Goal: Task Accomplishment & Management: Use online tool/utility

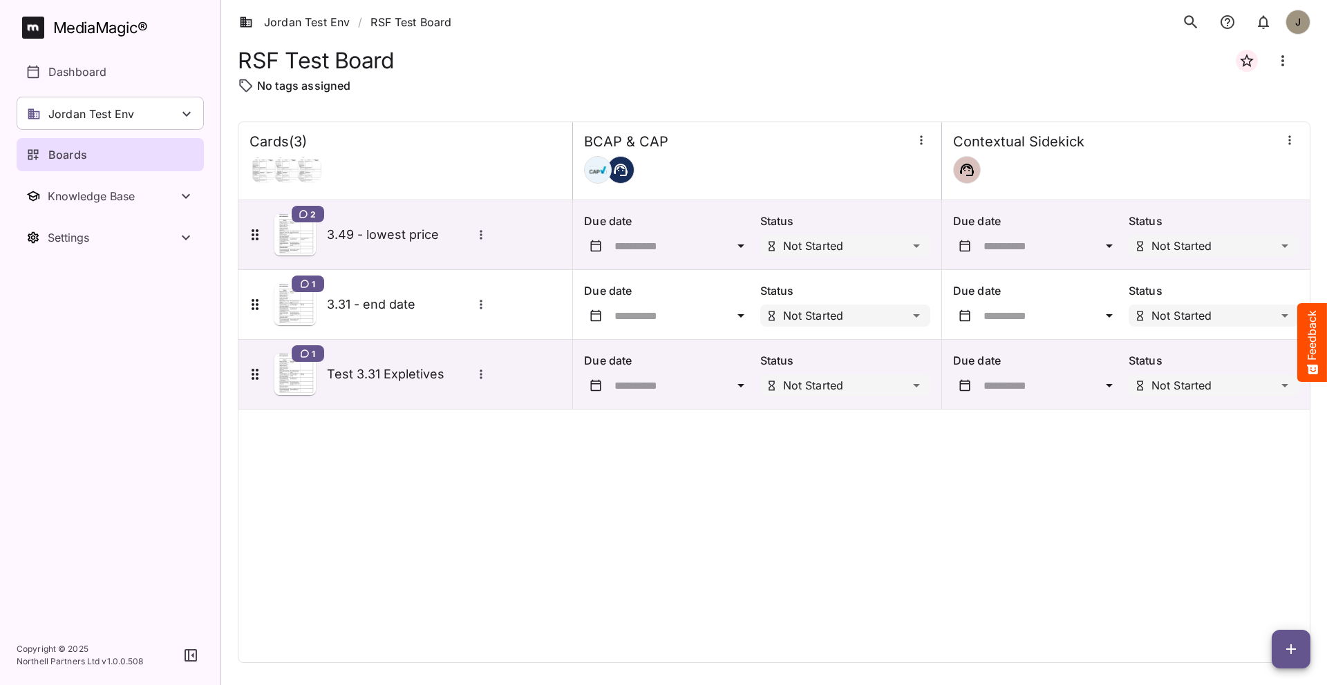
click at [1019, 607] on div "Cards ( 3 ) BCAP & CAP Contextual Sidekick 2 3.49 - lowest price Due date Statu…" at bounding box center [774, 393] width 1072 height 542
click at [1293, 645] on icon "button" at bounding box center [1291, 649] width 17 height 17
click at [1166, 498] on div at bounding box center [663, 342] width 1327 height 685
click at [1289, 651] on icon "button" at bounding box center [1291, 649] width 17 height 17
click at [1259, 558] on p "Add new card" at bounding box center [1256, 561] width 75 height 17
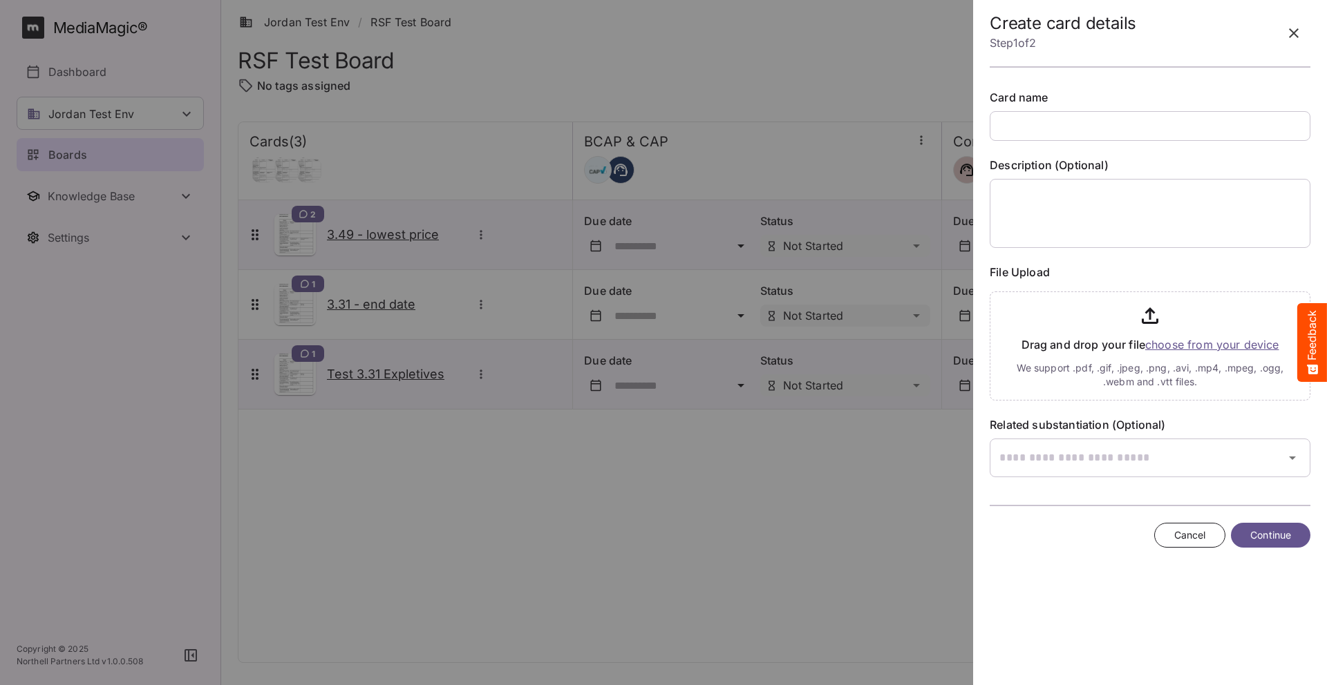
click at [655, 120] on div at bounding box center [663, 342] width 1327 height 685
click at [1288, 32] on icon "button" at bounding box center [1293, 33] width 17 height 17
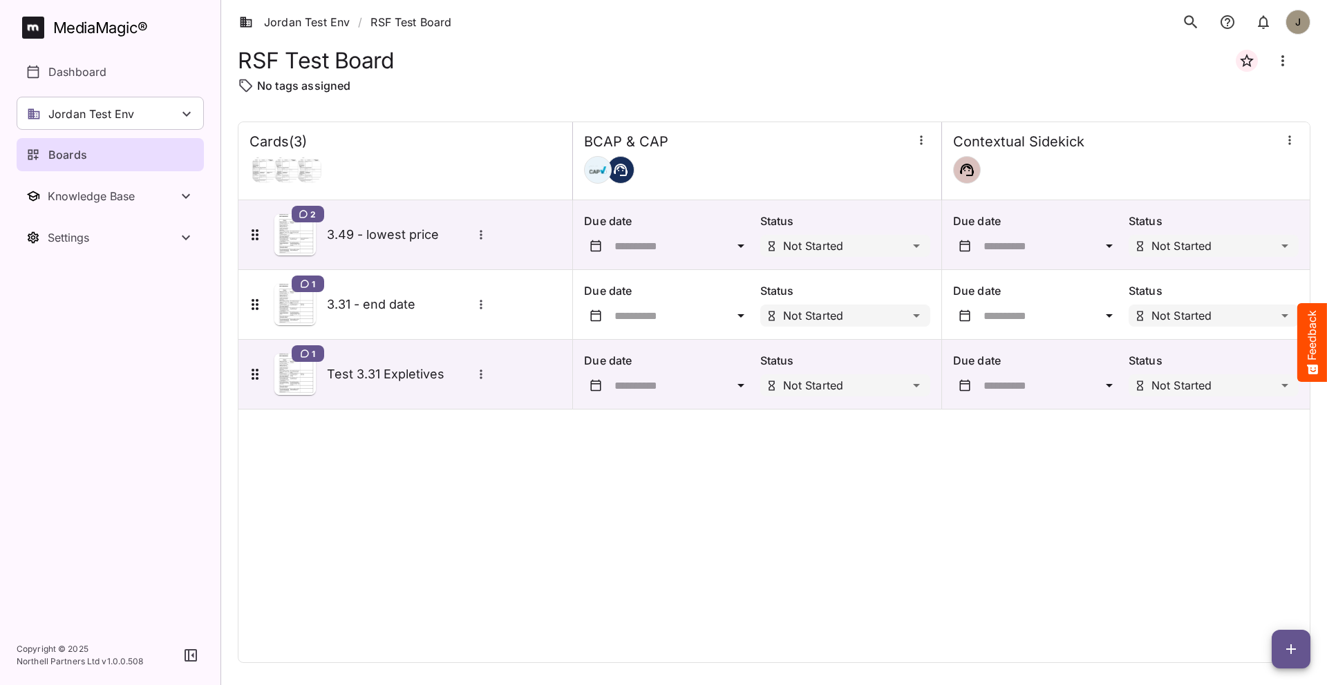
click at [958, 473] on div "Cards ( 3 ) BCAP & CAP Contextual Sidekick 2 3.49 - lowest price Due date Statu…" at bounding box center [774, 393] width 1072 height 542
click at [835, 598] on div "Cards ( 3 ) BCAP & CAP Contextual Sidekick 2 3.49 - lowest price Due date Statu…" at bounding box center [774, 393] width 1072 height 542
click at [377, 542] on div "Cards ( 3 ) BCAP & CAP Contextual Sidekick 2 3.49 - lowest price Due date Statu…" at bounding box center [774, 393] width 1072 height 542
click at [150, 113] on div "Jordan Test Env" at bounding box center [110, 113] width 187 height 33
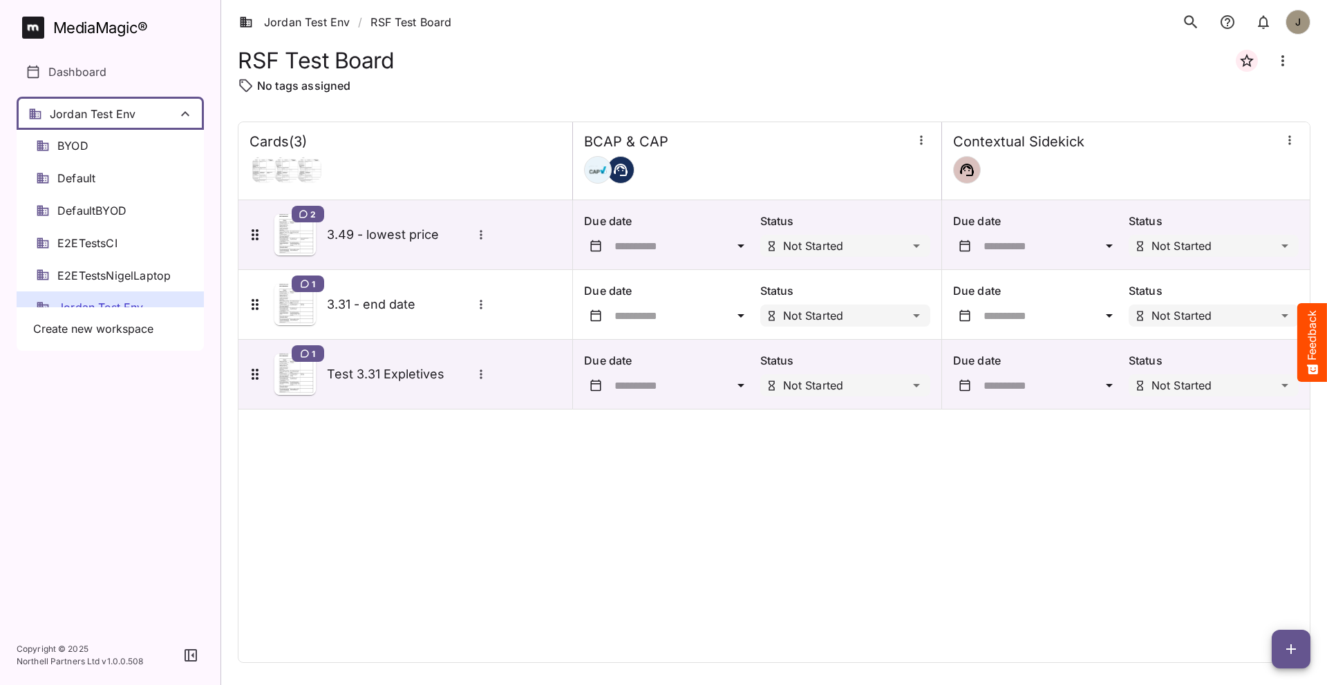
click at [150, 113] on div at bounding box center [663, 342] width 1327 height 685
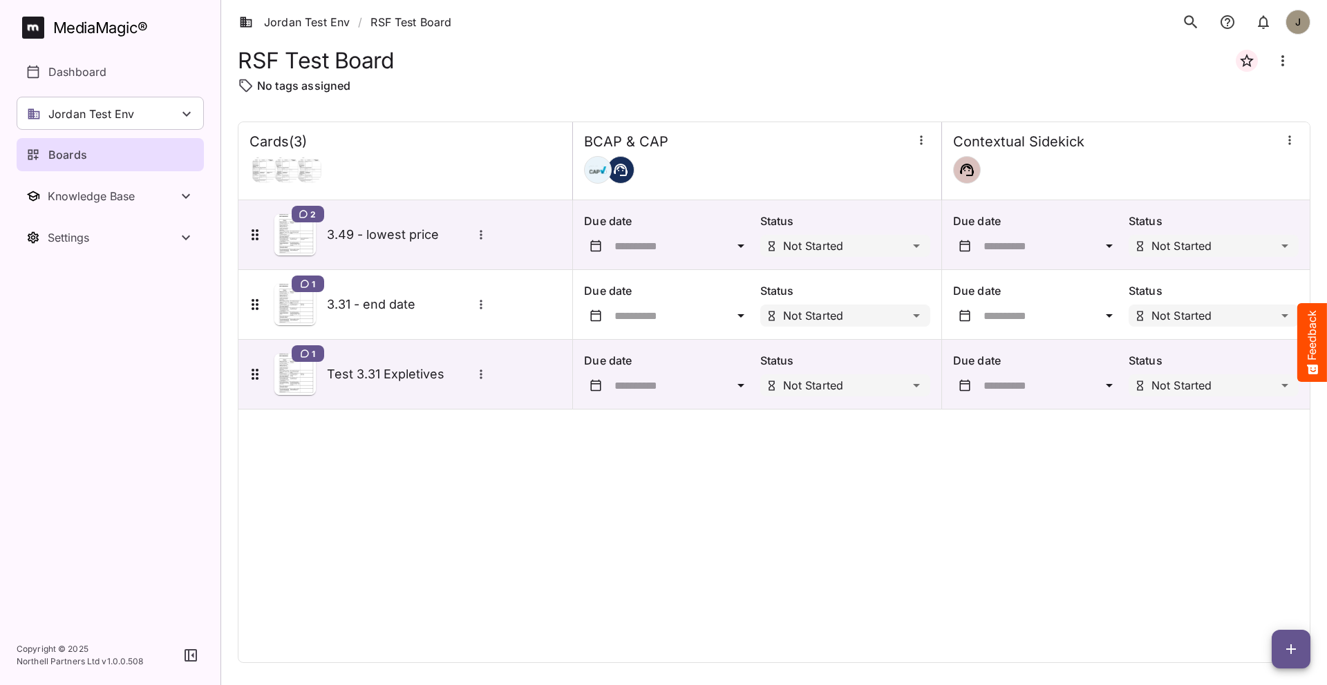
click at [366, 444] on div "Cards ( 3 ) BCAP & CAP Contextual Sidekick 2 3.49 - lowest price Due date Statu…" at bounding box center [774, 393] width 1072 height 542
click at [1292, 659] on button "button" at bounding box center [1290, 649] width 39 height 39
click at [1255, 563] on p "Add new card" at bounding box center [1256, 561] width 75 height 17
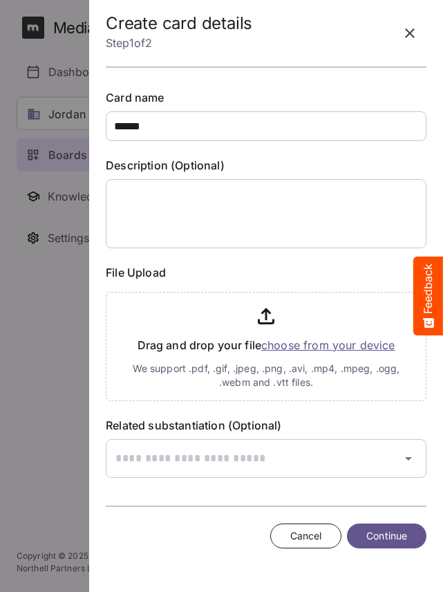
type input "******"
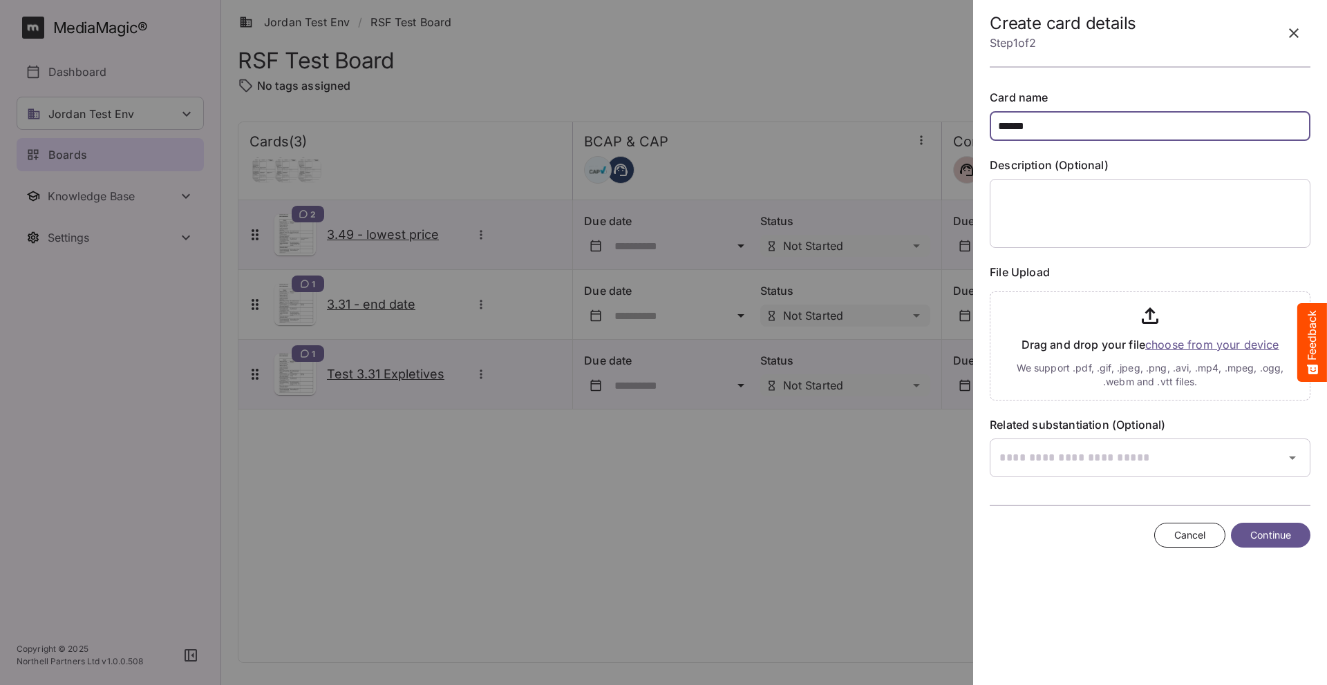
click at [1137, 113] on input "******" at bounding box center [1150, 126] width 321 height 30
click at [1294, 36] on icon "button" at bounding box center [1293, 33] width 17 height 17
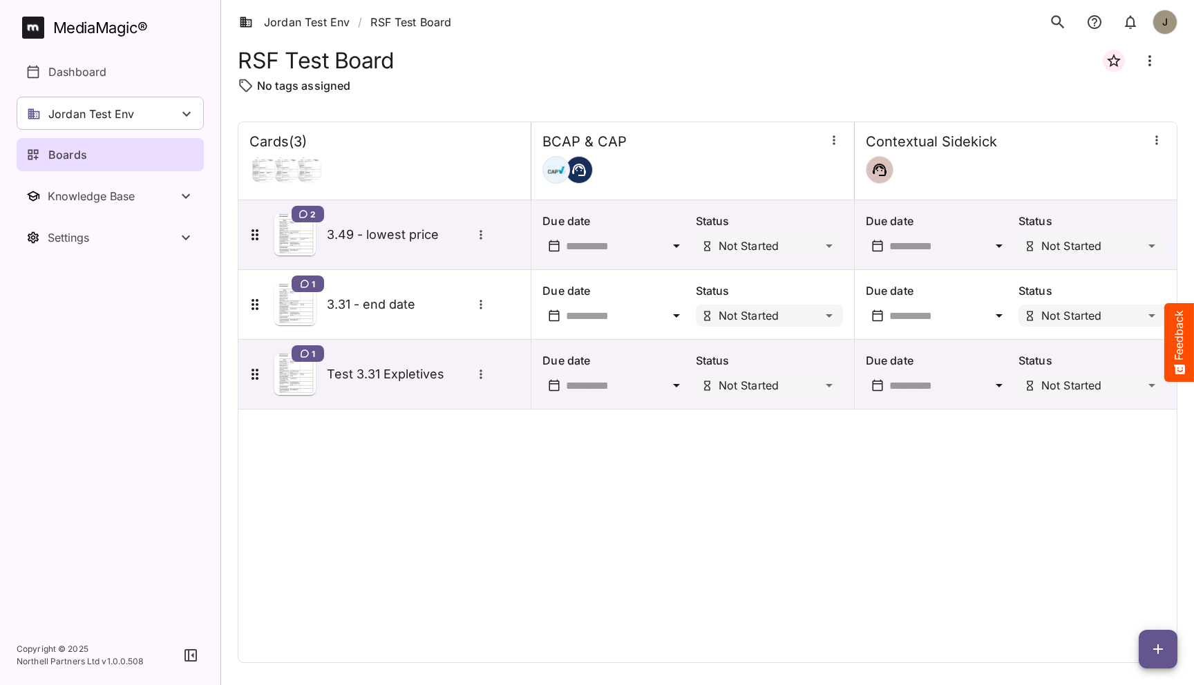
click at [411, 490] on div "Cards ( 3 ) BCAP & CAP Contextual Sidekick 2 3.49 - lowest price Due date Statu…" at bounding box center [708, 393] width 940 height 542
click at [164, 109] on div "Jordan Test Env" at bounding box center [110, 113] width 187 height 33
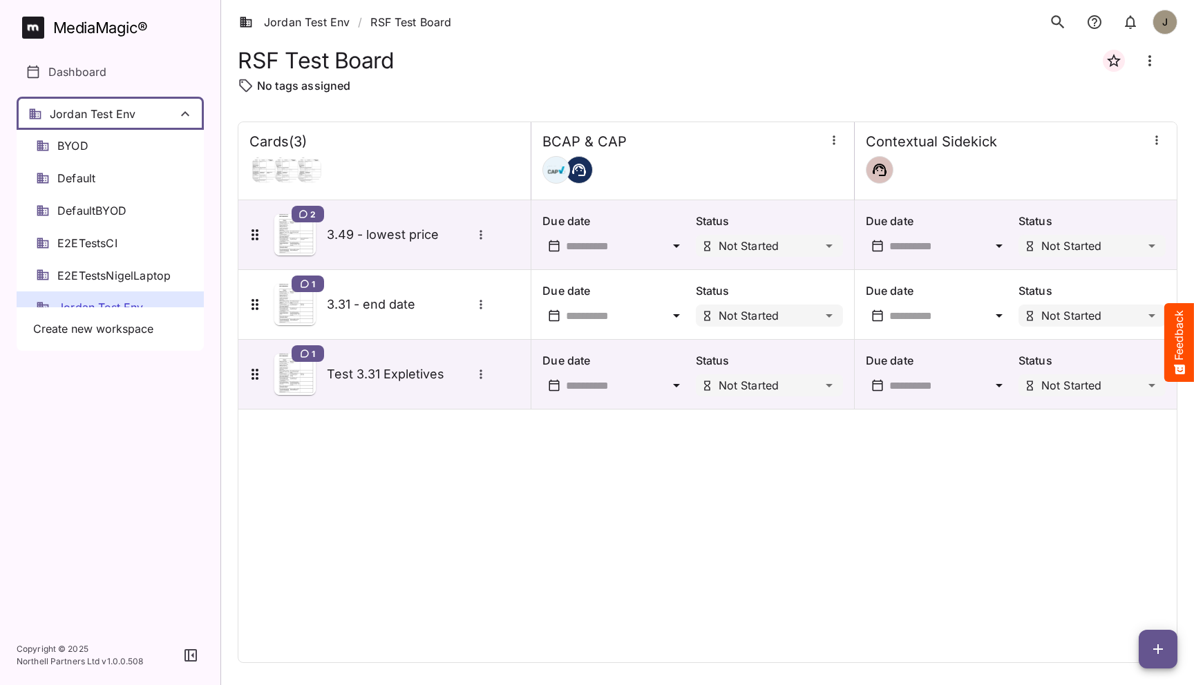
click at [402, 502] on div at bounding box center [597, 342] width 1194 height 685
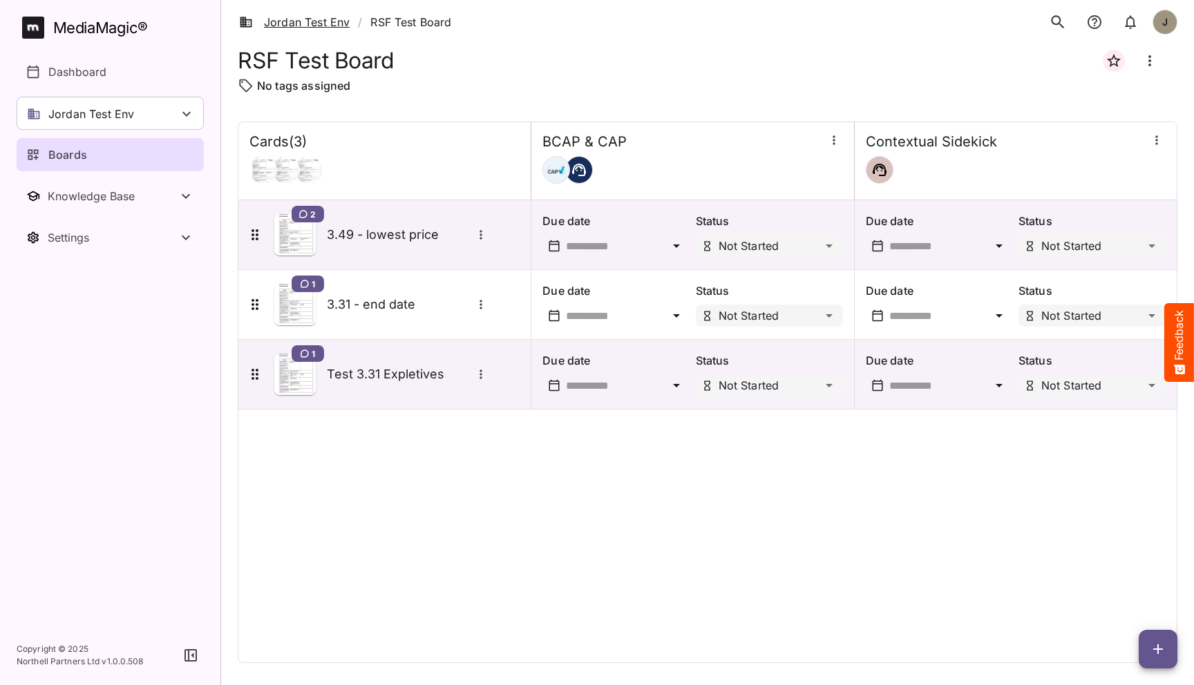
click at [327, 21] on link "Jordan Test Env" at bounding box center [294, 22] width 111 height 17
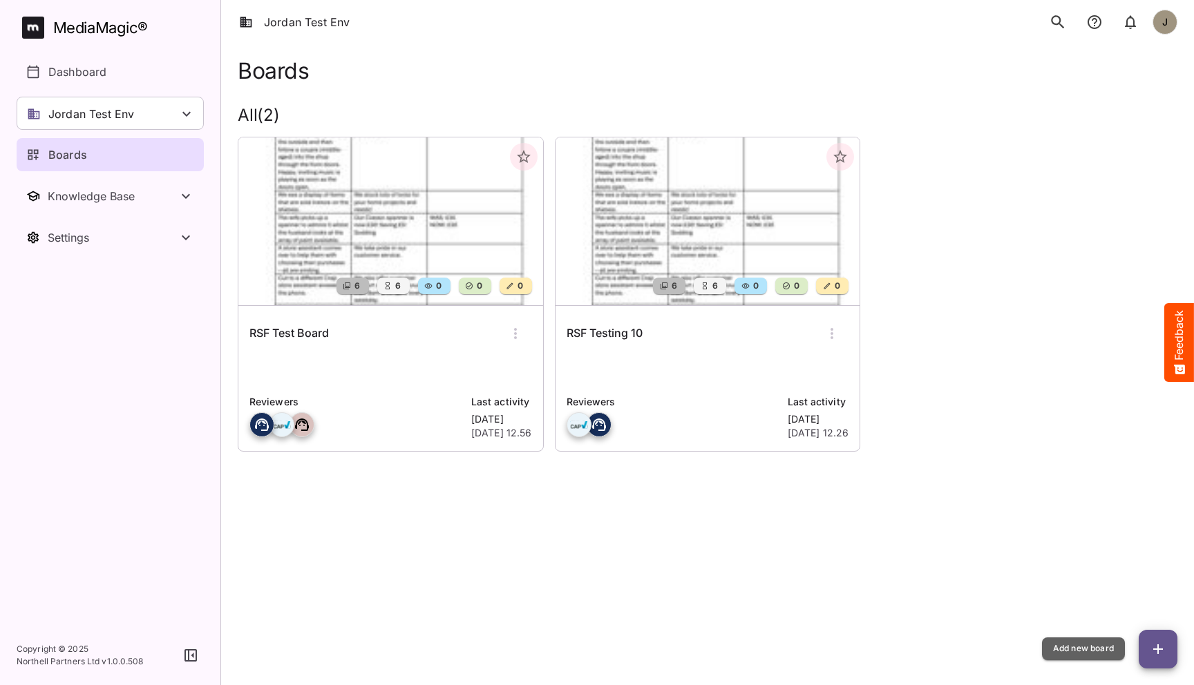
click at [1153, 652] on icon "button" at bounding box center [1158, 649] width 17 height 17
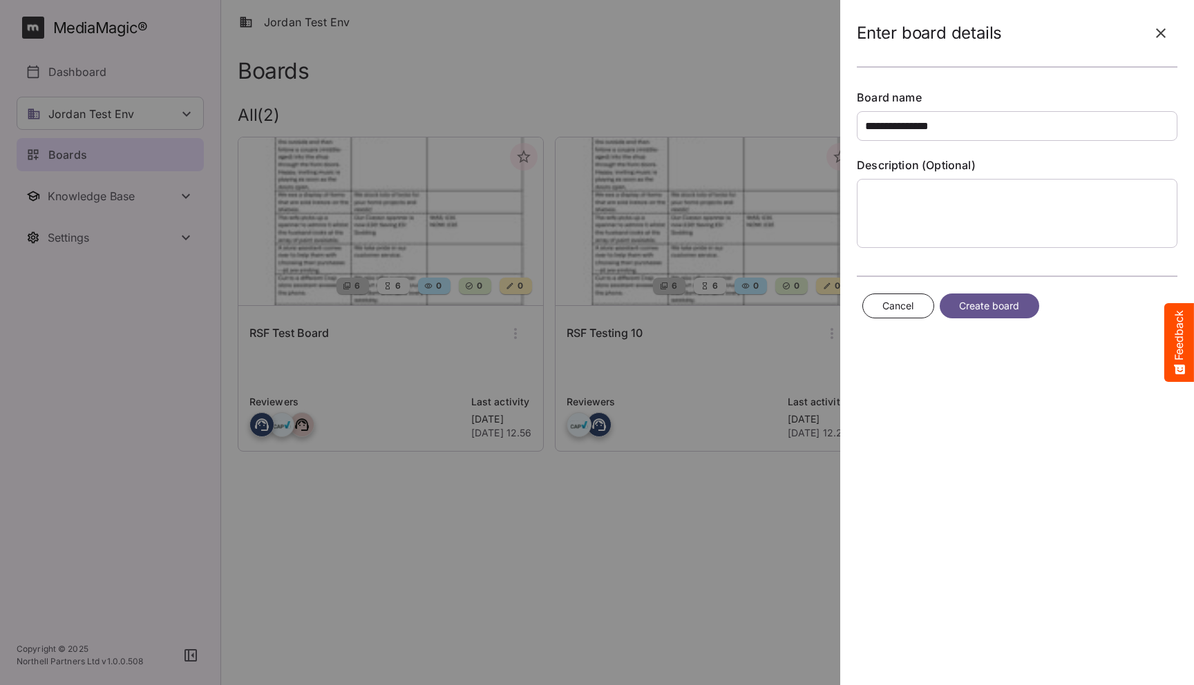
type input "**********"
click at [1001, 312] on span "Create board" at bounding box center [989, 306] width 61 height 17
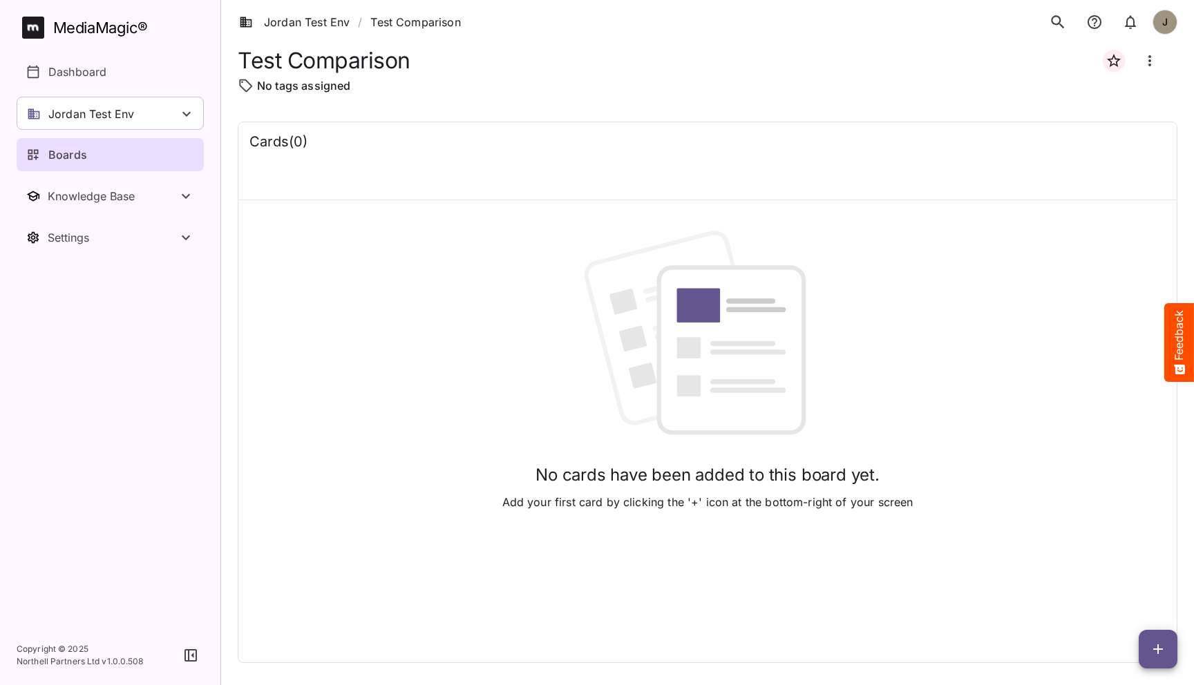
click at [1152, 651] on icon "button" at bounding box center [1158, 649] width 17 height 17
click at [1129, 596] on p "Add new lane" at bounding box center [1123, 591] width 75 height 17
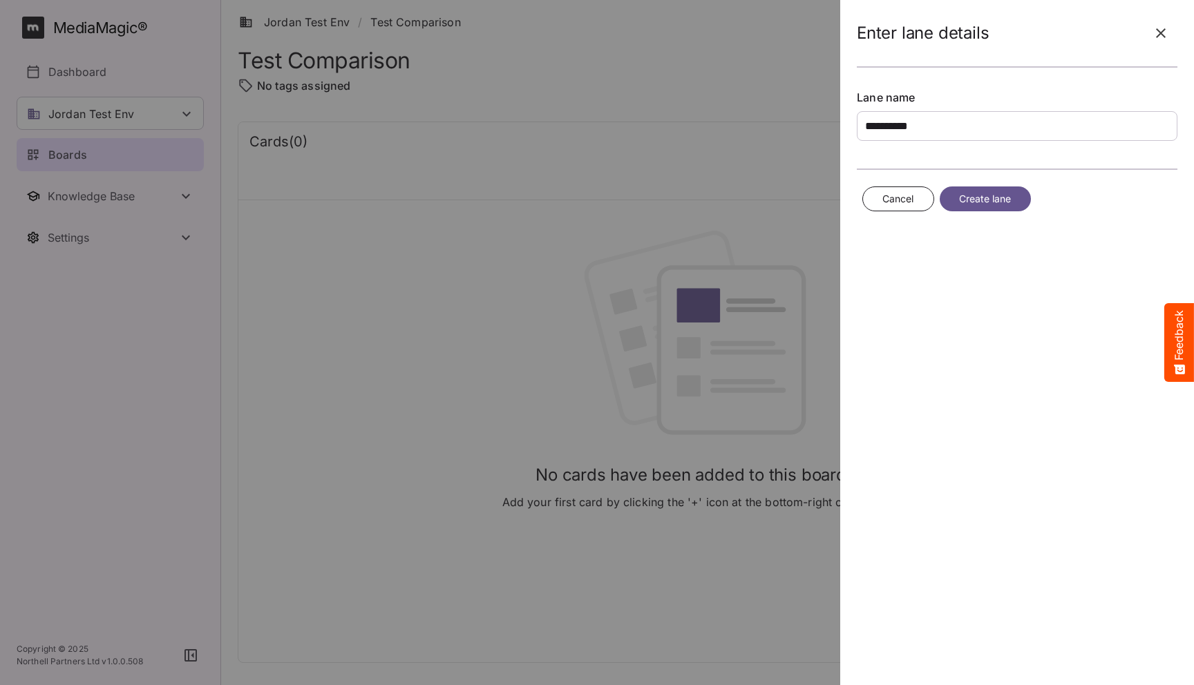
type input "**********"
click at [989, 189] on button "Create lane" at bounding box center [985, 200] width 91 height 26
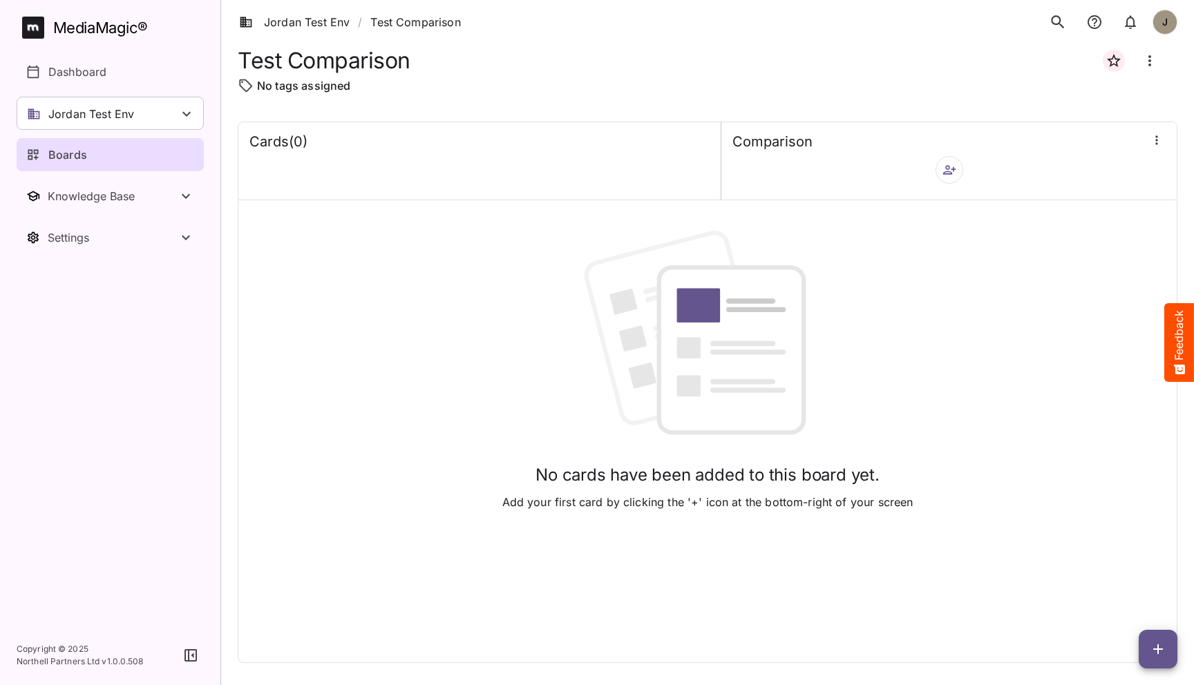
click at [524, 298] on div "No cards have been added to this board yet. Add your first card by clicking the…" at bounding box center [707, 371] width 938 height 324
click at [949, 178] on button "button" at bounding box center [950, 170] width 28 height 28
click at [978, 231] on p "Add new sidekick(s)" at bounding box center [1006, 239] width 108 height 17
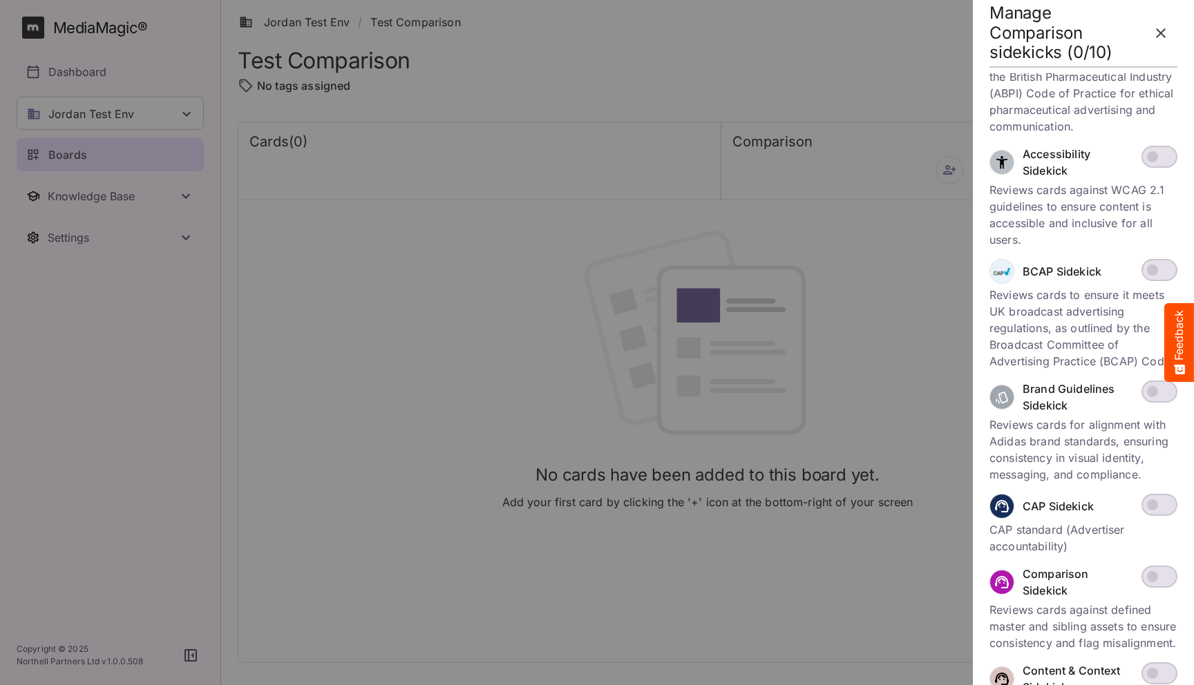
scroll to position [114, 0]
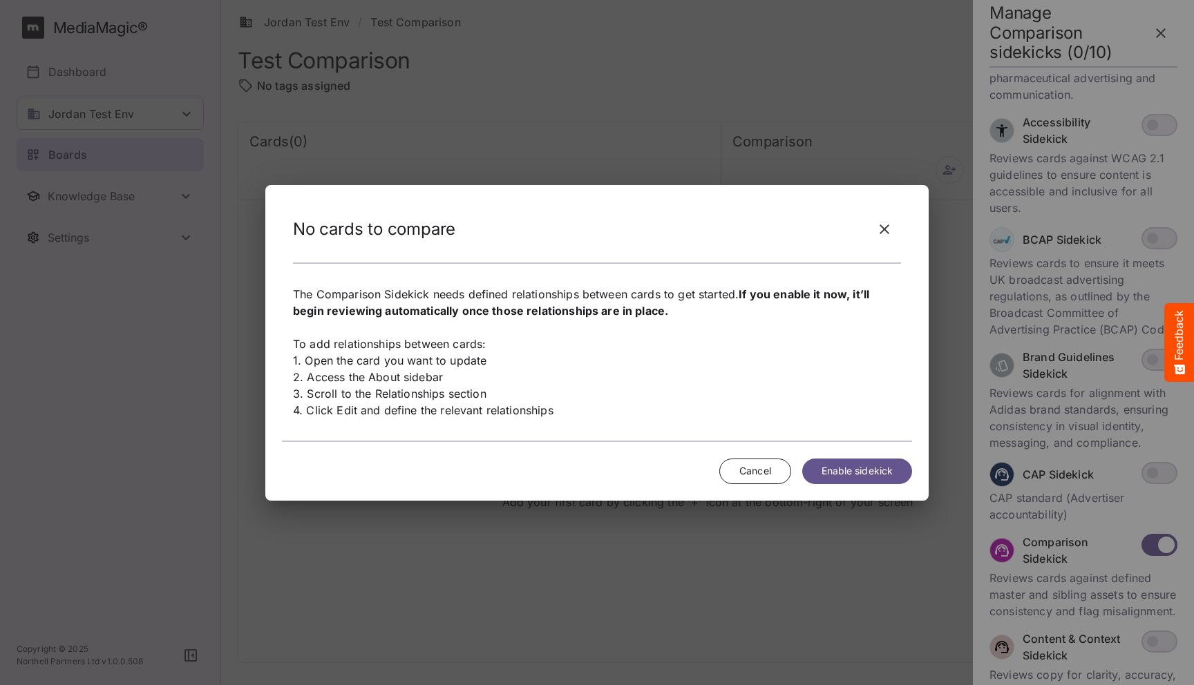
click at [849, 476] on span "Enable sidekick" at bounding box center [857, 471] width 71 height 17
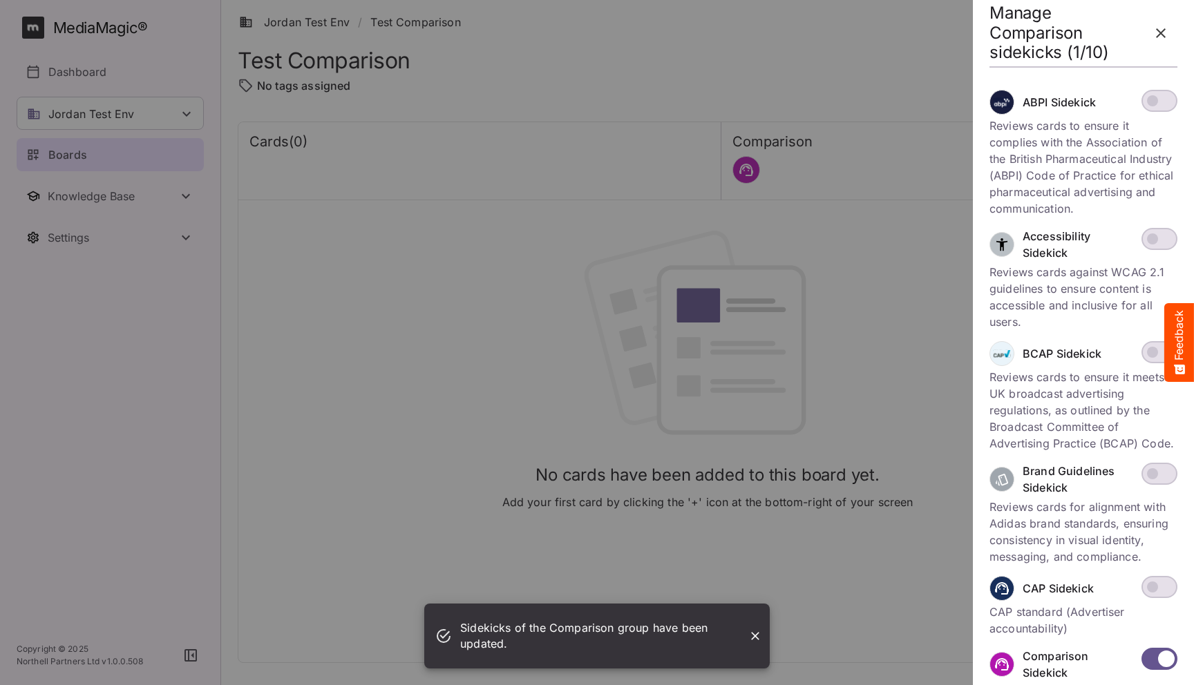
click at [1165, 26] on icon "button" at bounding box center [1161, 33] width 17 height 17
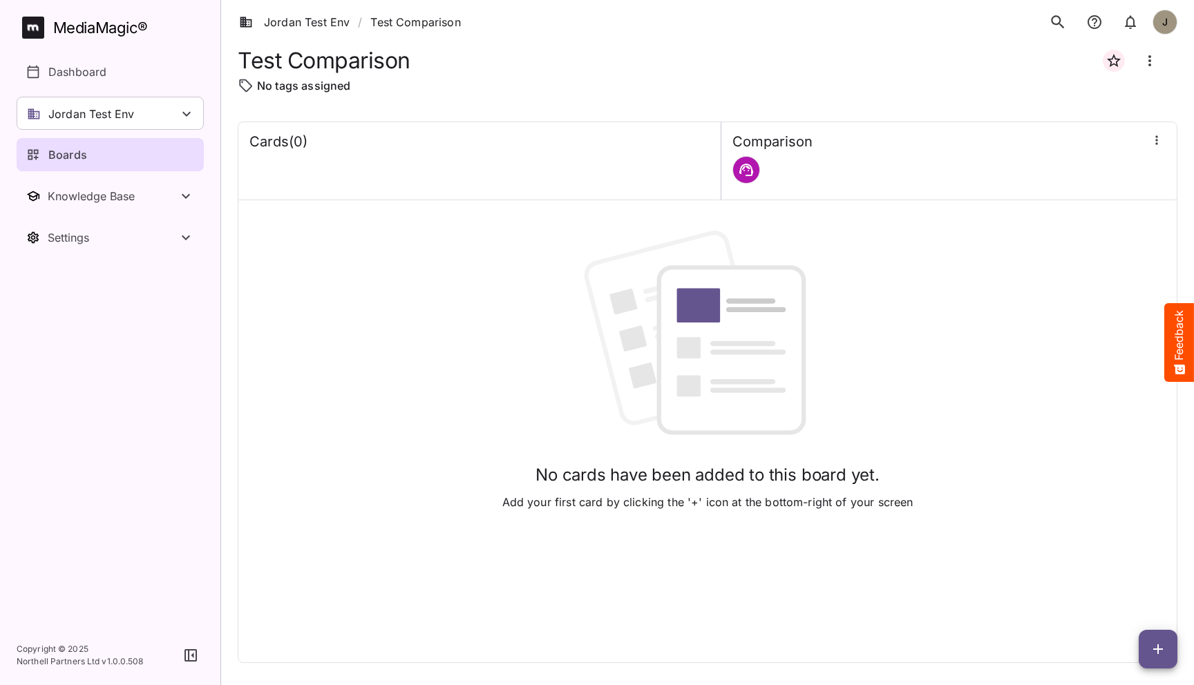
click at [1156, 647] on icon "button" at bounding box center [1158, 649] width 17 height 17
click at [1136, 559] on p "Add new card" at bounding box center [1123, 561] width 75 height 17
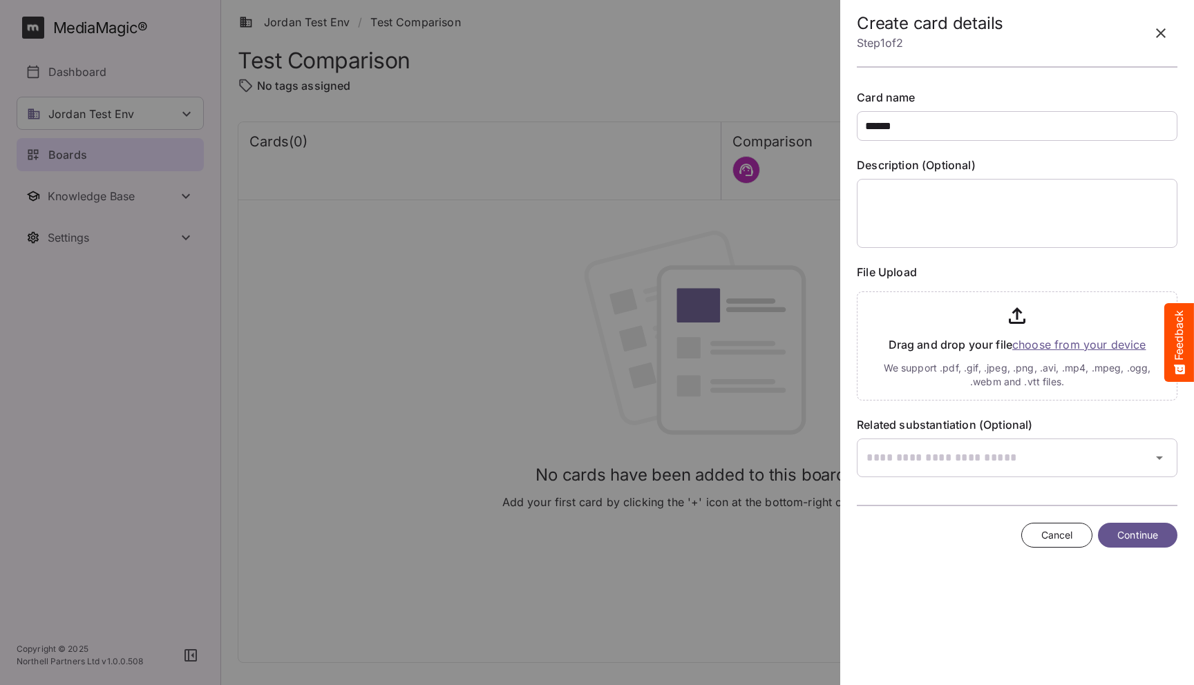
type input "******"
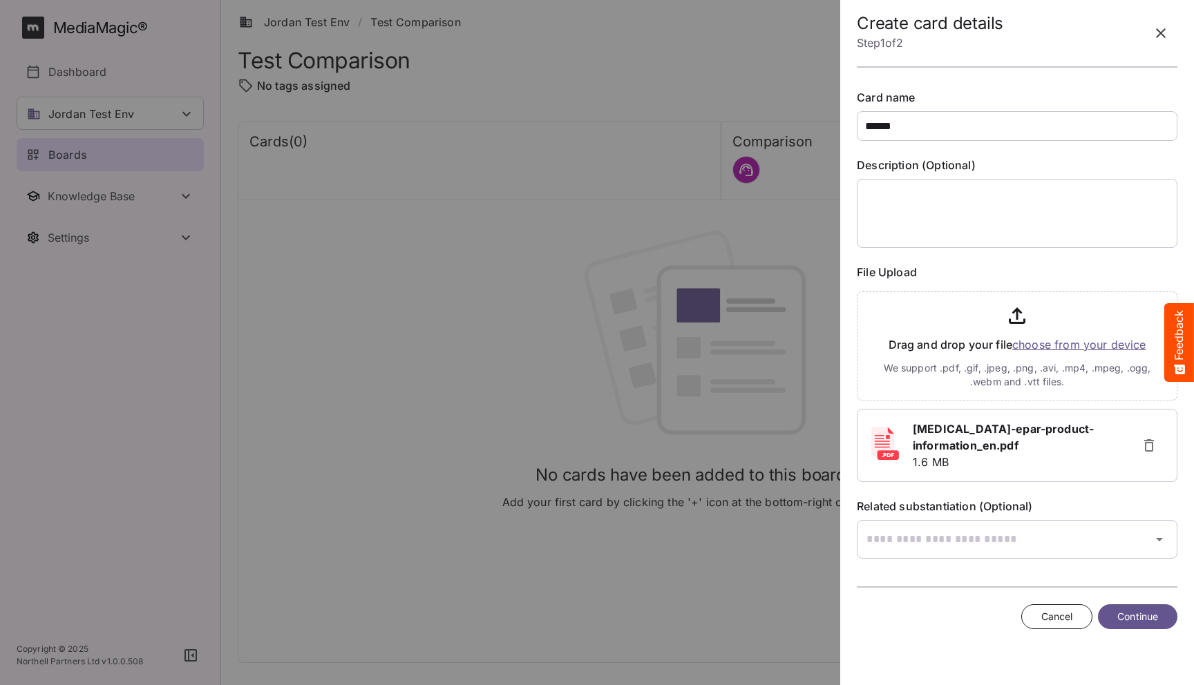
click at [1118, 615] on span "Continue" at bounding box center [1137, 617] width 41 height 17
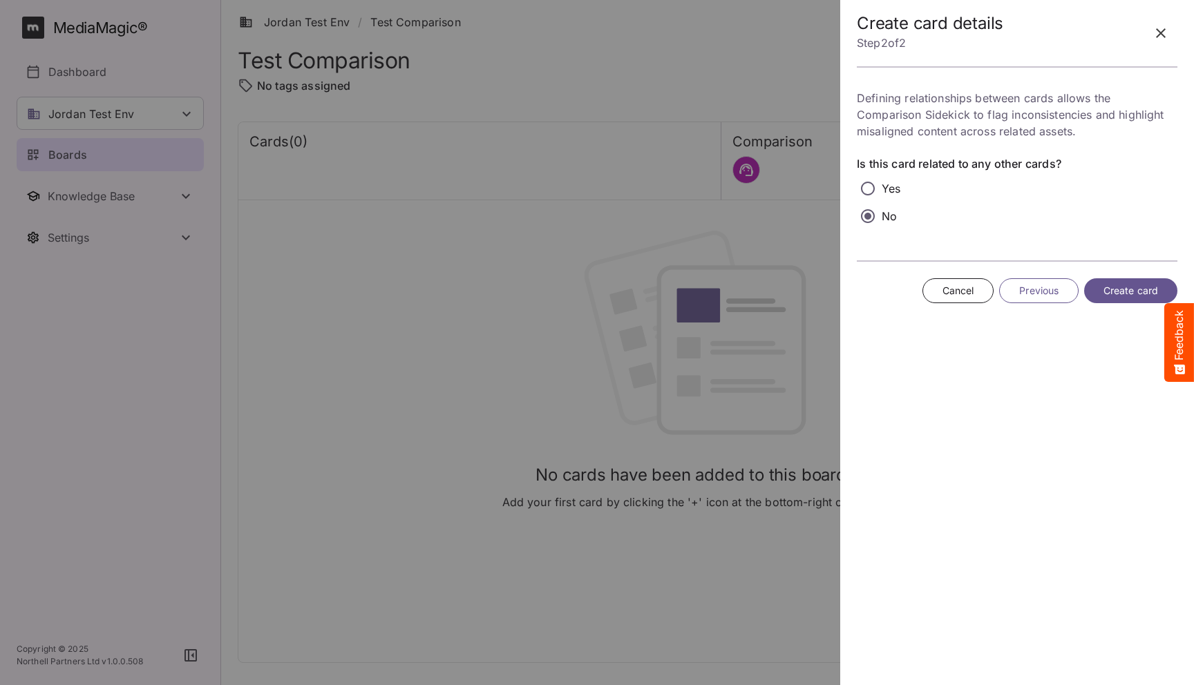
click at [1121, 283] on span "Create card" at bounding box center [1131, 291] width 55 height 17
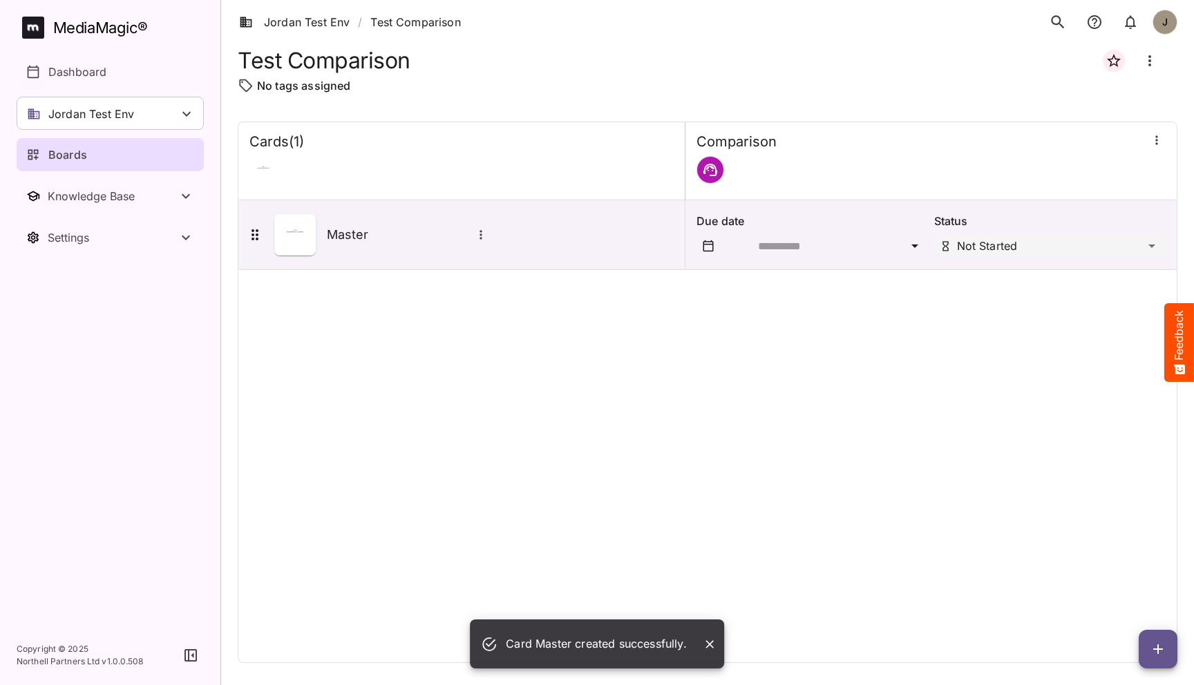
click at [1152, 645] on icon "button" at bounding box center [1158, 649] width 17 height 17
click at [1130, 560] on p "Add new card" at bounding box center [1123, 561] width 75 height 17
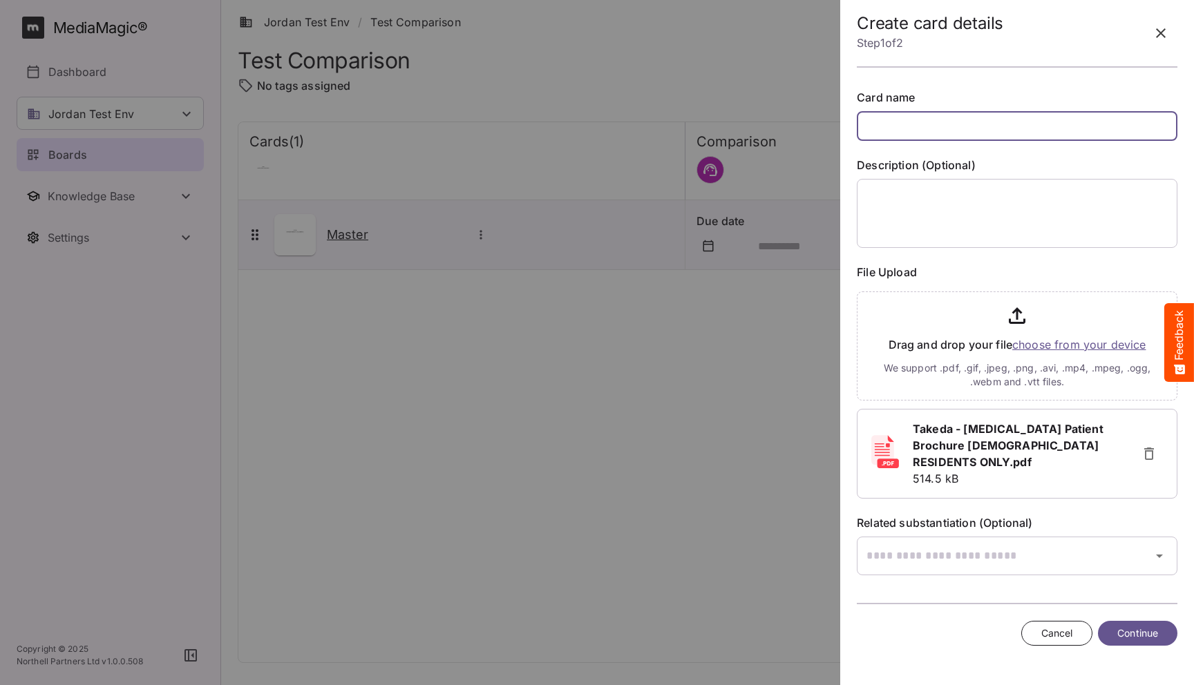
click at [983, 135] on input "text" at bounding box center [1017, 126] width 321 height 30
type input "**********"
click at [1127, 625] on span "Continue" at bounding box center [1137, 633] width 41 height 17
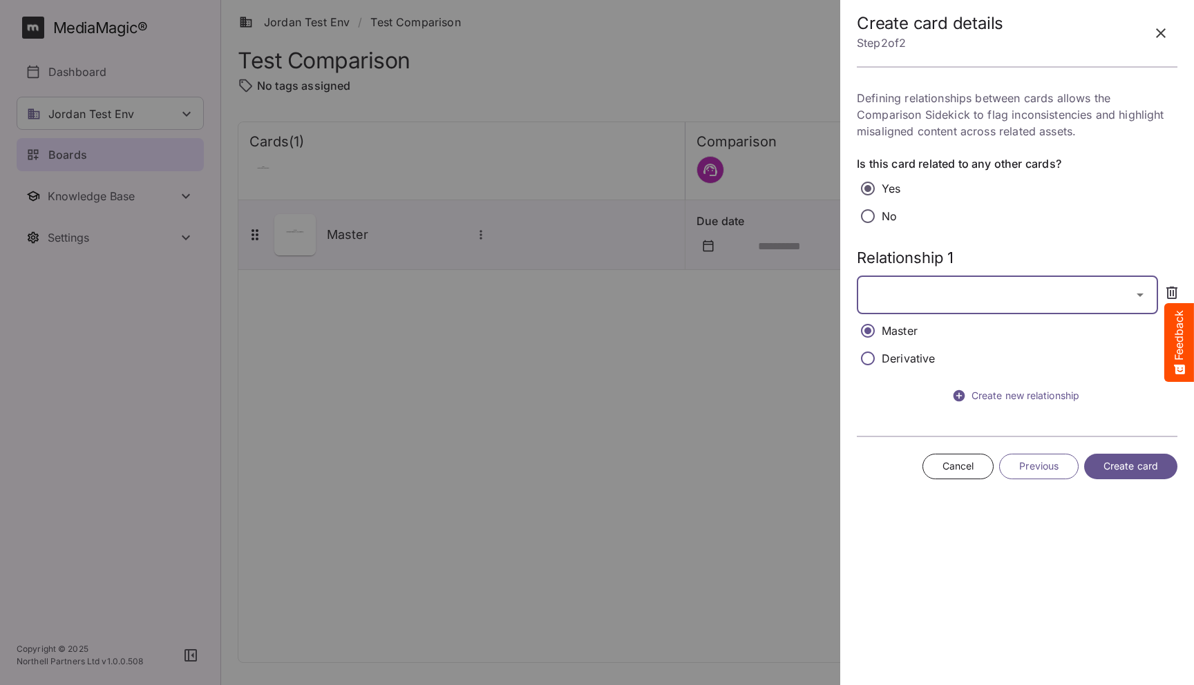
click at [959, 299] on div "Jordan Test Env / Test Comparison J MediaMagic ® Dashboard Jordan Test Env BYOD…" at bounding box center [597, 339] width 1194 height 679
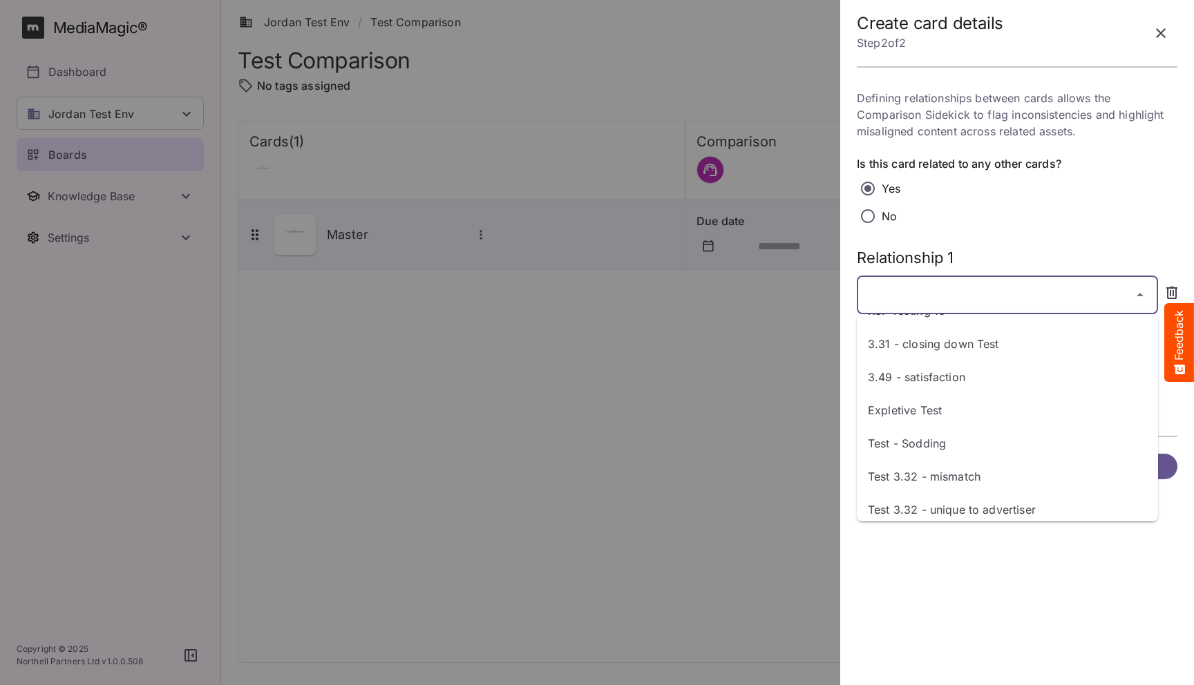
scroll to position [224, 0]
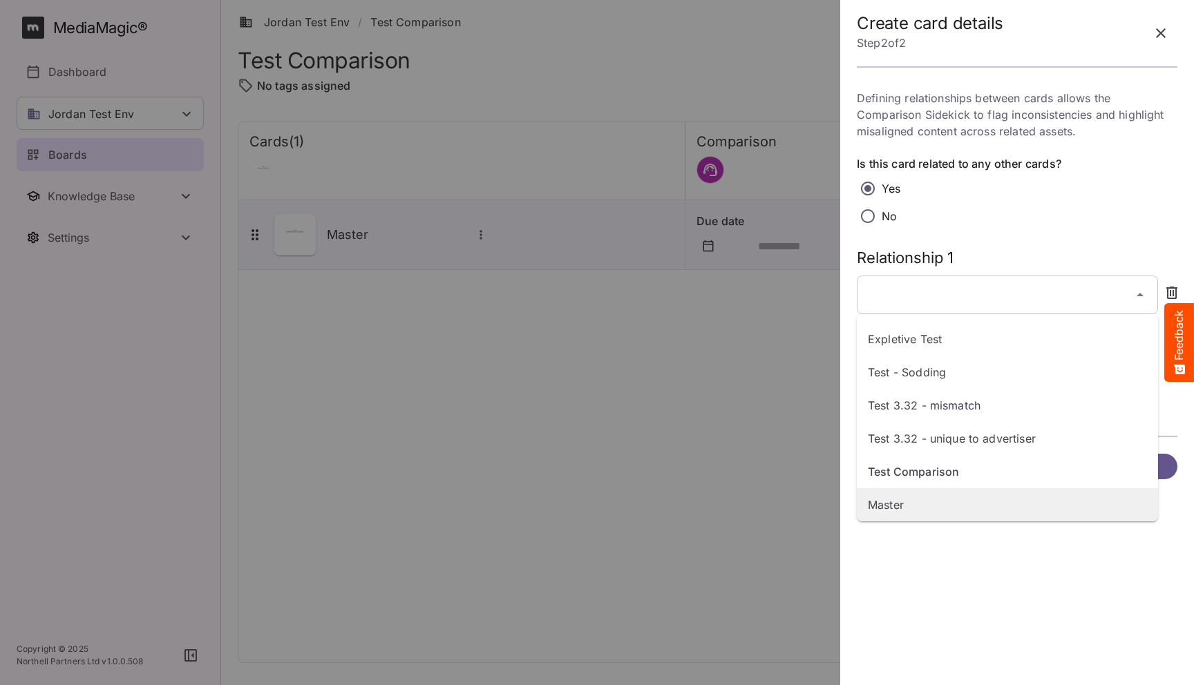
click at [884, 498] on p "Master" at bounding box center [1007, 505] width 279 height 17
type input "******"
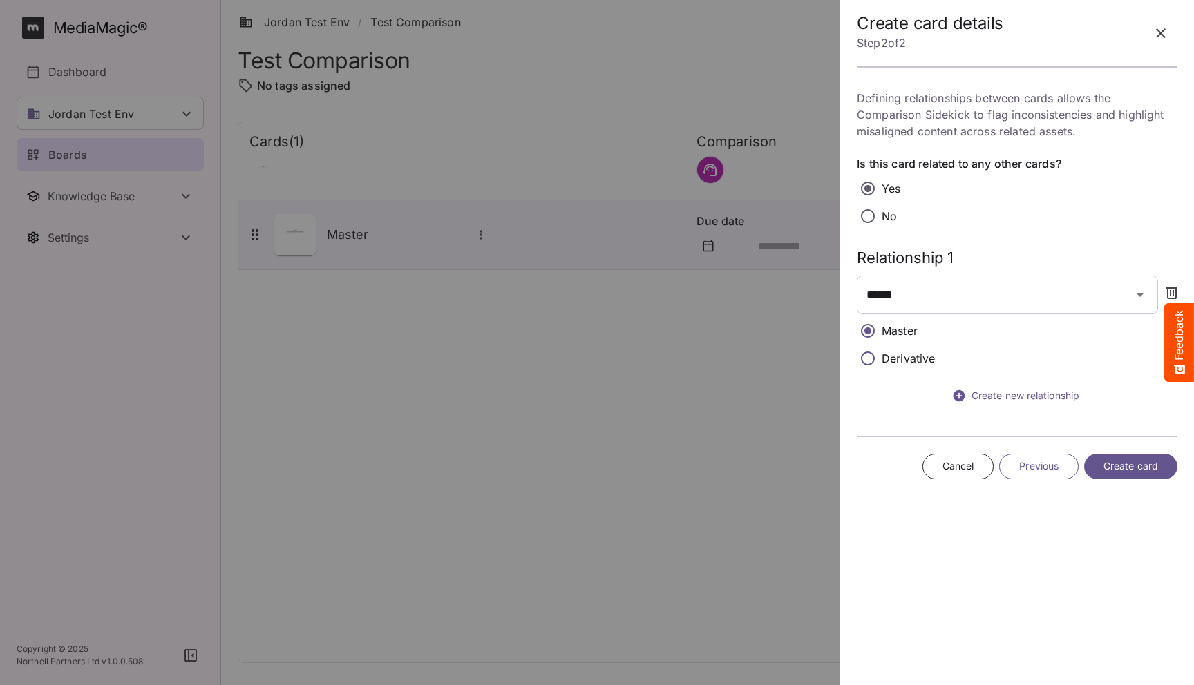
click at [1125, 468] on span "Create card" at bounding box center [1131, 466] width 55 height 17
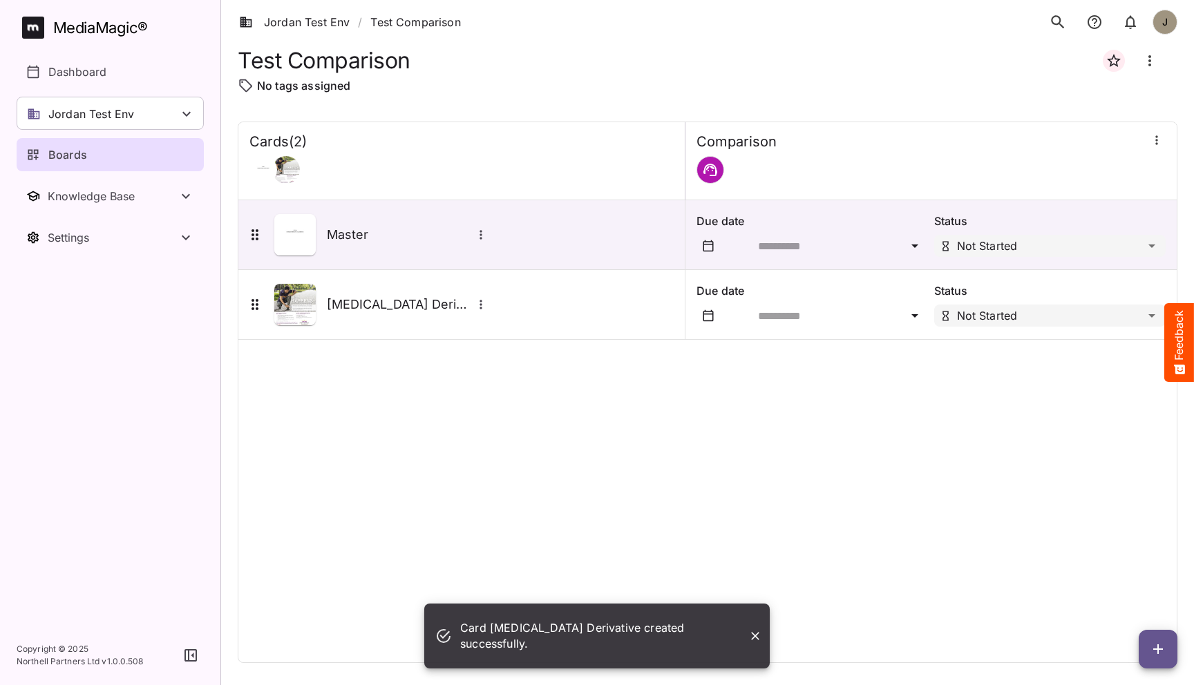
click at [903, 493] on div "Cards ( 2 ) [GEOGRAPHIC_DATA] Master Due date Status Not Started [MEDICAL_DATA]…" at bounding box center [708, 393] width 940 height 542
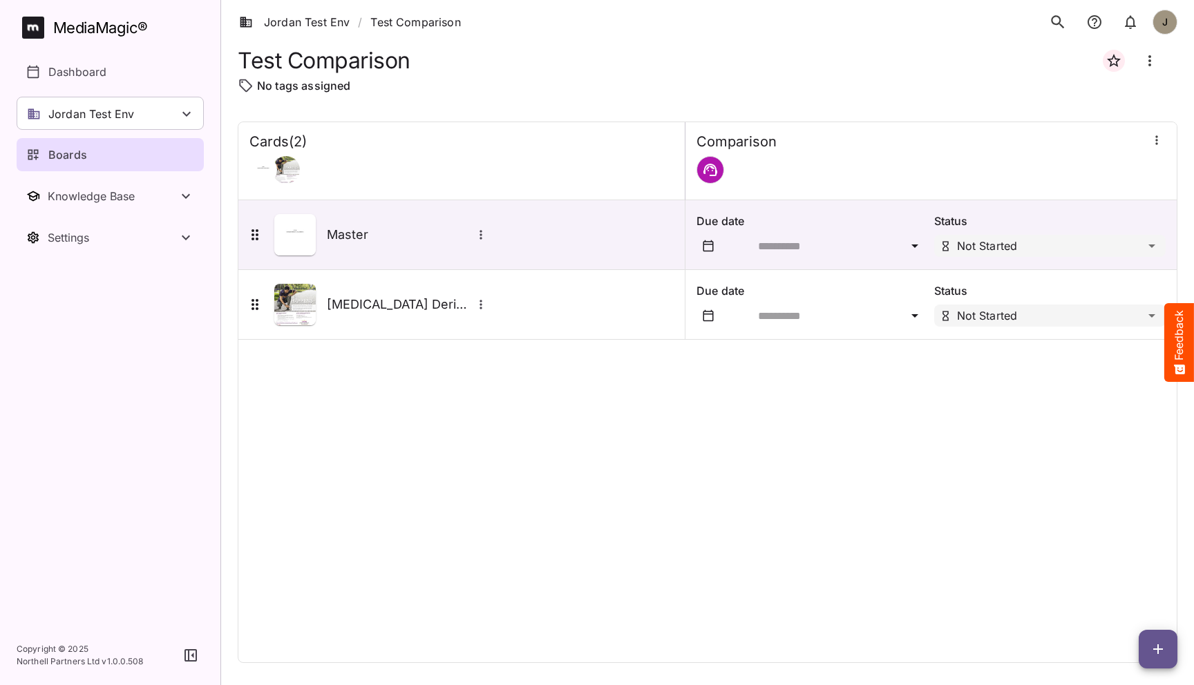
click at [632, 492] on div "Cards ( 2 ) [GEOGRAPHIC_DATA] Master Due date Status Not Started [MEDICAL_DATA]…" at bounding box center [708, 393] width 940 height 542
click at [350, 436] on div "Cards ( 2 ) [GEOGRAPHIC_DATA] Master Due date Status Not Started [MEDICAL_DATA]…" at bounding box center [708, 393] width 940 height 542
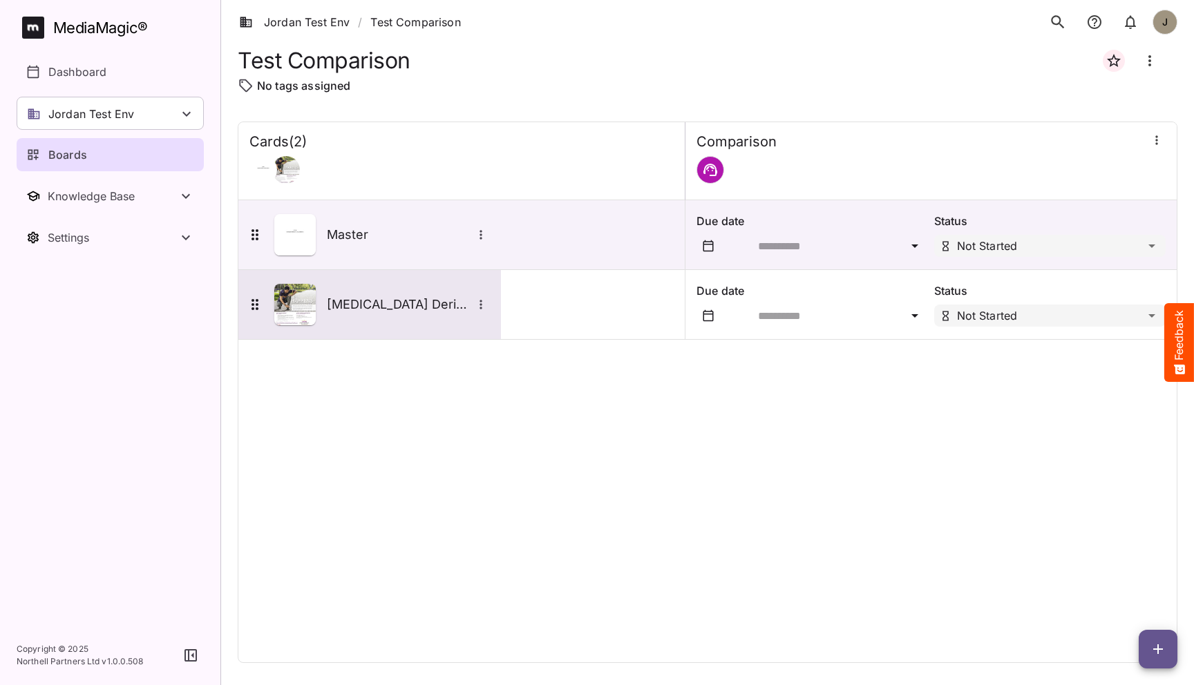
click at [355, 291] on div "[MEDICAL_DATA] Derivative" at bounding box center [368, 304] width 243 height 41
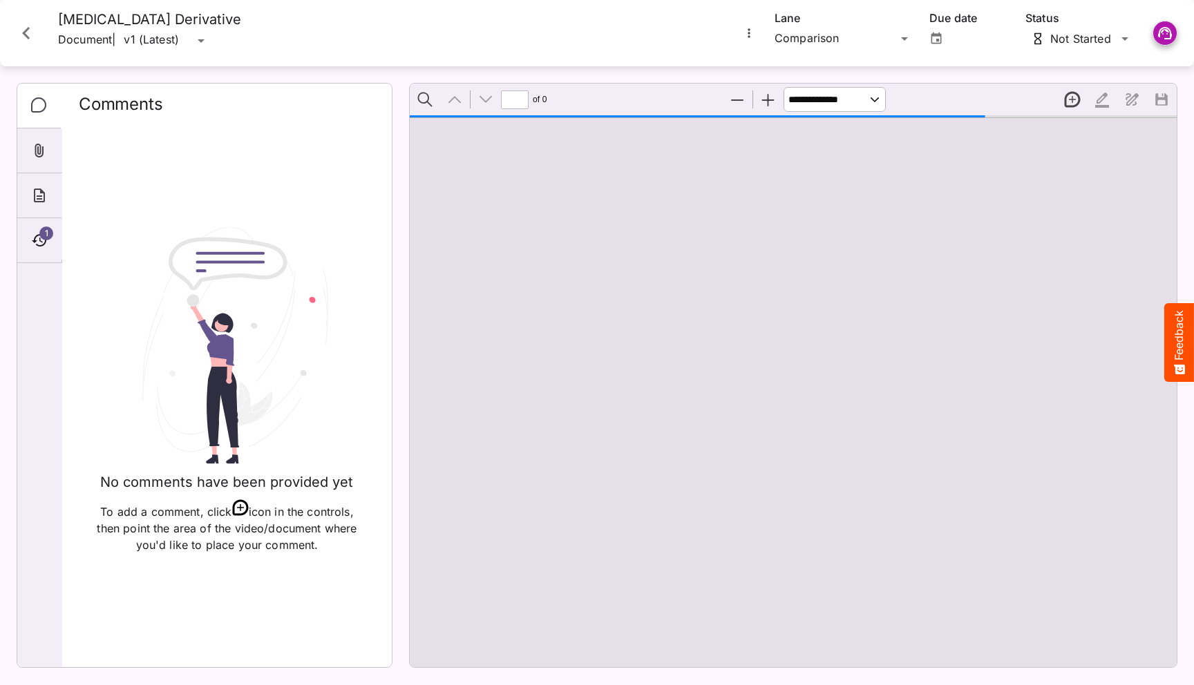
type input "*"
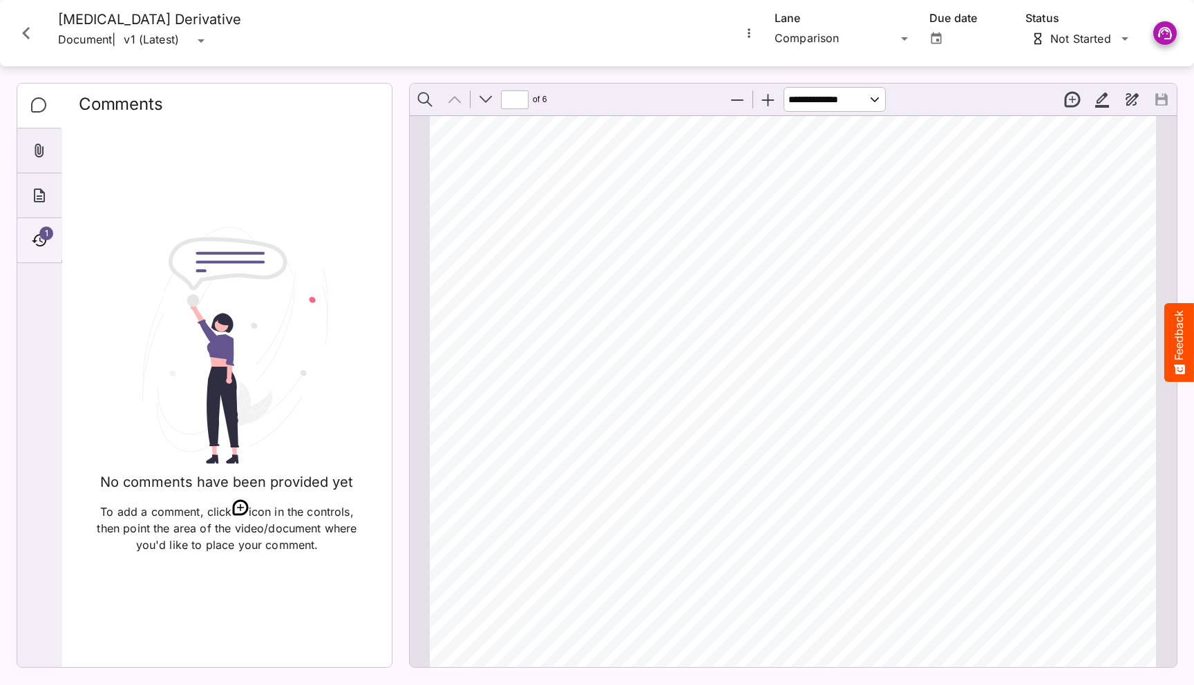
click at [50, 247] on div "1" at bounding box center [39, 240] width 44 height 45
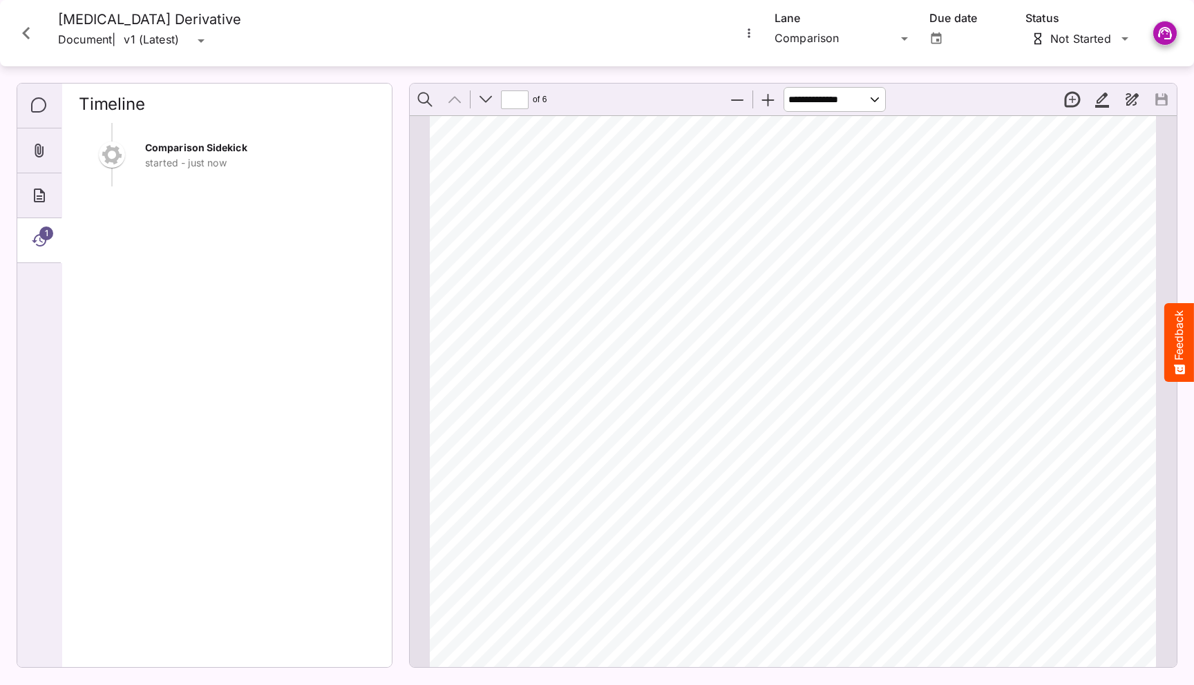
click at [312, 334] on div "Comparison Sidekick started - just now" at bounding box center [227, 389] width 296 height 533
click at [25, 32] on icon "Close card" at bounding box center [26, 33] width 8 height 12
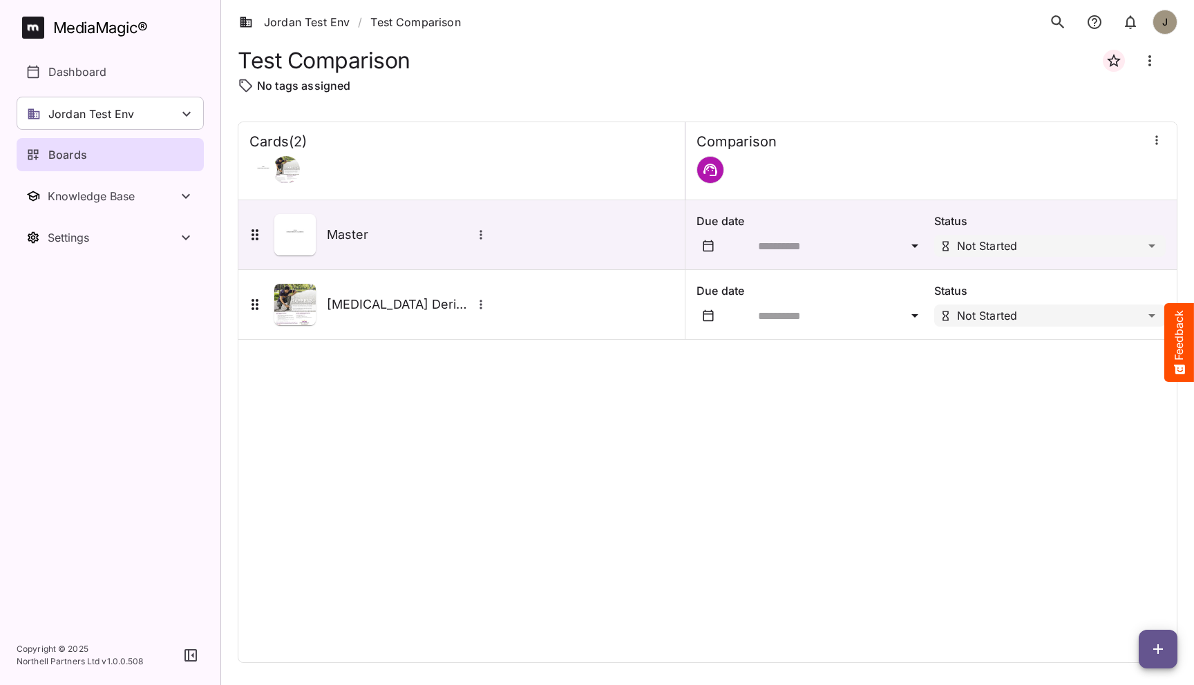
click at [489, 591] on div "Cards ( 2 ) [GEOGRAPHIC_DATA] Master Due date Status Not Started [MEDICAL_DATA]…" at bounding box center [708, 393] width 940 height 542
click at [1153, 645] on icon "button" at bounding box center [1158, 649] width 17 height 17
click at [1122, 566] on p "Add new card" at bounding box center [1123, 561] width 75 height 17
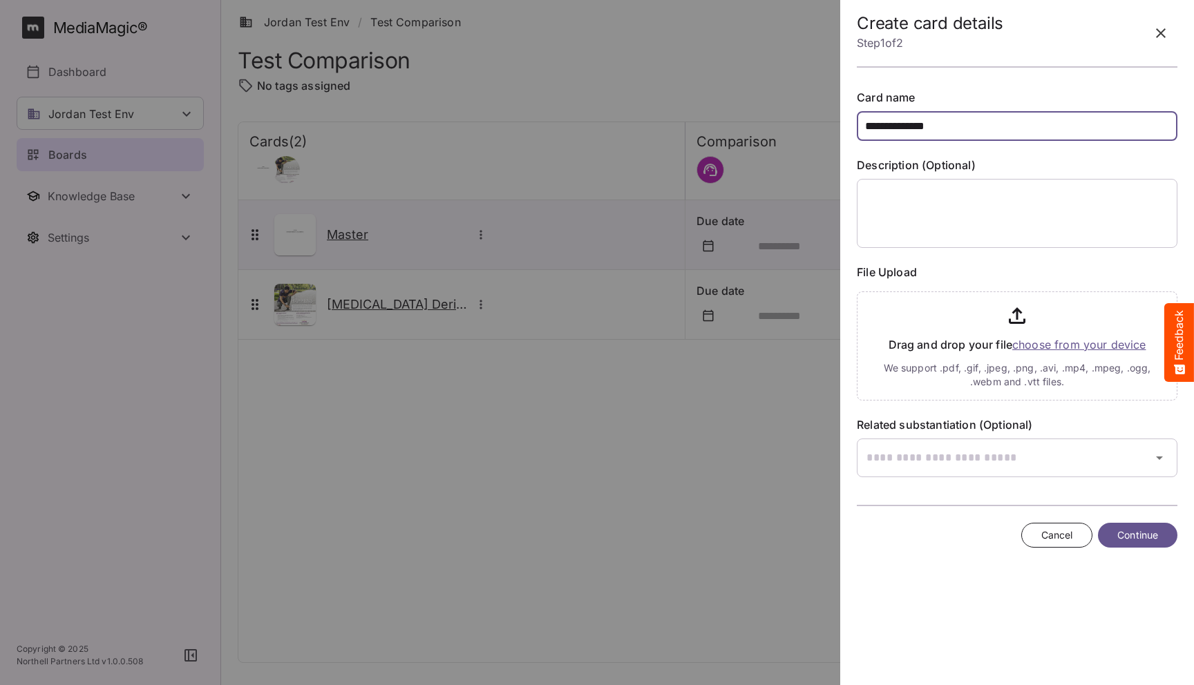
type input "**********"
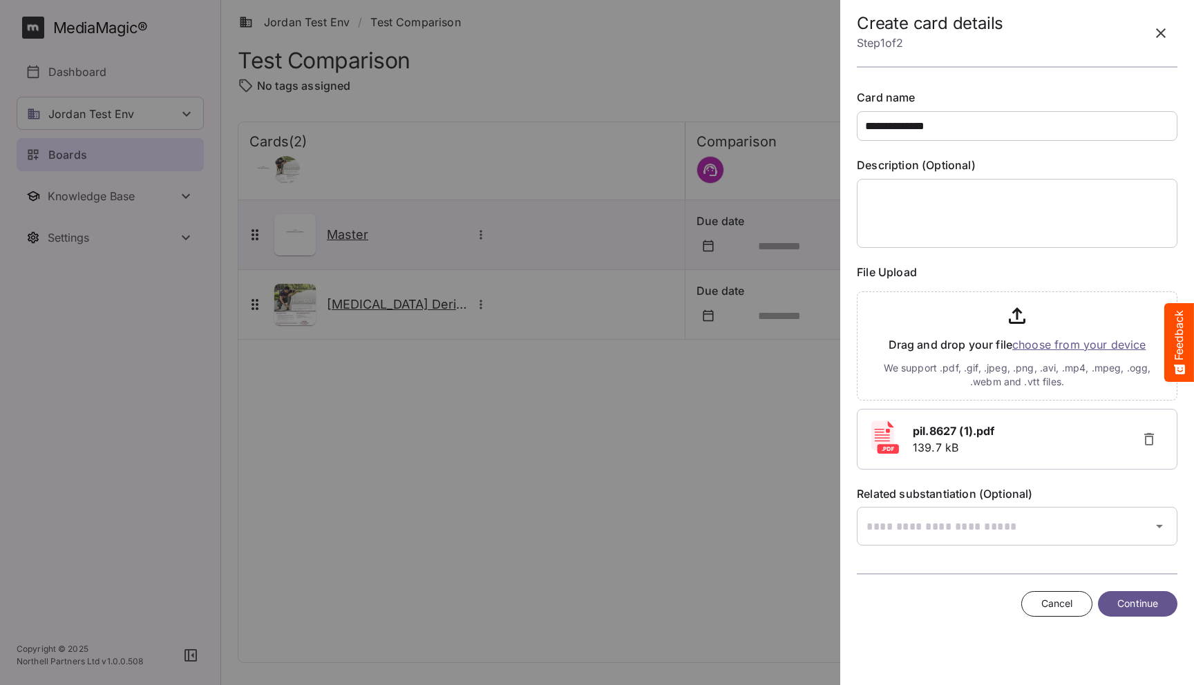
click at [435, 402] on div at bounding box center [597, 342] width 1194 height 685
click at [1153, 27] on icon "button" at bounding box center [1161, 33] width 17 height 17
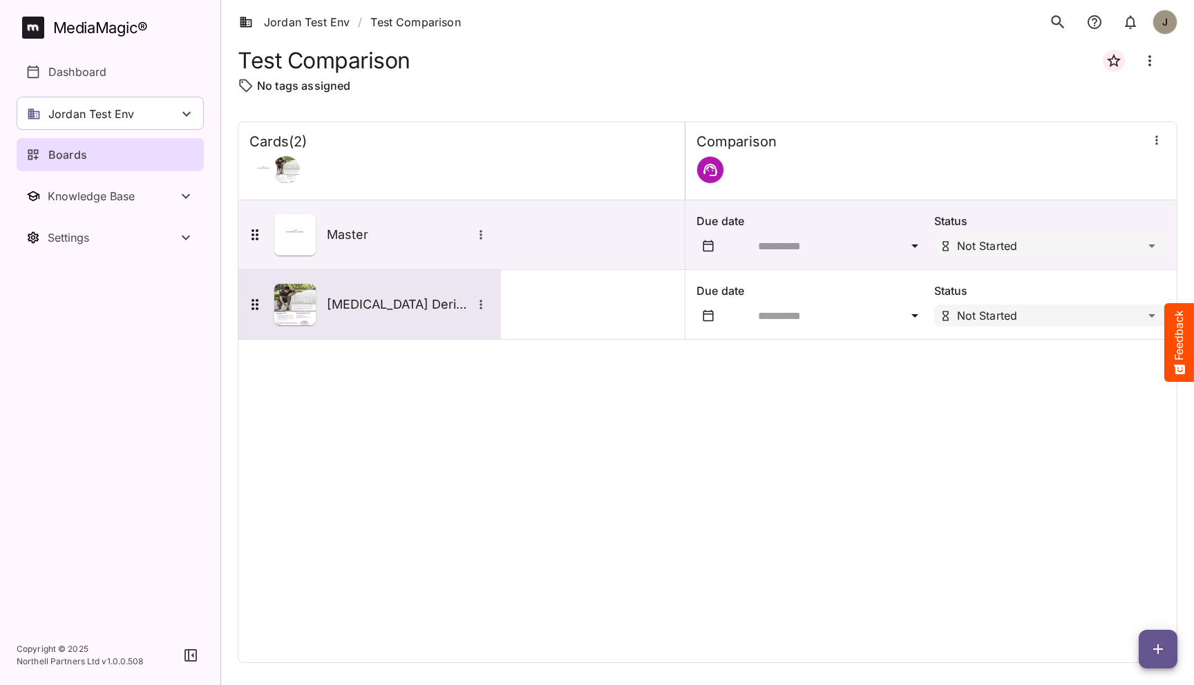
click at [399, 284] on div "[MEDICAL_DATA] Derivative" at bounding box center [368, 304] width 243 height 41
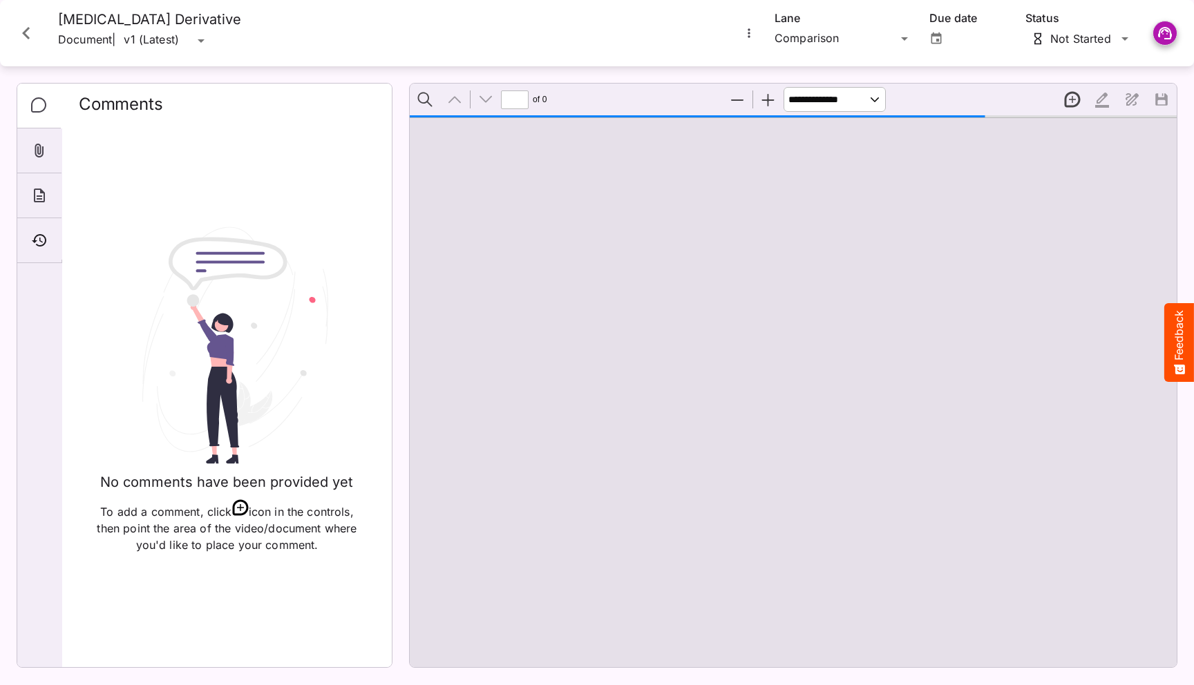
type input "*"
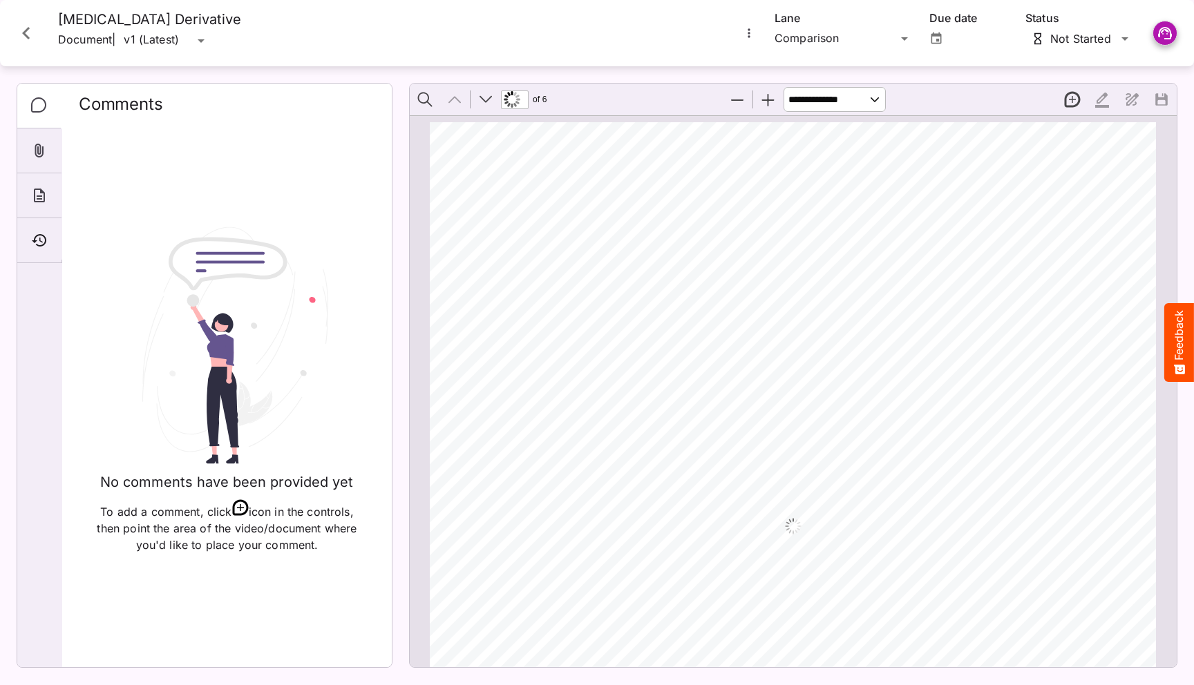
scroll to position [7, 0]
click at [38, 239] on icon "Timeline" at bounding box center [39, 240] width 17 height 17
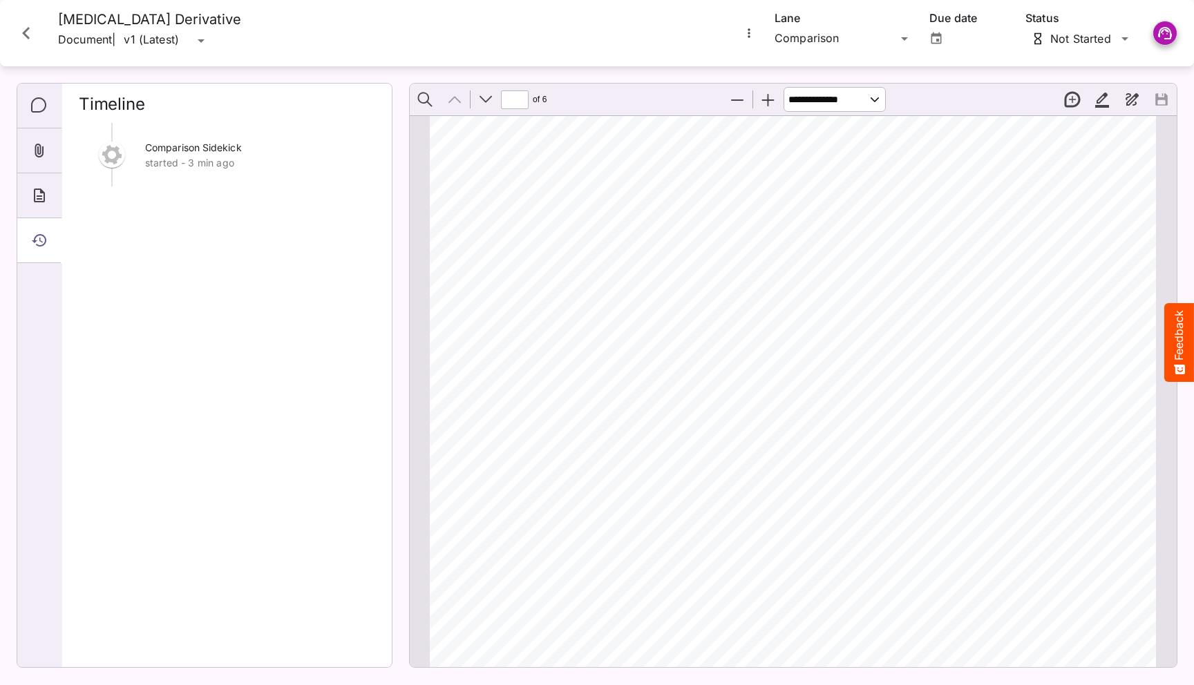
click at [299, 195] on div "Comparison Sidekick started - 3 min ago" at bounding box center [227, 389] width 296 height 533
click at [23, 30] on icon "Close card" at bounding box center [26, 33] width 25 height 25
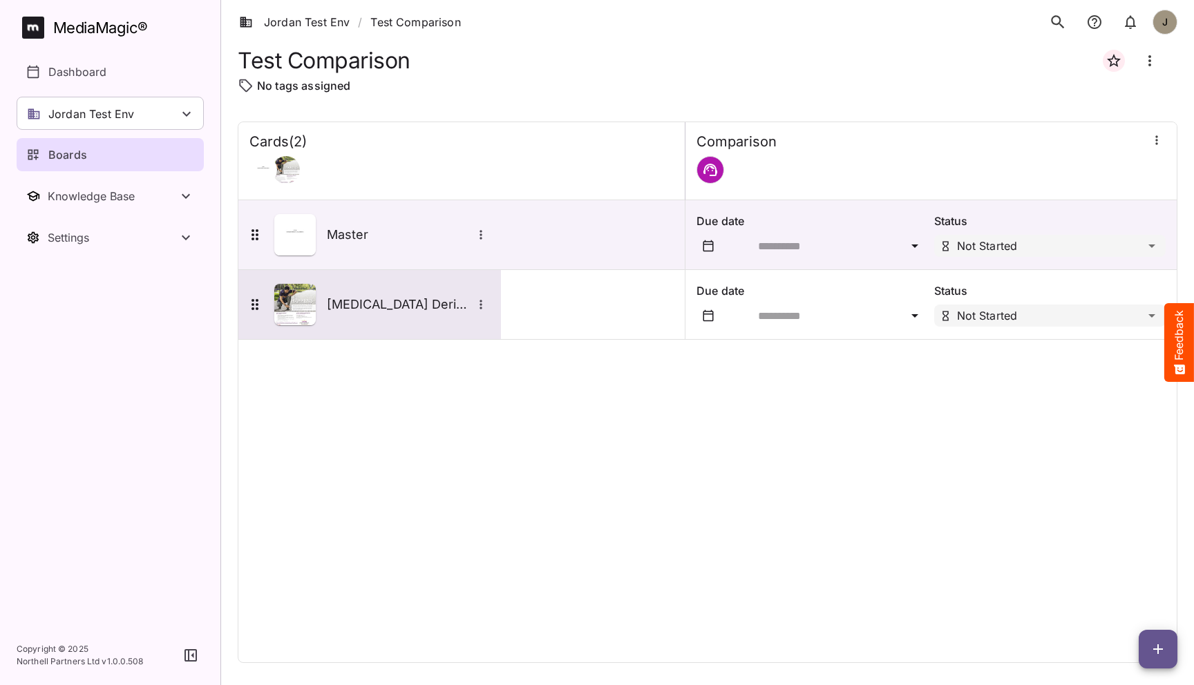
click at [359, 323] on div "[MEDICAL_DATA] Derivative" at bounding box center [368, 304] width 243 height 41
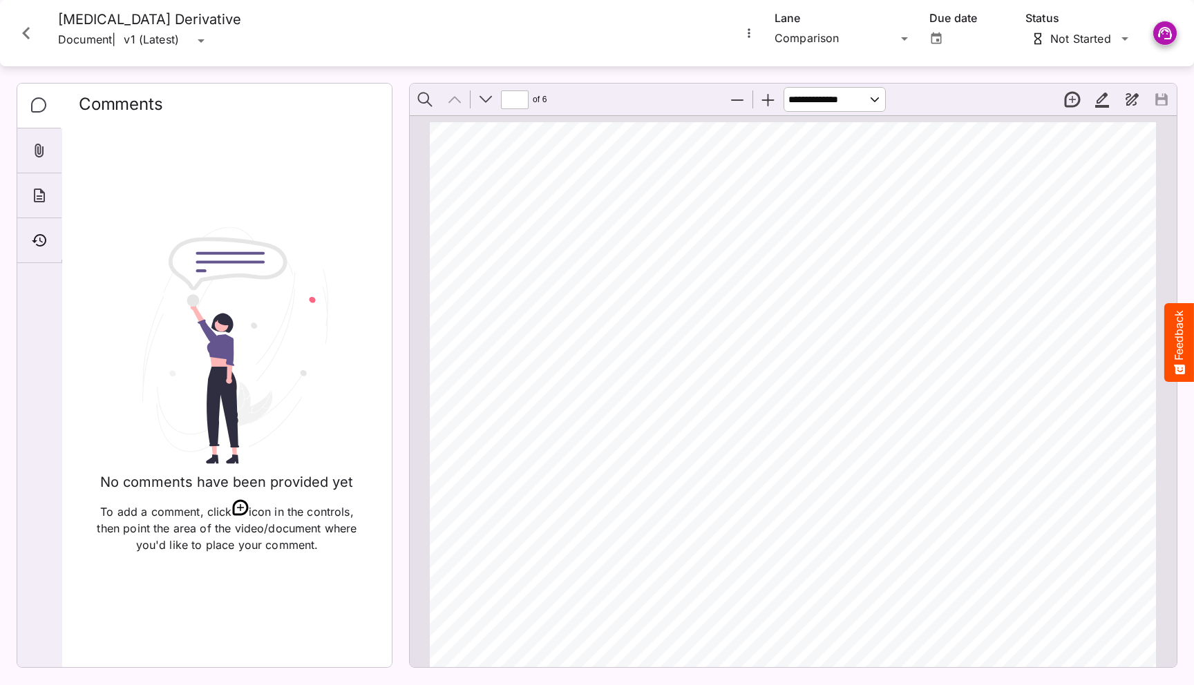
scroll to position [7, 0]
click at [37, 240] on icon "Timeline" at bounding box center [39, 240] width 17 height 17
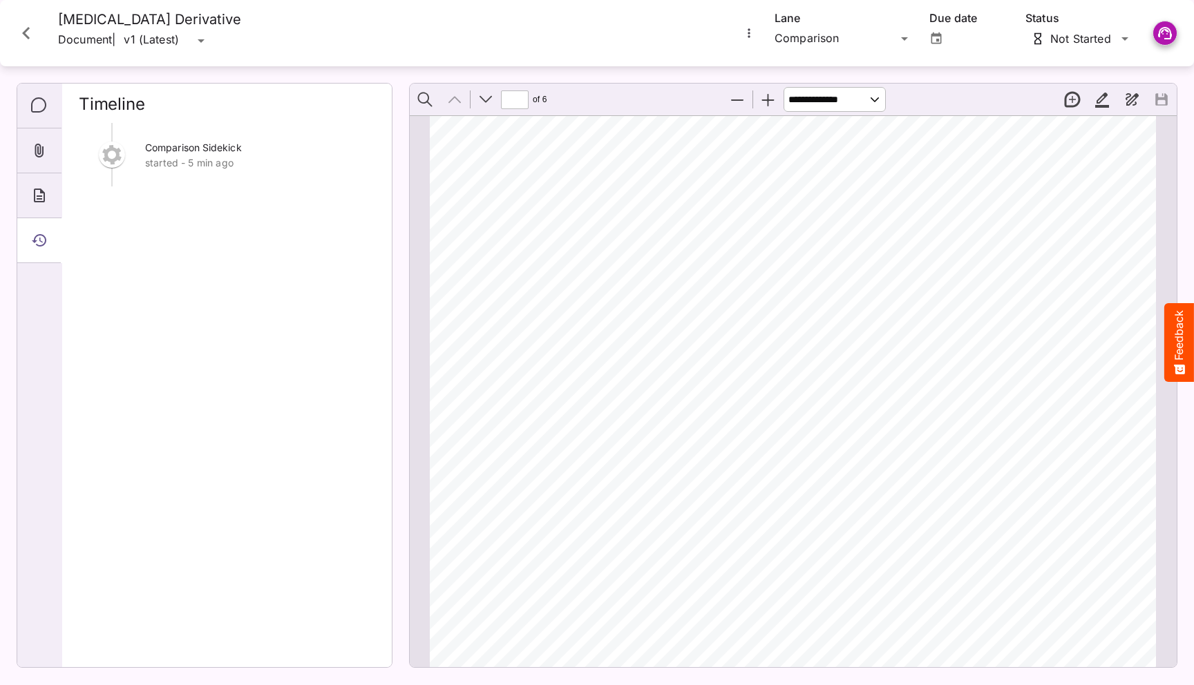
click at [193, 189] on div "Comparison Sidekick started - 5 min ago" at bounding box center [227, 389] width 296 height 533
type input "*"
click at [295, 209] on div "Comparison Sidekick started - 5 min ago" at bounding box center [227, 389] width 296 height 533
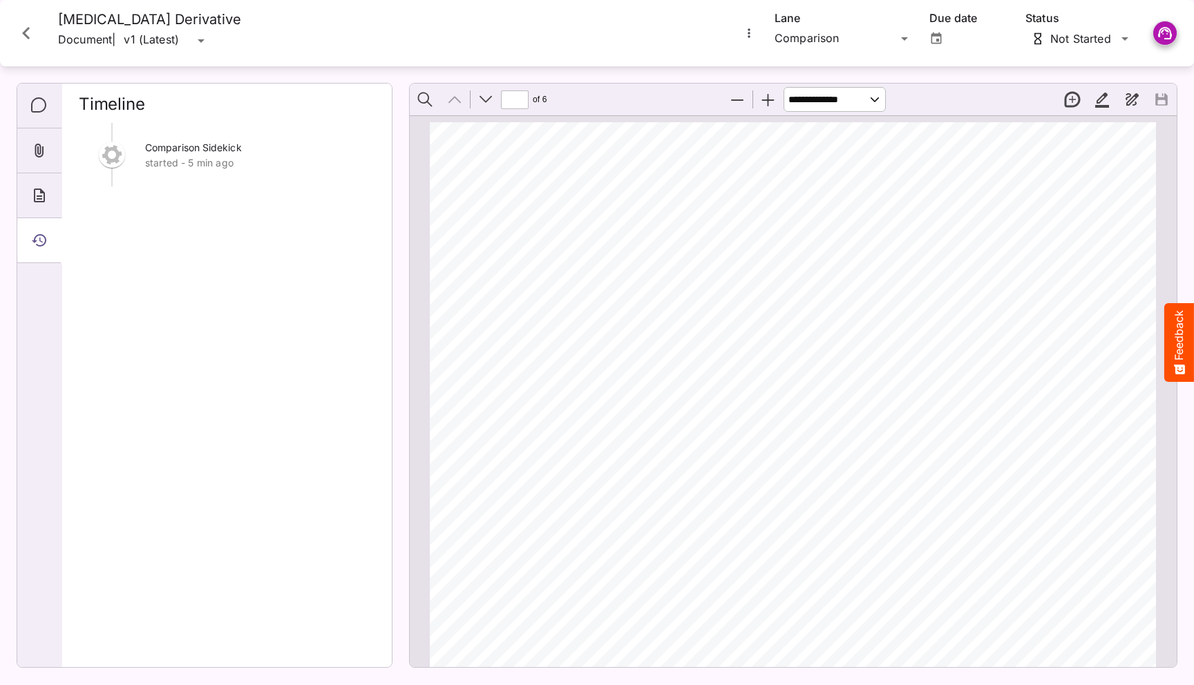
click at [30, 39] on icon "Close card" at bounding box center [26, 33] width 25 height 25
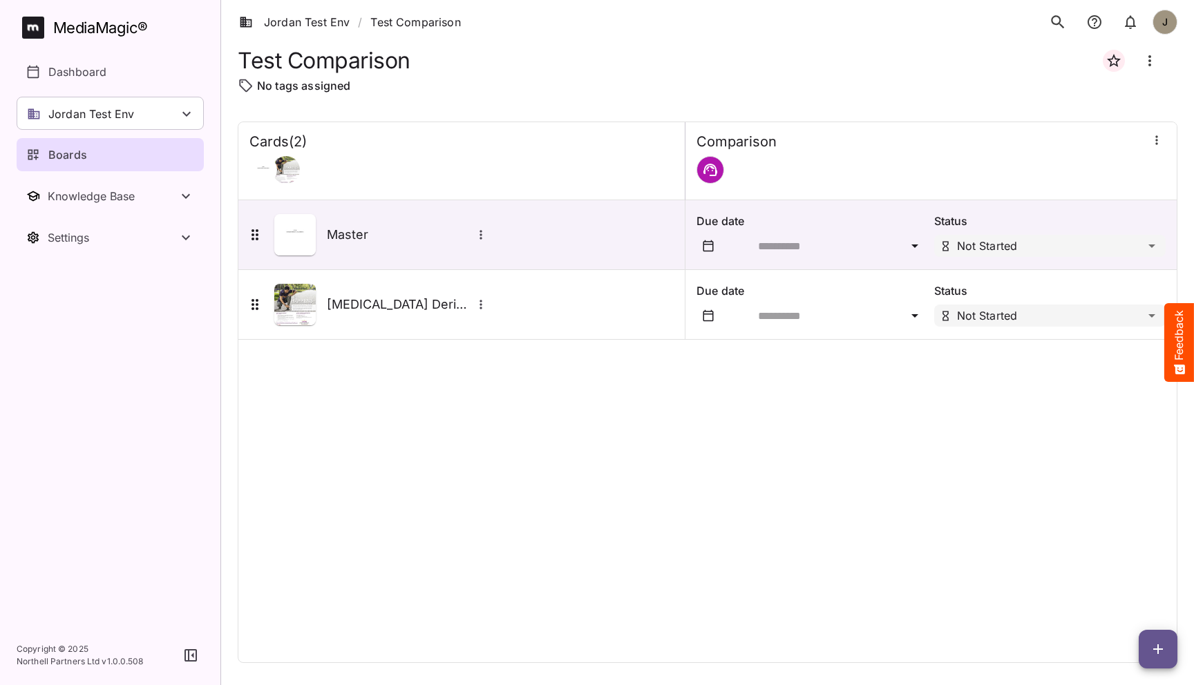
click at [391, 366] on div "Cards ( 2 ) [GEOGRAPHIC_DATA] Master Due date Status Not Started [MEDICAL_DATA]…" at bounding box center [708, 393] width 940 height 542
click at [1148, 656] on span "button" at bounding box center [1158, 649] width 39 height 17
click at [836, 538] on div at bounding box center [597, 342] width 1194 height 685
click at [630, 569] on div "Cards ( 2 ) [GEOGRAPHIC_DATA] Master Due date Status Not Started [MEDICAL_DATA]…" at bounding box center [708, 393] width 940 height 542
click at [1151, 641] on icon "button" at bounding box center [1158, 649] width 17 height 17
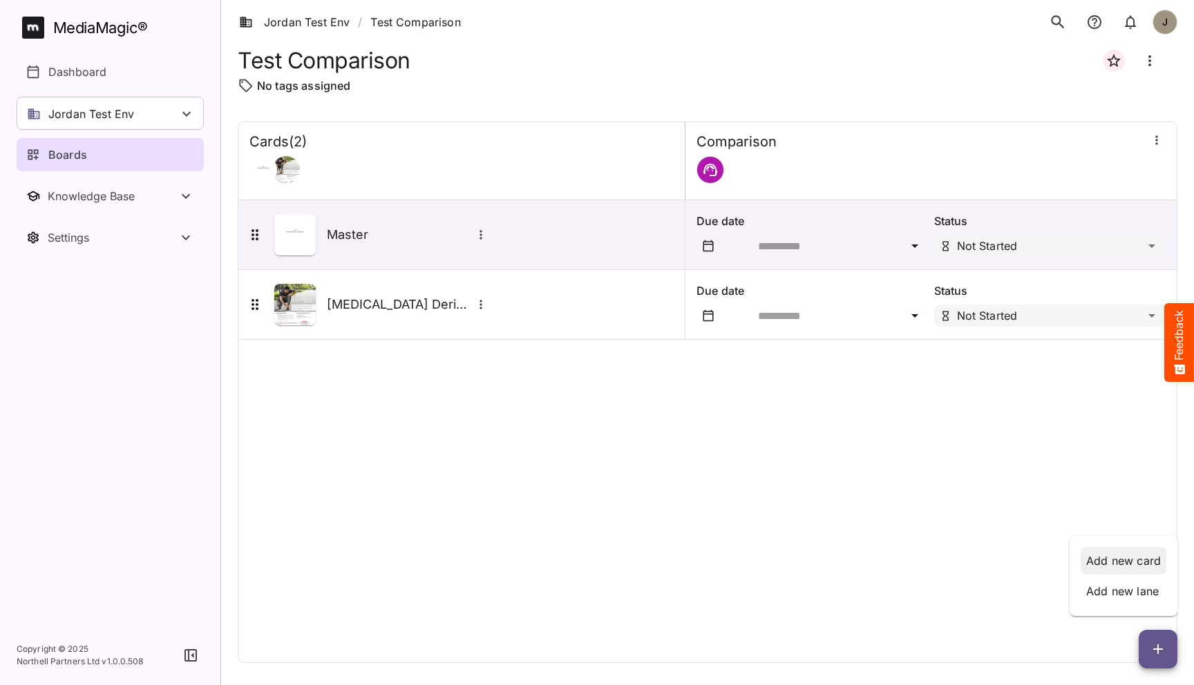
click at [1126, 559] on p "Add new card" at bounding box center [1123, 561] width 75 height 17
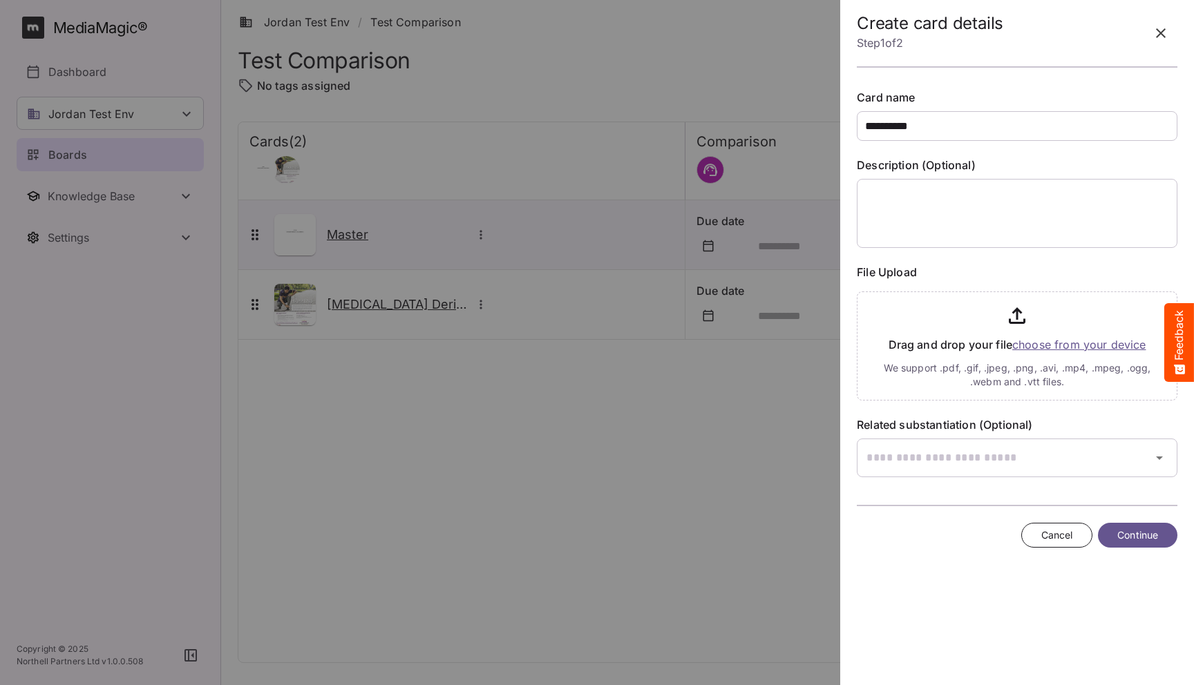
type input "**********"
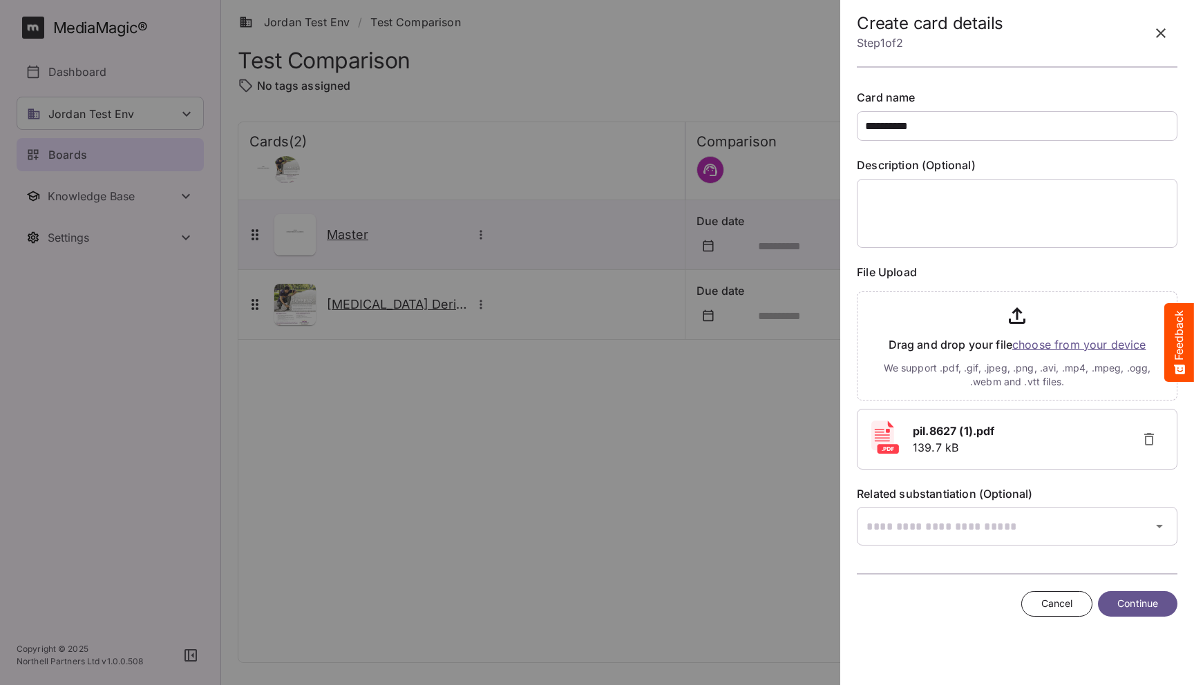
click at [1127, 605] on span "Continue" at bounding box center [1137, 604] width 41 height 17
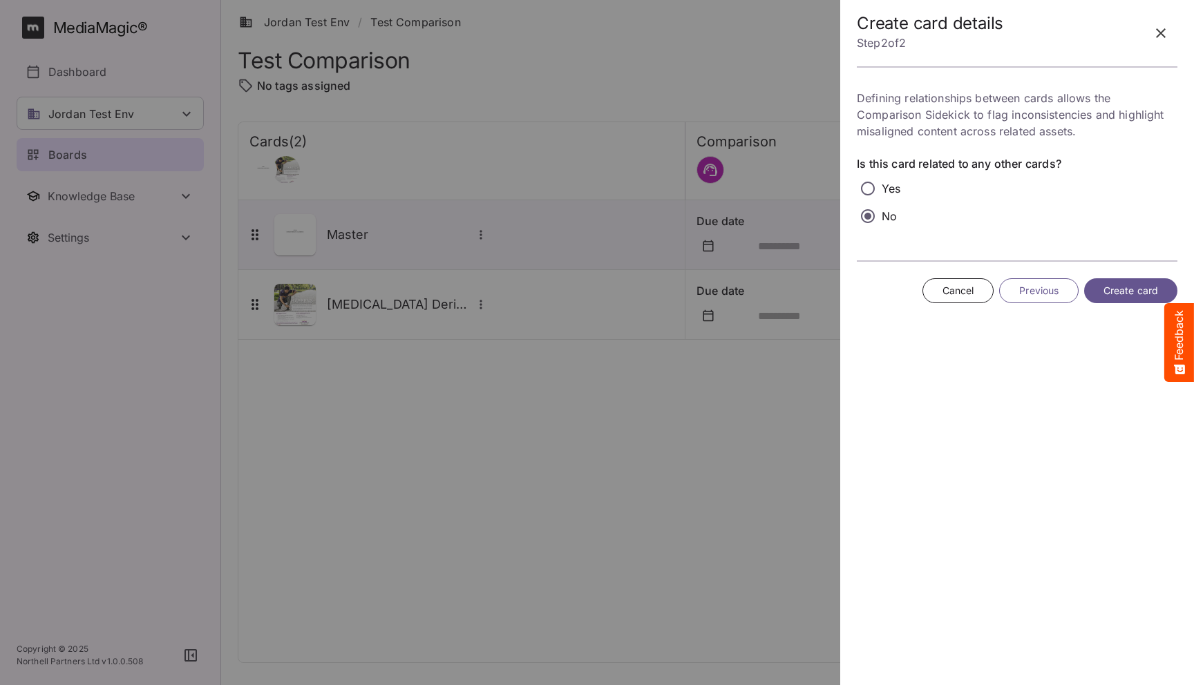
click at [880, 187] on label "Yes" at bounding box center [879, 189] width 44 height 22
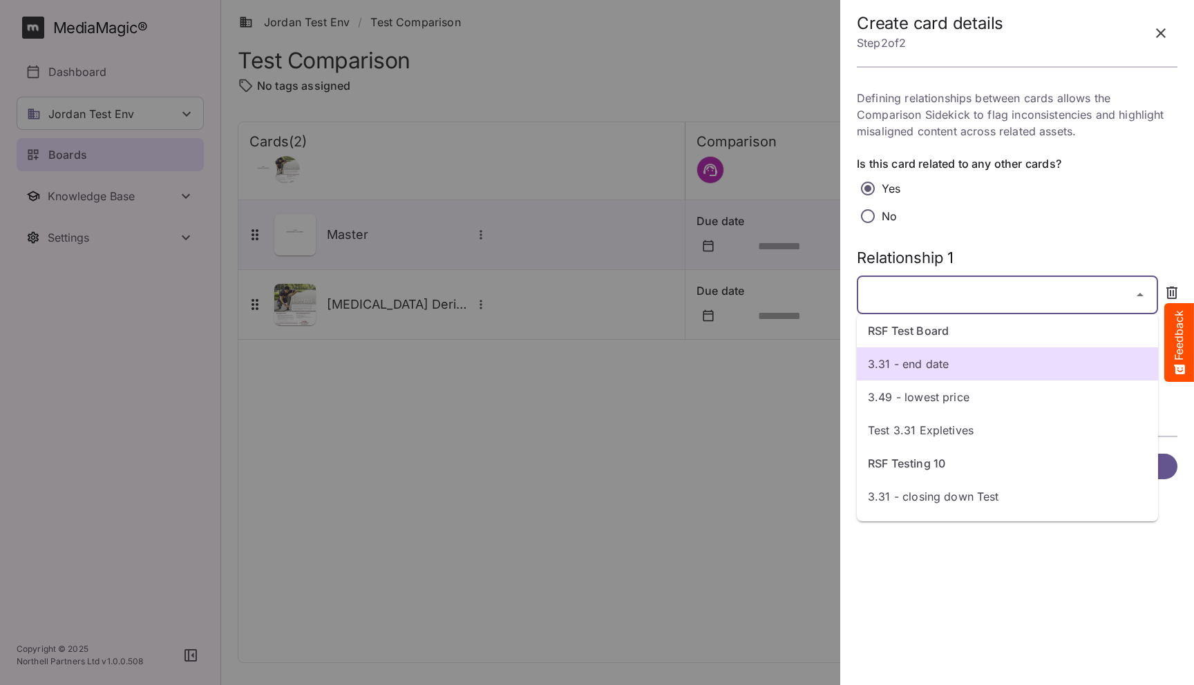
click at [913, 296] on div "RSF Test Board 3.31 - end date 3.49 - lowest price Test 3.31 Expletives RSF Tes…" at bounding box center [597, 339] width 1194 height 679
click at [951, 245] on div at bounding box center [597, 342] width 1194 height 685
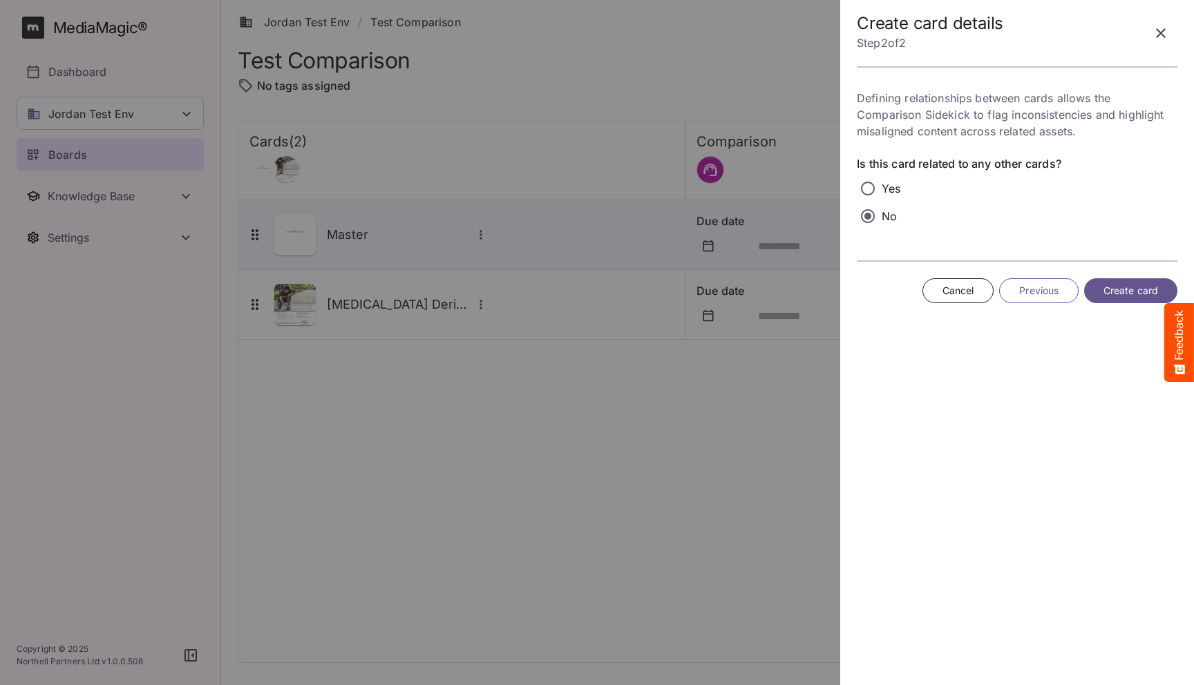
click at [1142, 290] on span "Create card" at bounding box center [1131, 291] width 55 height 17
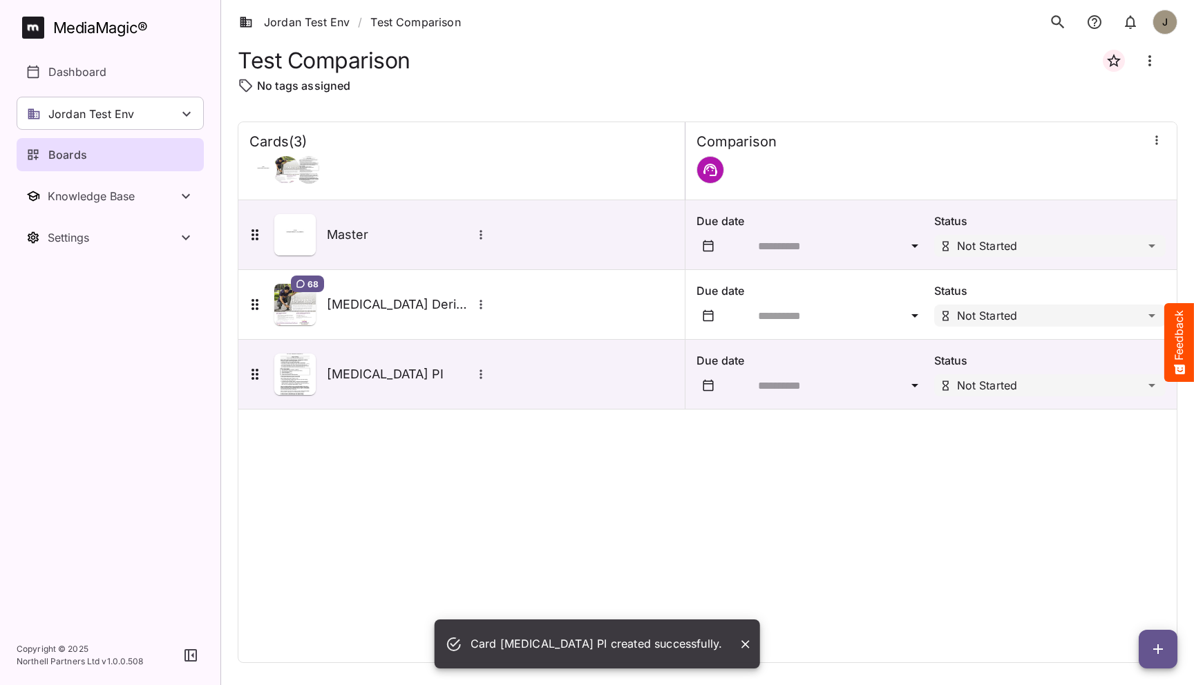
click at [349, 464] on div "Cards ( 3 ) [GEOGRAPHIC_DATA] Master Due date Status Not Started 68 [MEDICAL_DA…" at bounding box center [708, 393] width 940 height 542
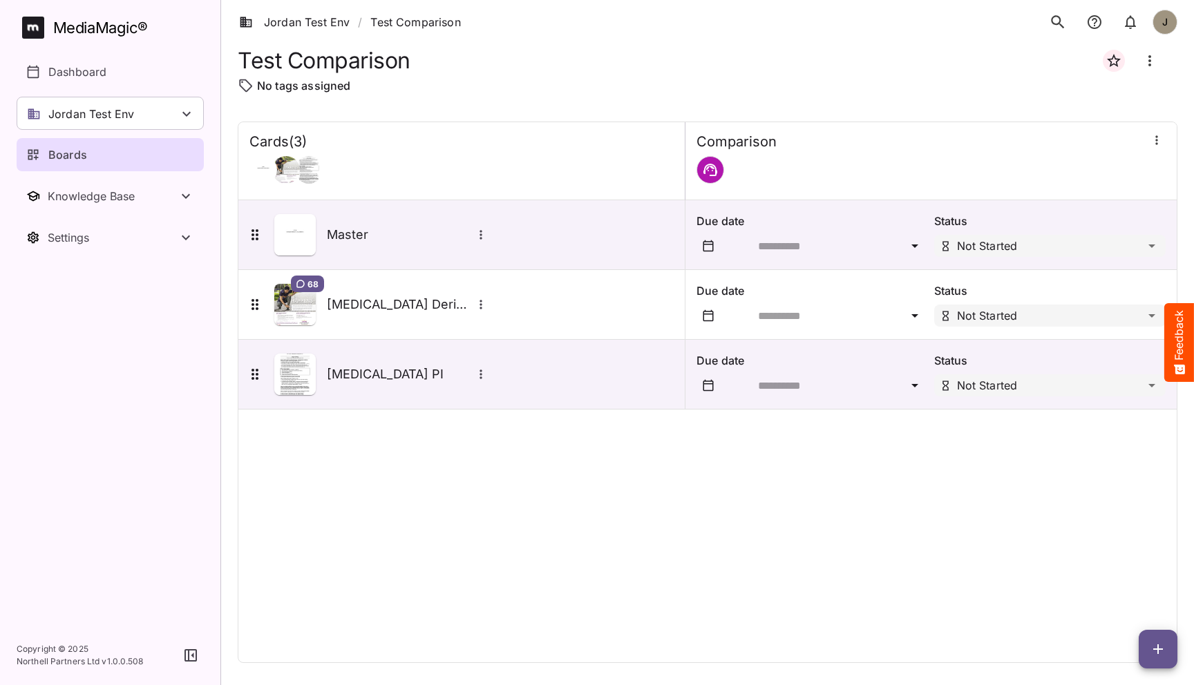
click at [1155, 645] on icon "button" at bounding box center [1158, 649] width 17 height 17
click at [1131, 570] on div "Add new card" at bounding box center [1124, 561] width 86 height 28
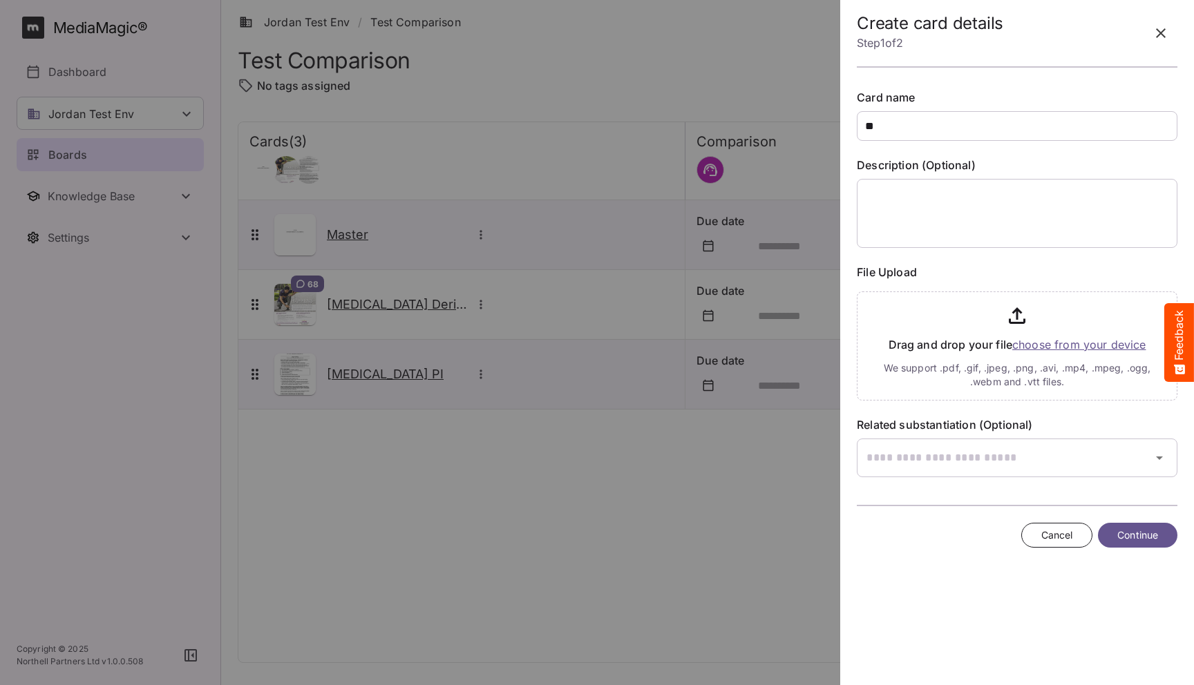
type input "*"
type input "**********"
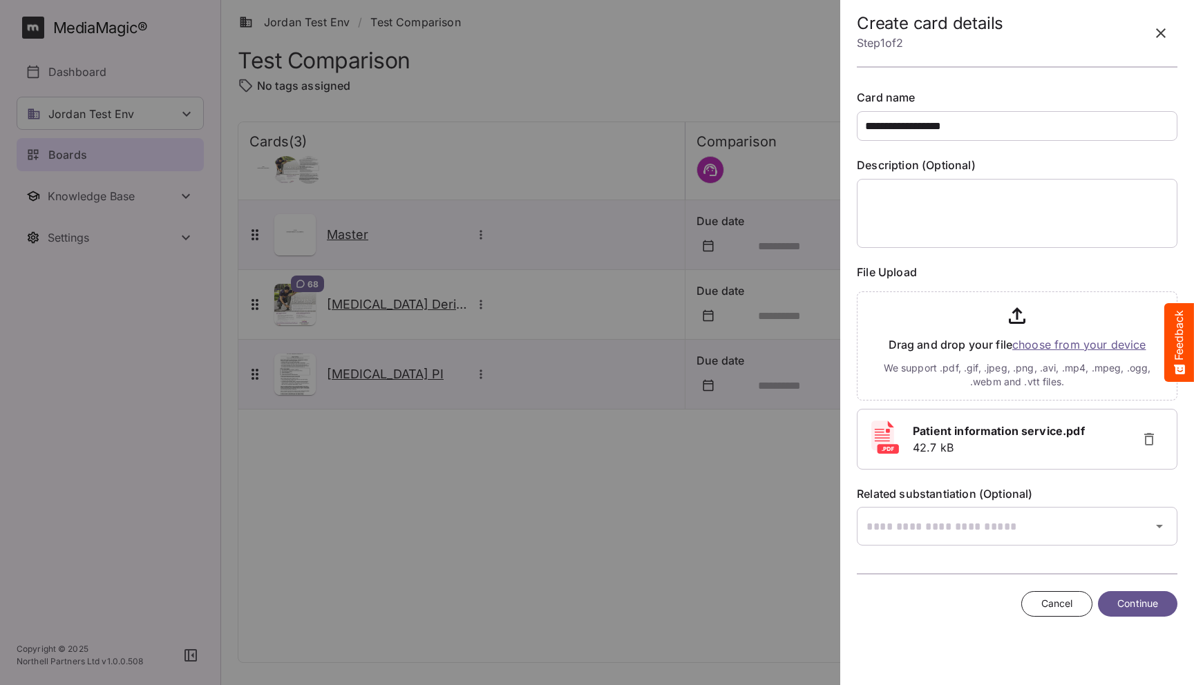
click at [1157, 608] on span "Continue" at bounding box center [1137, 604] width 41 height 17
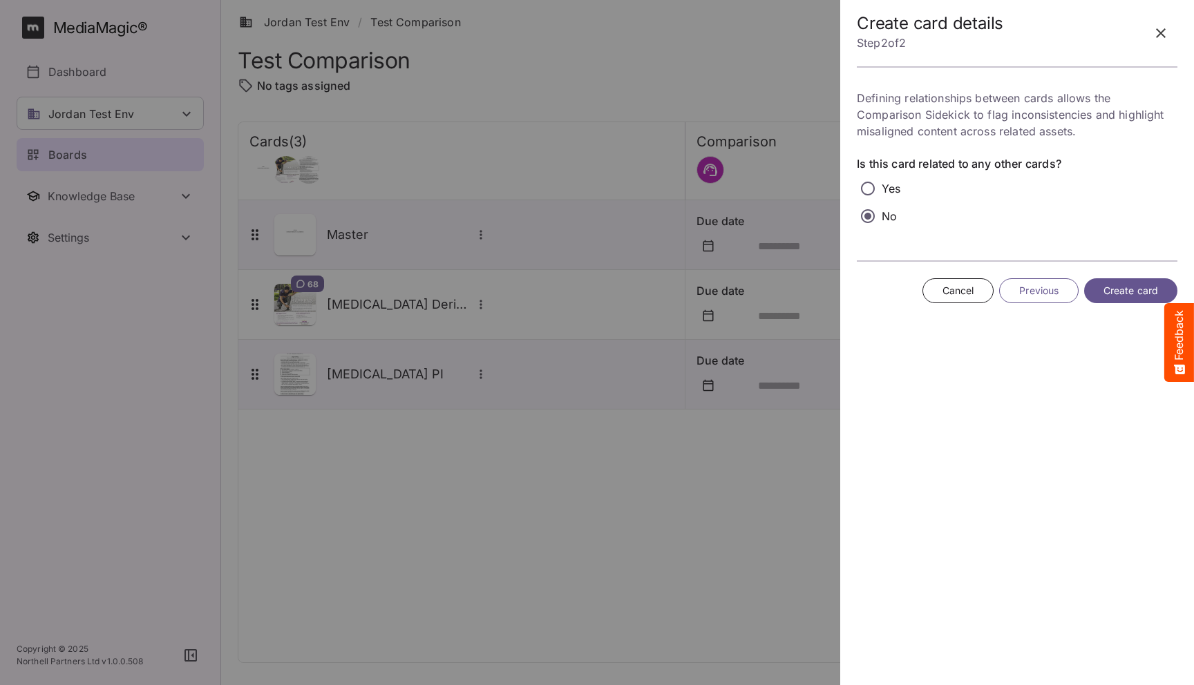
click at [879, 186] on label "Yes" at bounding box center [879, 189] width 44 height 22
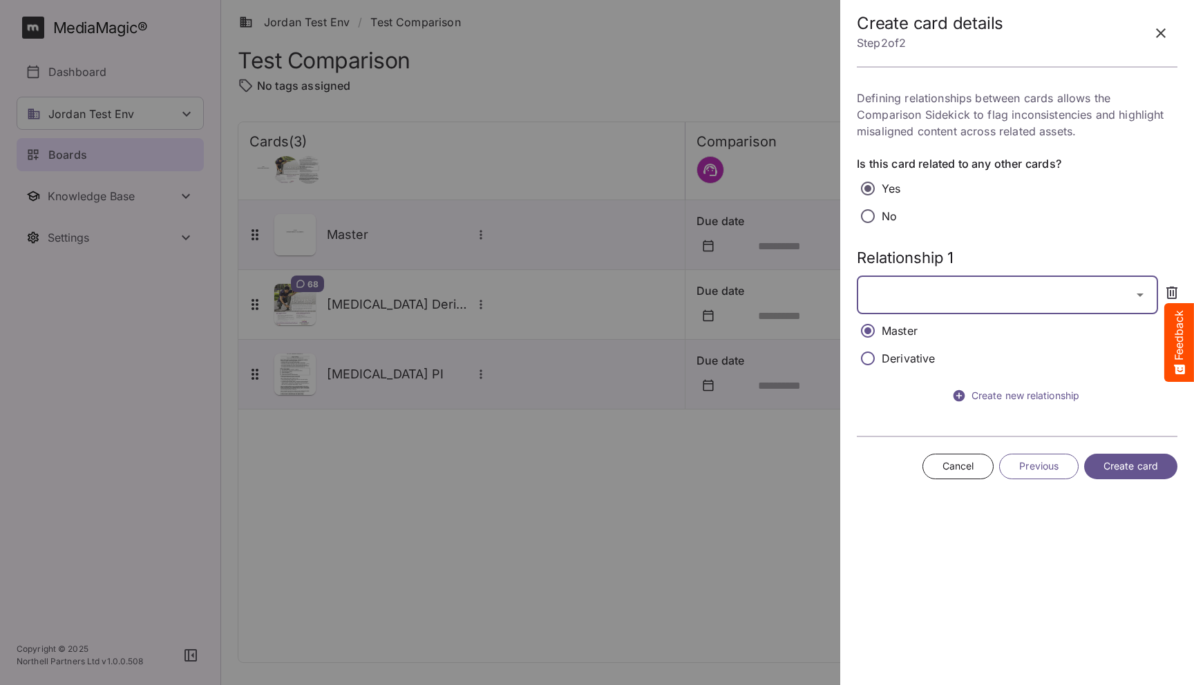
click at [989, 292] on div "Jordan Test Env / Test Comparison J MediaMagic ® Dashboard Jordan Test Env BYOD…" at bounding box center [597, 339] width 1194 height 679
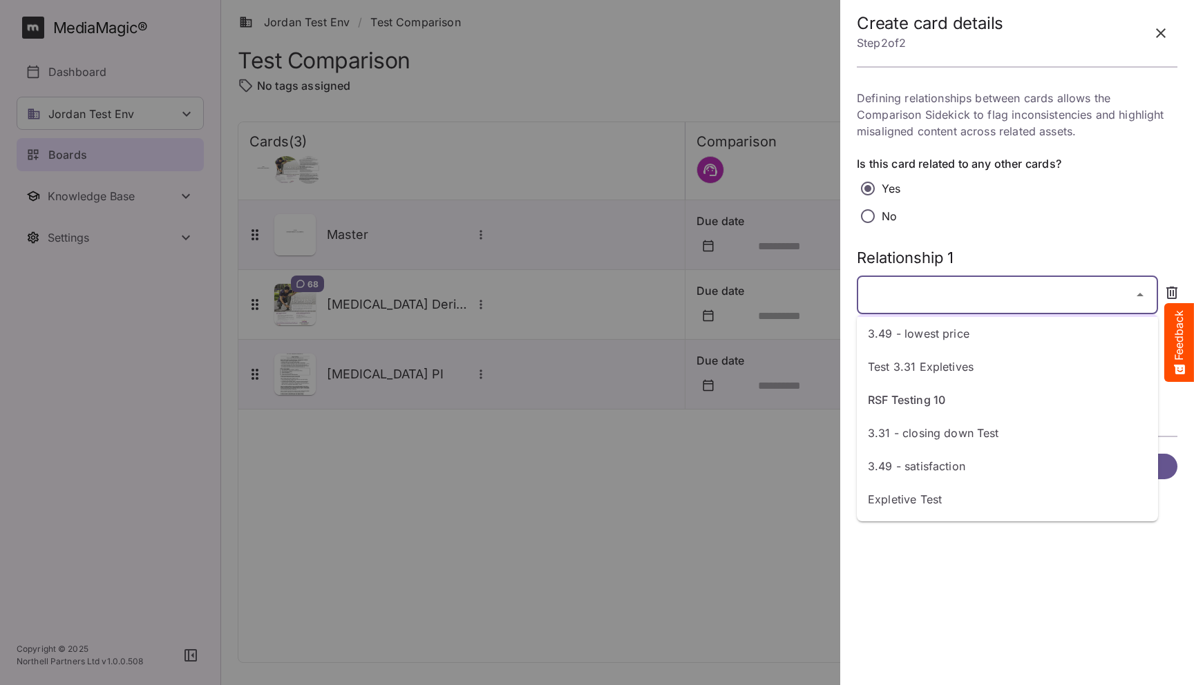
scroll to position [290, 0]
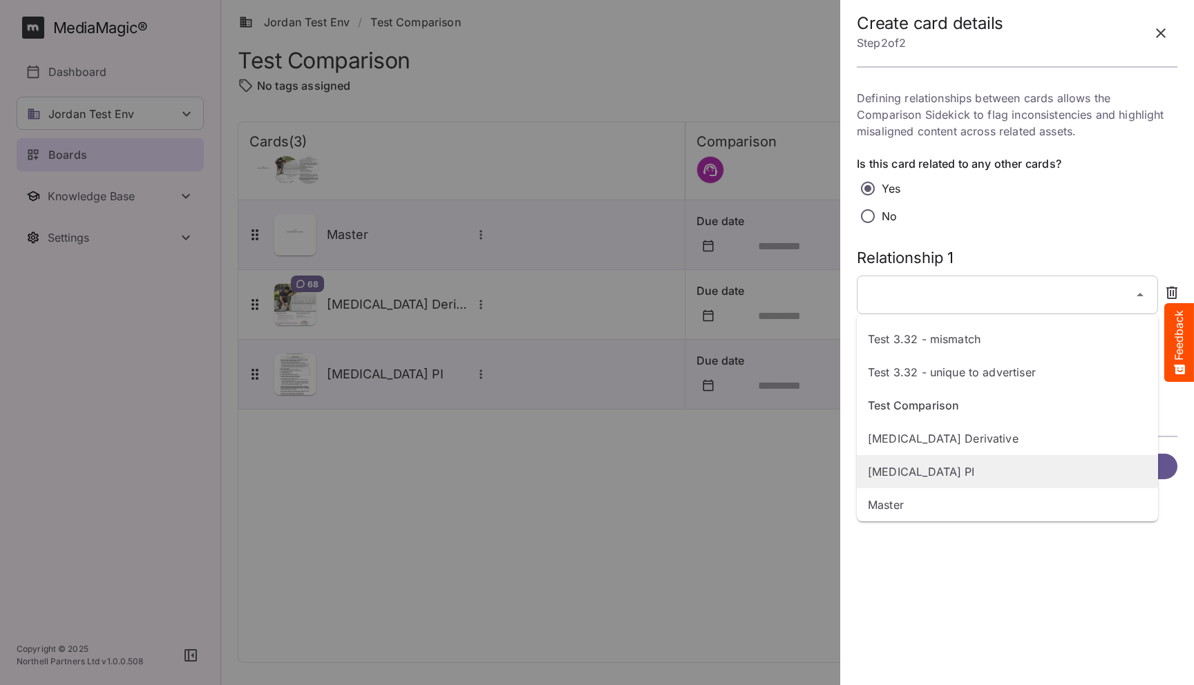
click at [925, 471] on p "[MEDICAL_DATA] PI" at bounding box center [1007, 472] width 279 height 17
type input "**********"
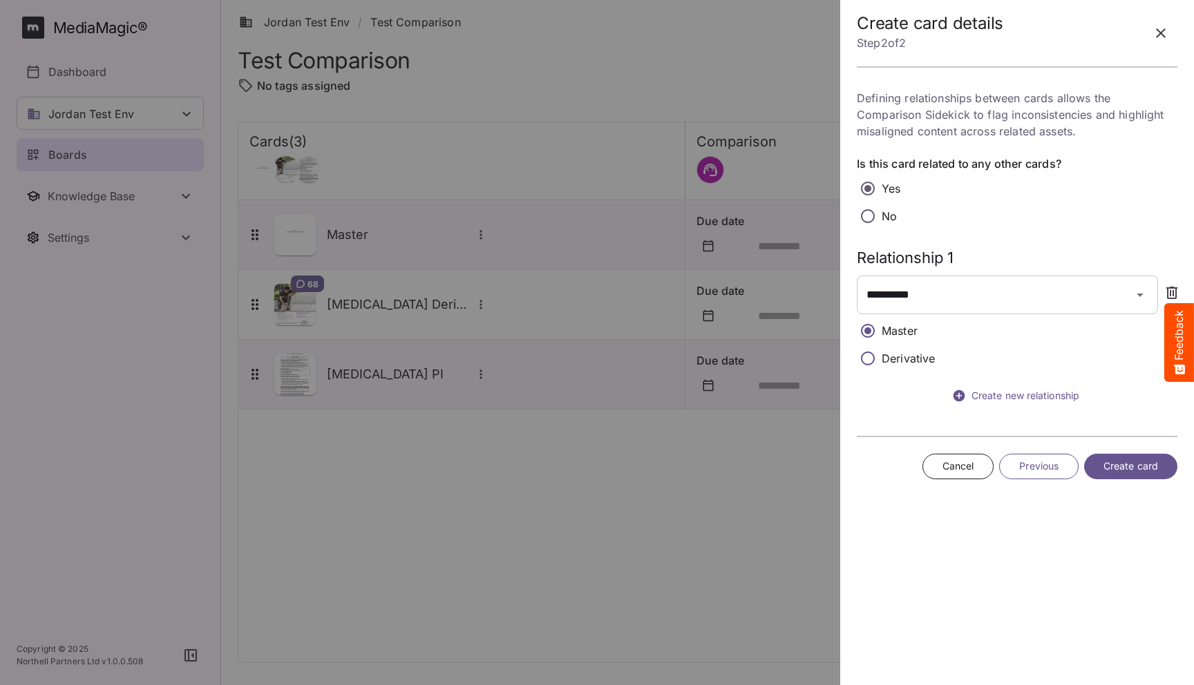
click at [1144, 473] on span "Create card" at bounding box center [1131, 466] width 55 height 17
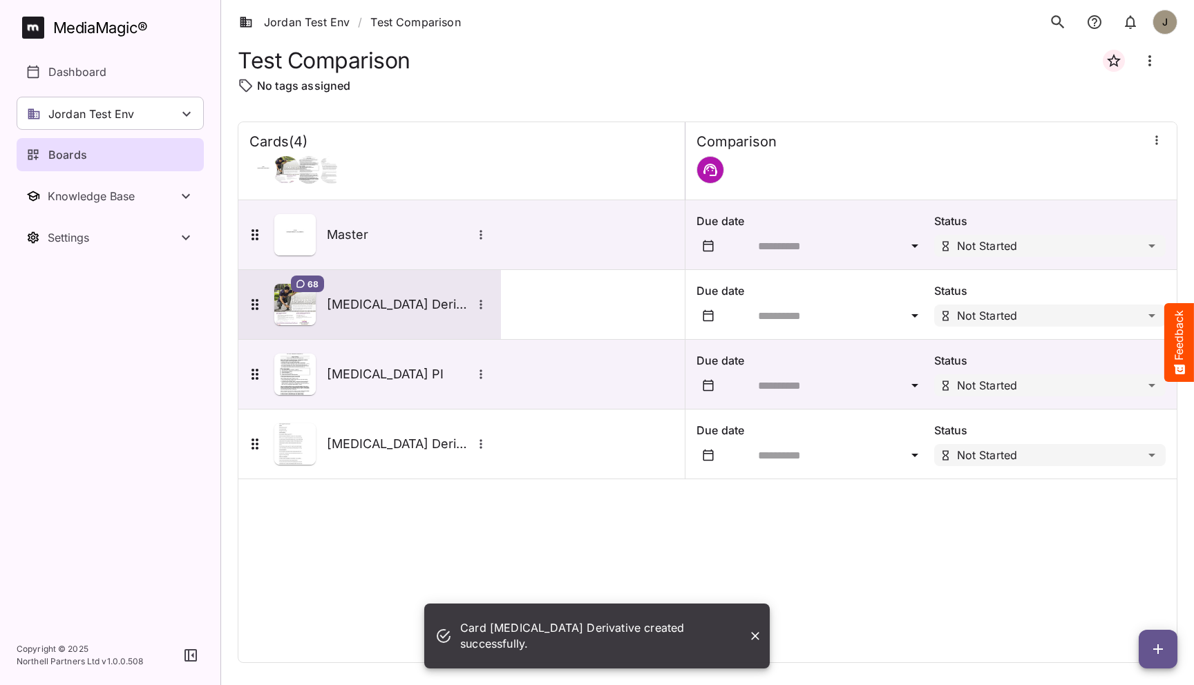
click at [389, 294] on div "68 [MEDICAL_DATA] Derivative" at bounding box center [368, 304] width 243 height 41
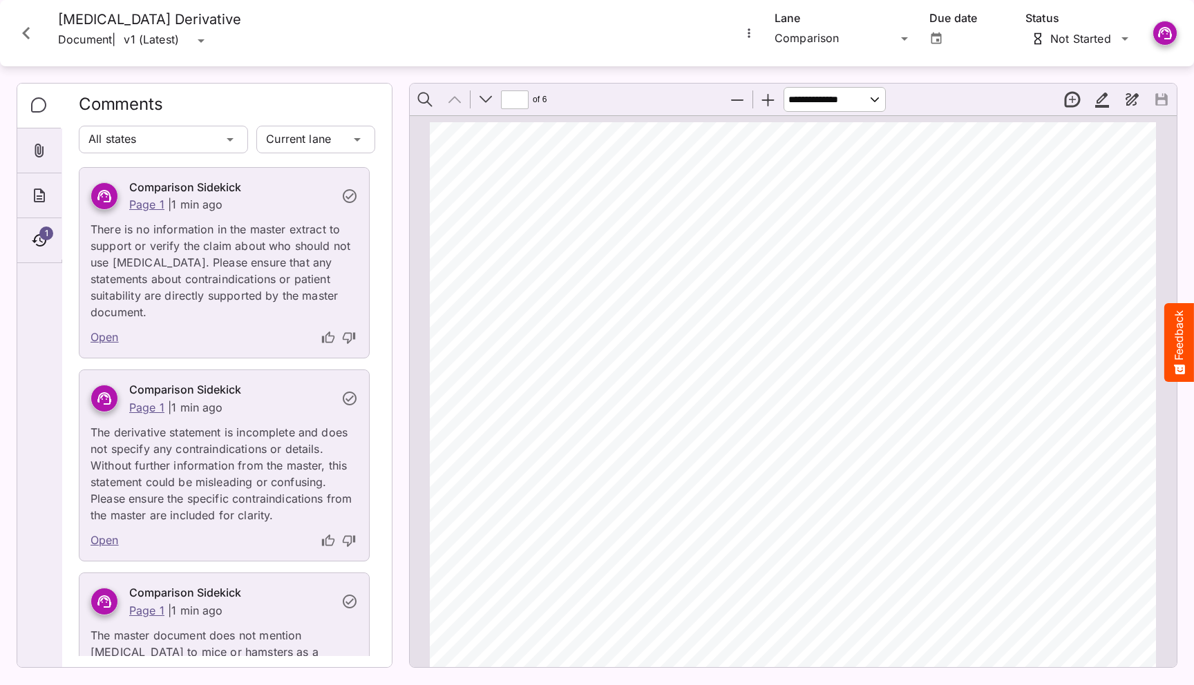
click at [104, 329] on link "Open" at bounding box center [105, 338] width 28 height 18
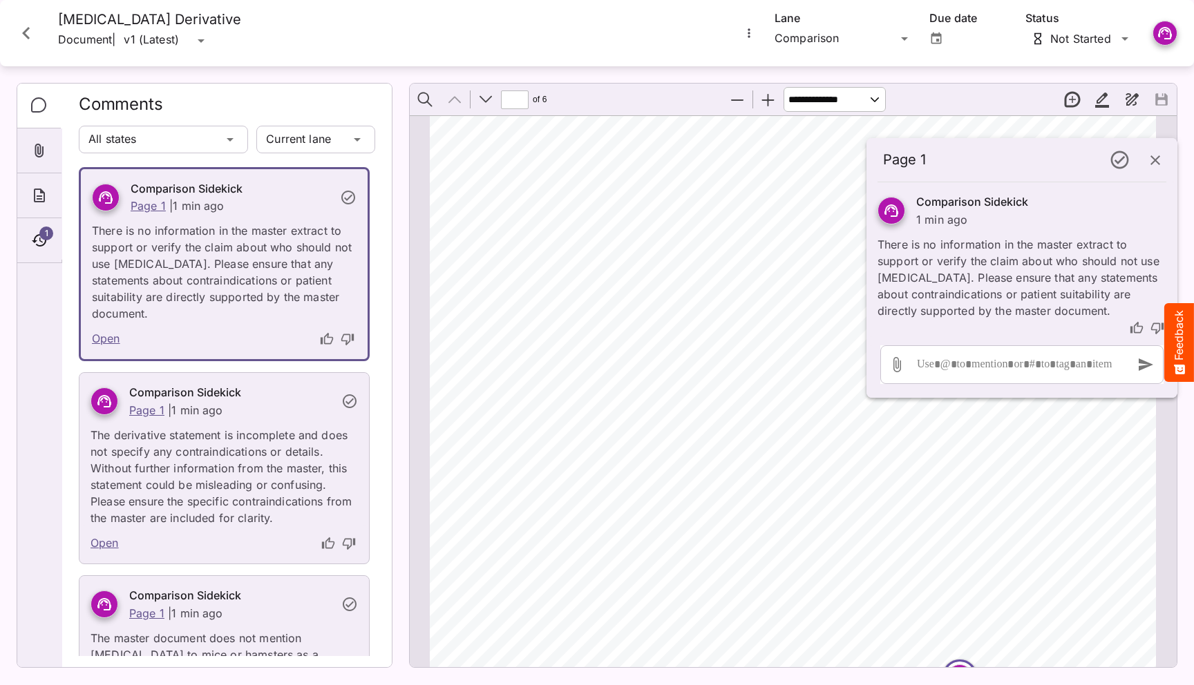
scroll to position [182, 0]
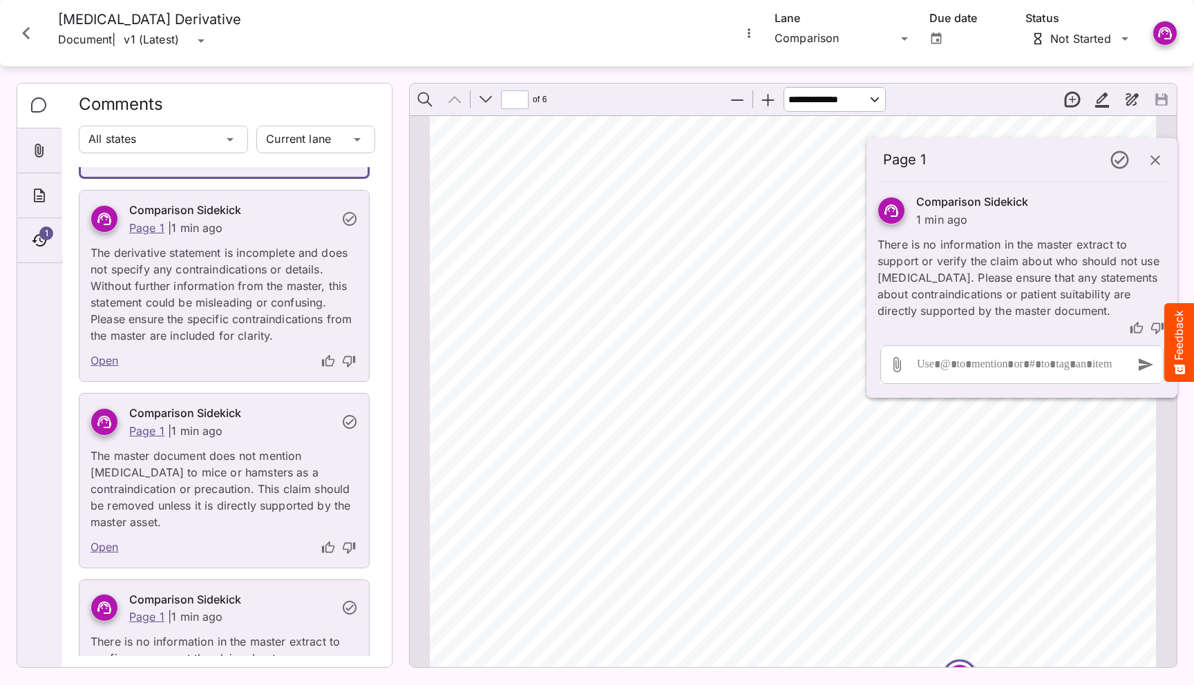
click at [1156, 158] on icon "button" at bounding box center [1156, 160] width 10 height 10
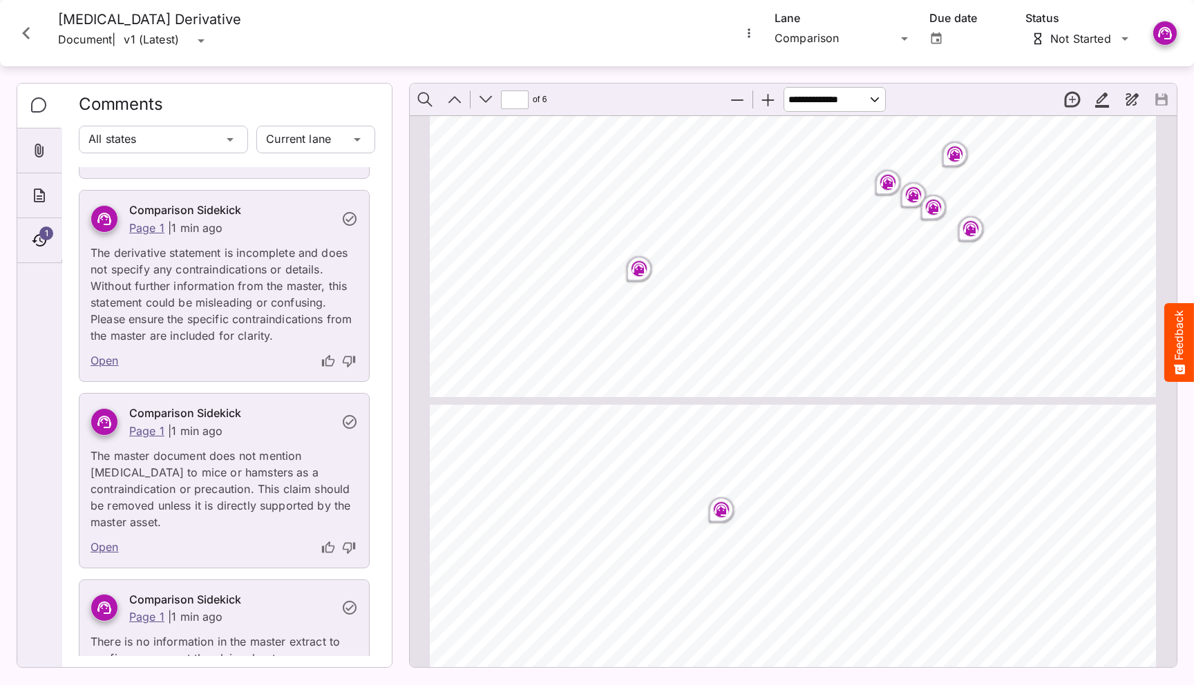
scroll to position [500, 0]
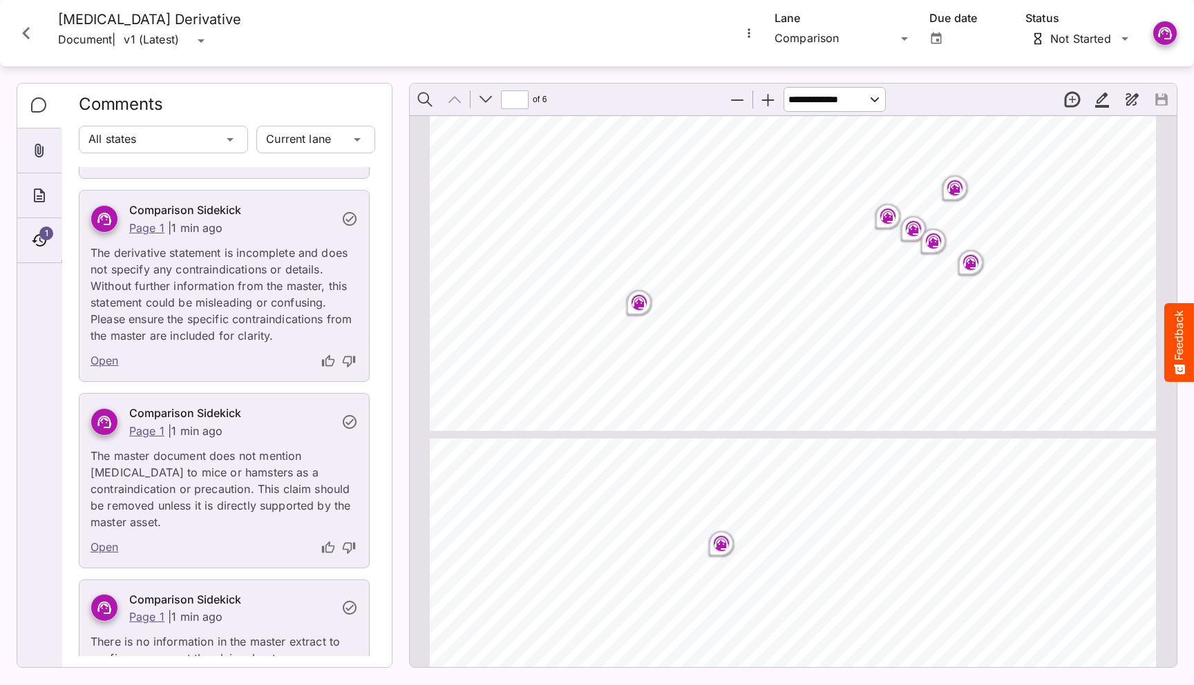
click at [955, 192] on rect "Page ⁨1⁩" at bounding box center [955, 188] width 17 height 17
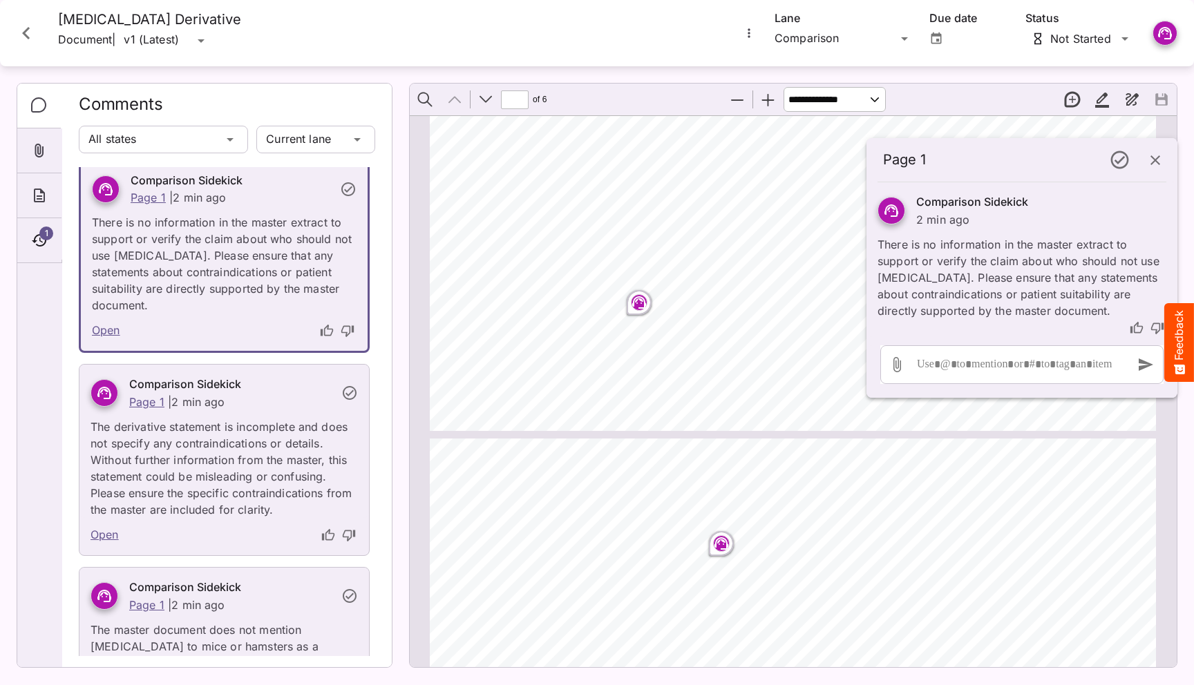
scroll to position [0, 0]
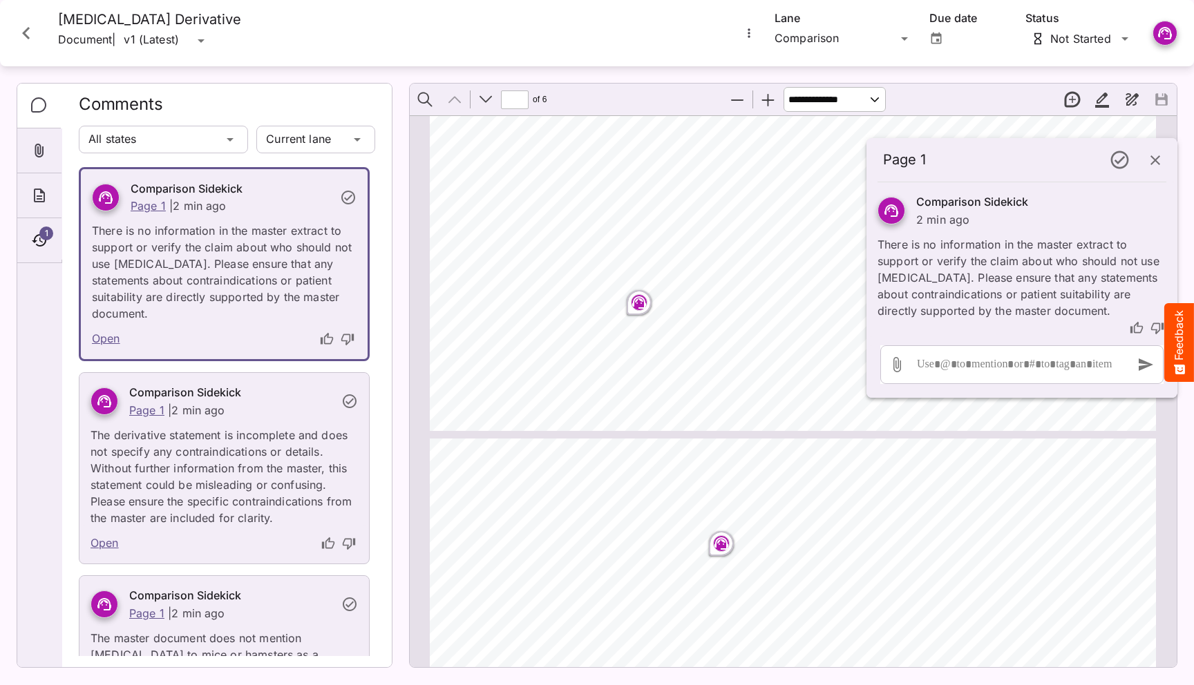
click at [1151, 160] on icon "button" at bounding box center [1155, 160] width 17 height 17
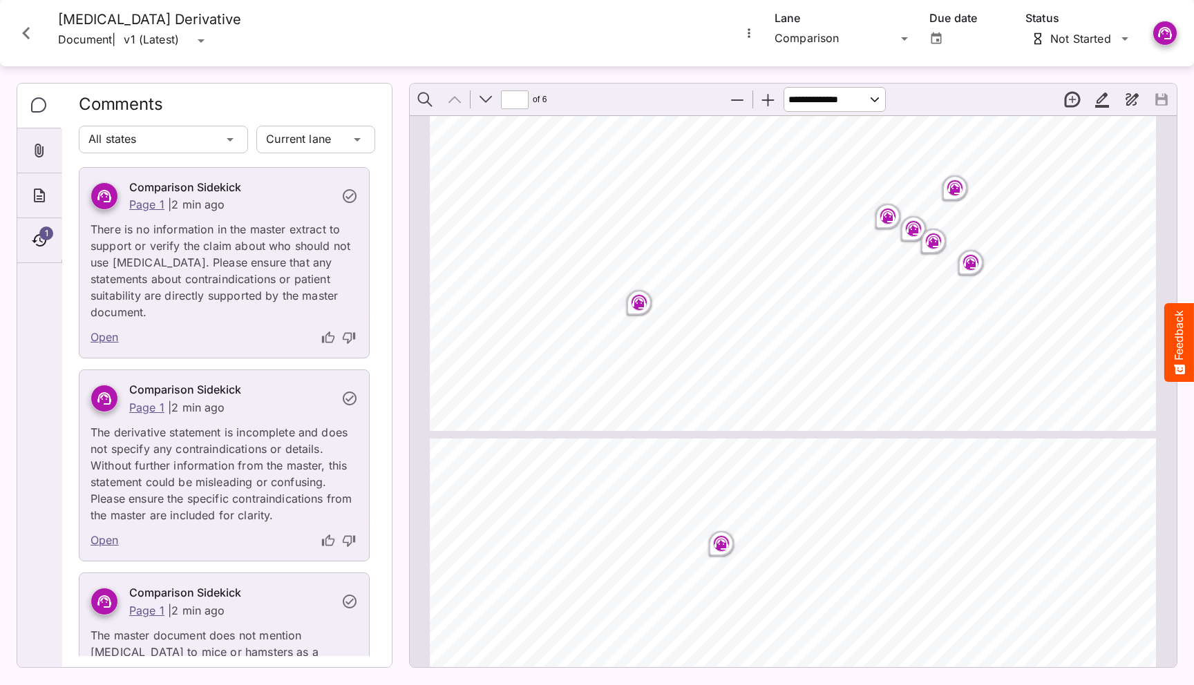
click at [647, 307] on rect "Page ⁨1⁩" at bounding box center [639, 302] width 17 height 17
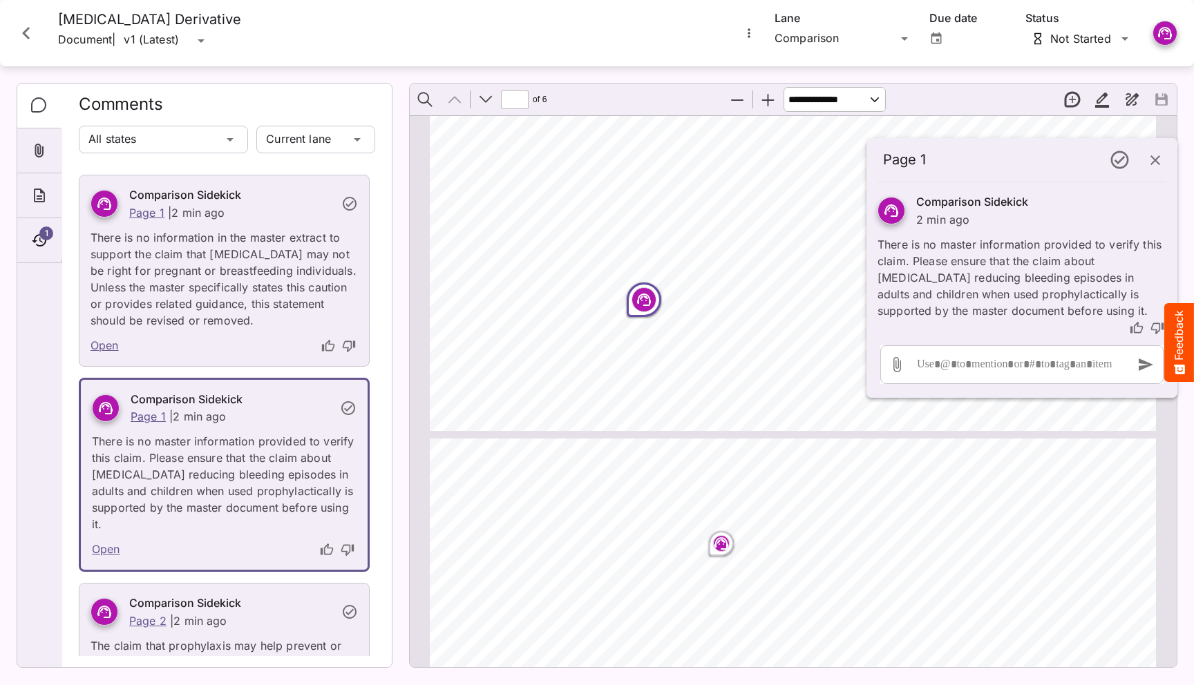
scroll to position [791, 0]
click at [1163, 158] on icon "button" at bounding box center [1155, 160] width 17 height 17
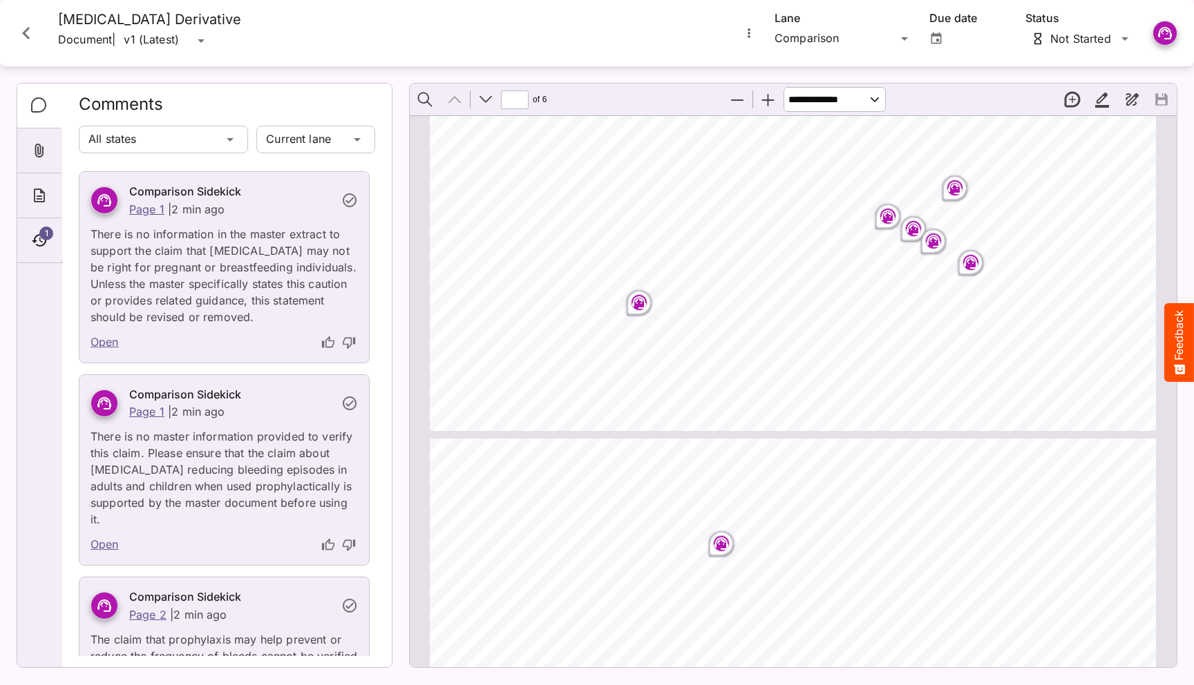
click at [973, 278] on div "[MEDICAL_DATA] Important Information What is [MEDICAL_DATA]? • [MEDICAL_DATA] i…" at bounding box center [799, 33] width 739 height 821
click at [971, 267] on icon "Page ⁨1⁩" at bounding box center [971, 262] width 14 height 12
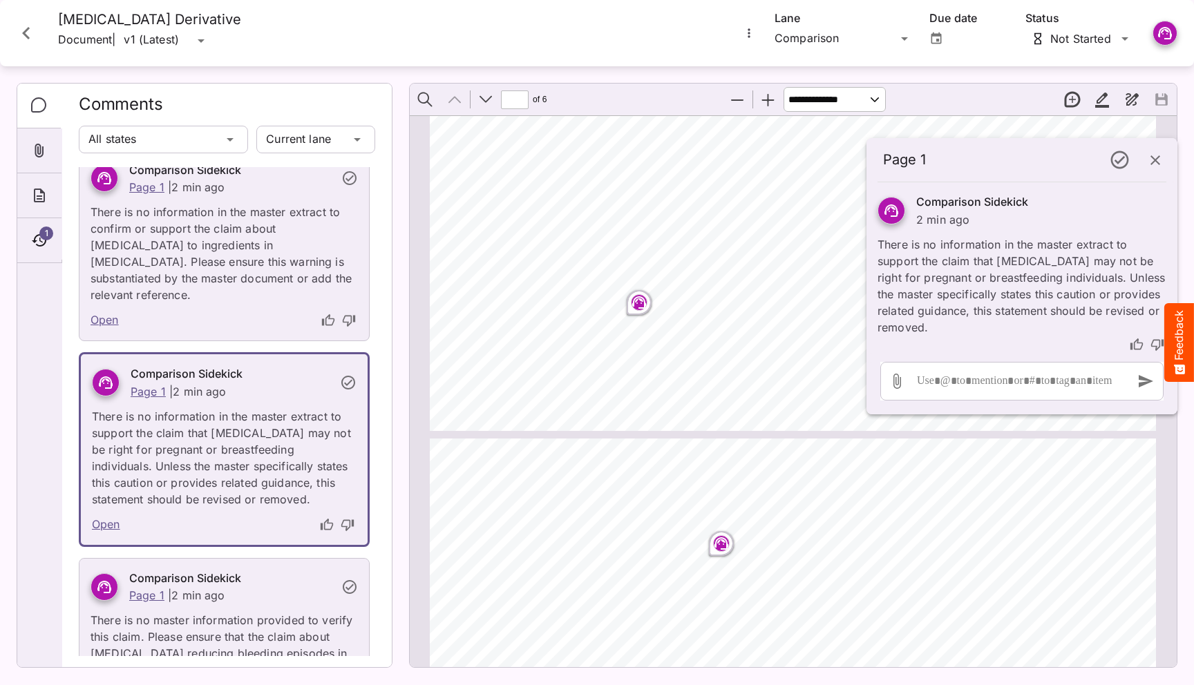
scroll to position [596, 0]
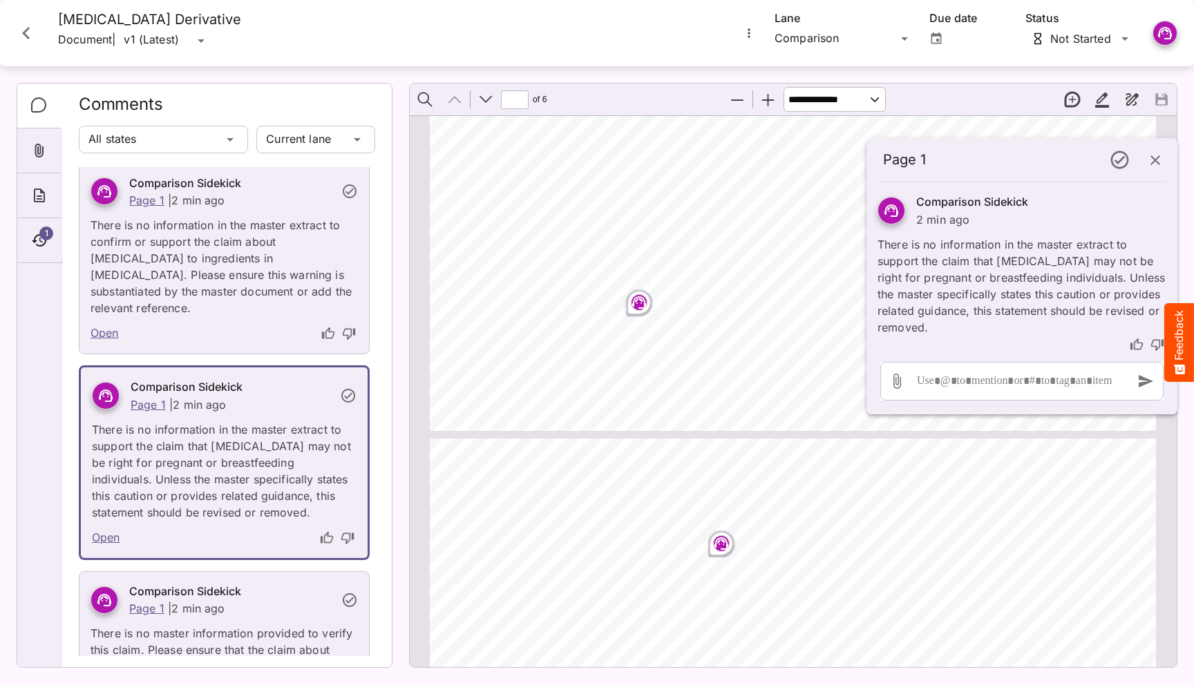
click at [1147, 167] on icon "button" at bounding box center [1155, 160] width 17 height 17
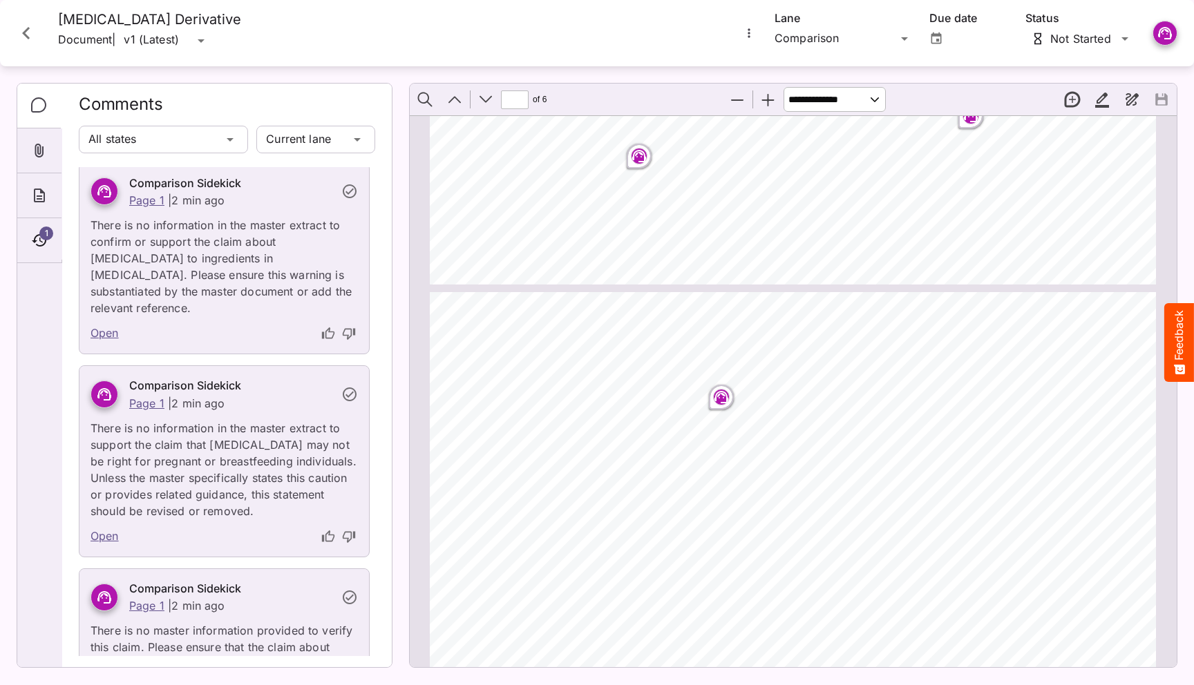
scroll to position [651, 0]
click at [725, 384] on rect "Page ⁨2⁩" at bounding box center [721, 392] width 17 height 17
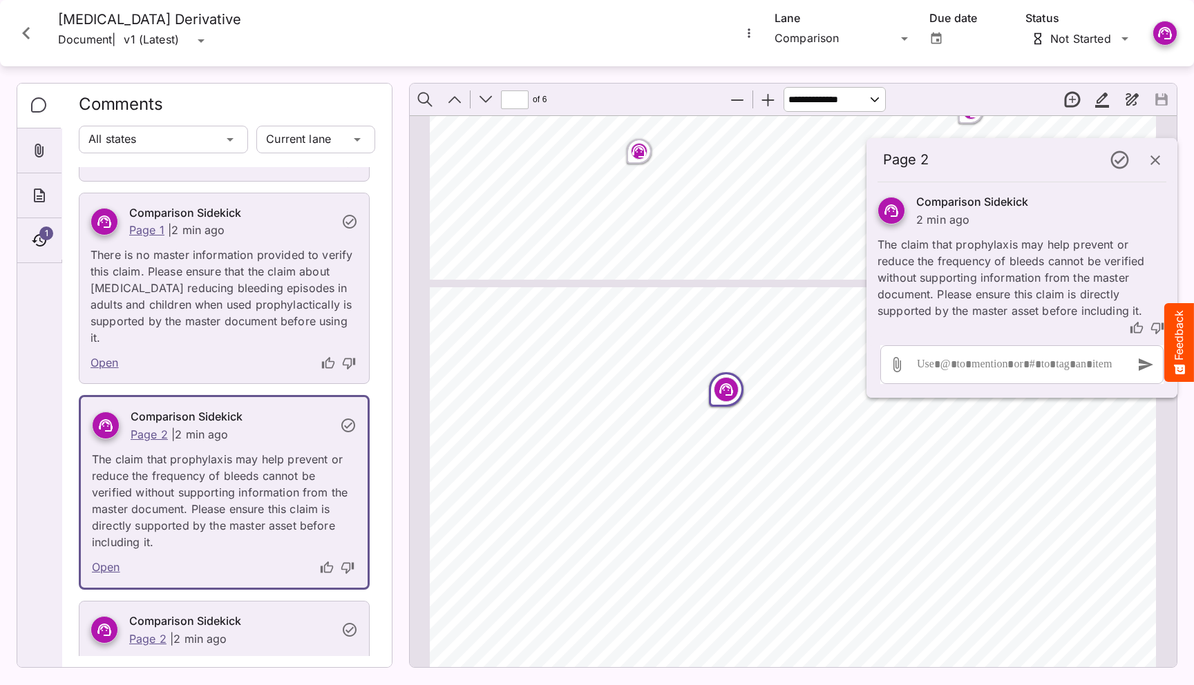
scroll to position [977, 0]
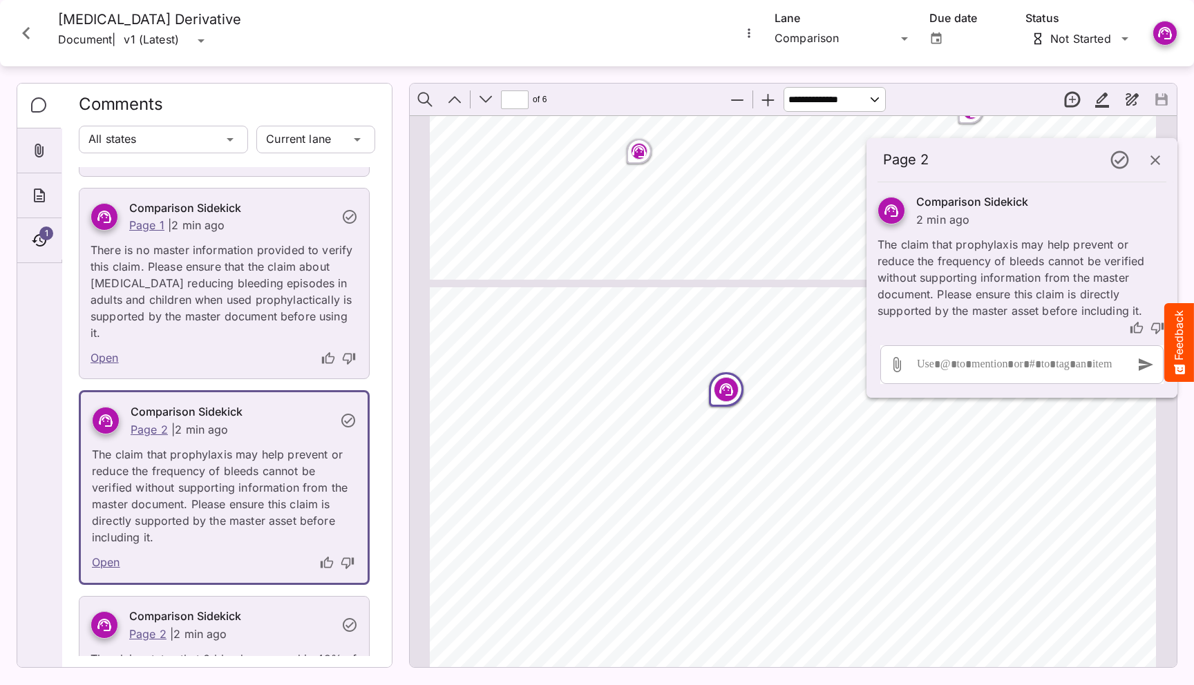
click at [896, 457] on div "42 % • In an open-label, randomized, controlled clinical study of the efficacy …" at bounding box center [799, 697] width 739 height 821
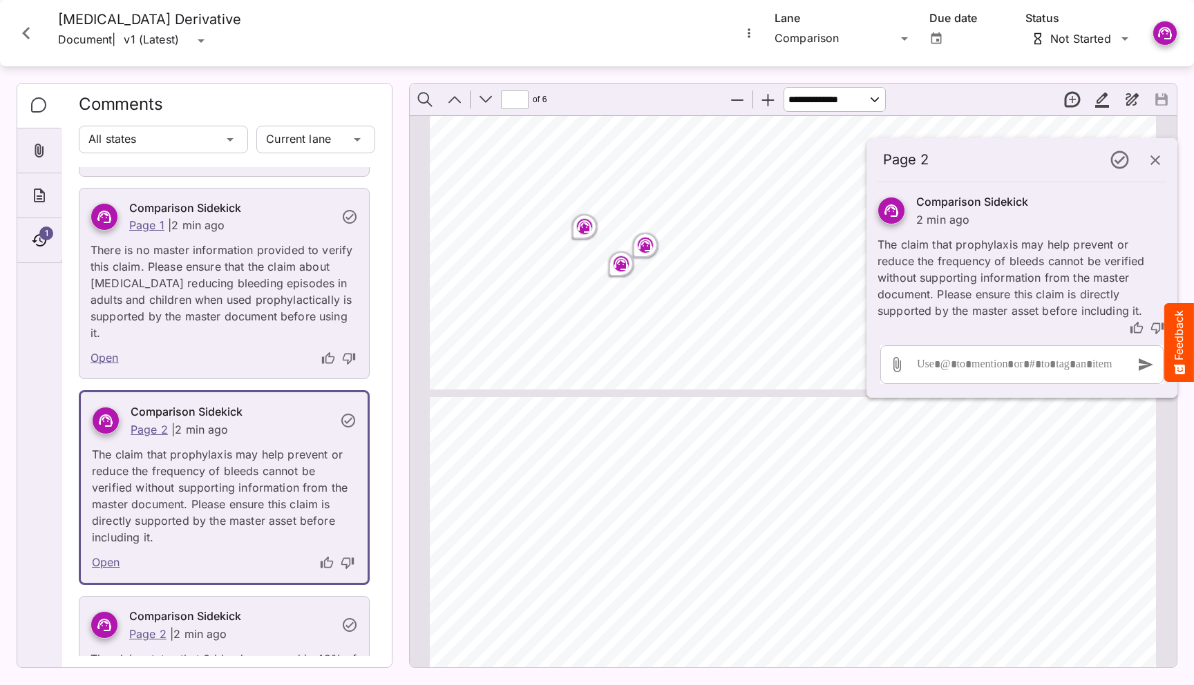
scroll to position [1369, 0]
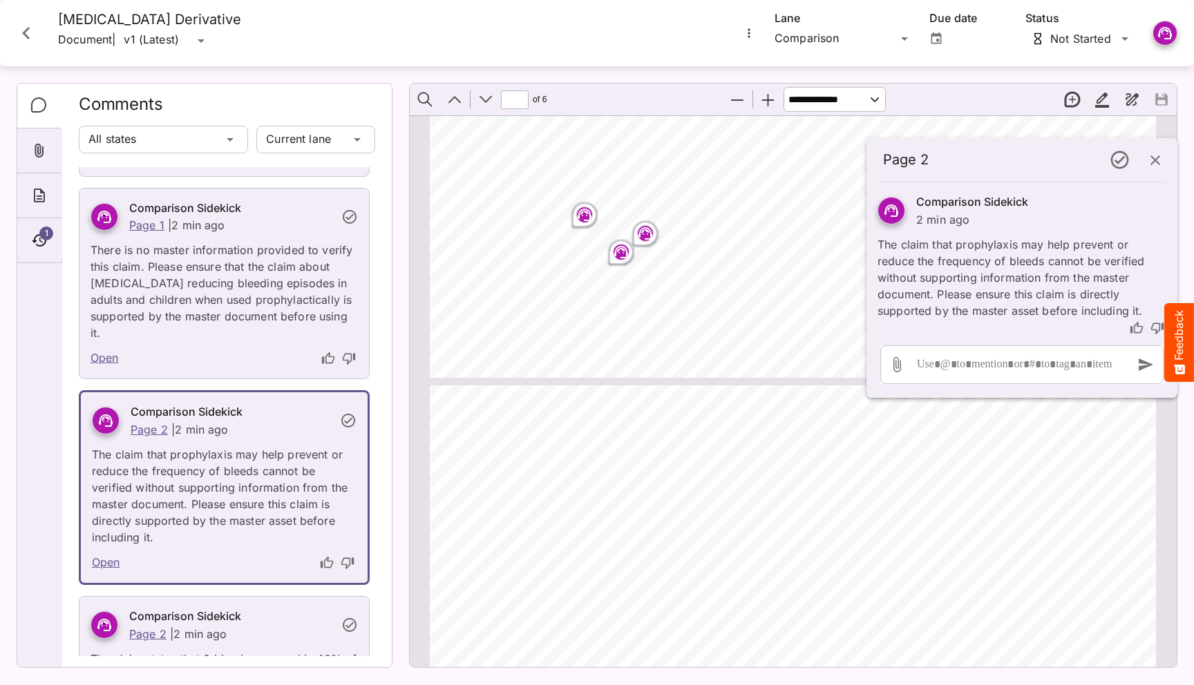
click at [645, 242] on div "Page ⁨2⁩" at bounding box center [645, 234] width 30 height 30
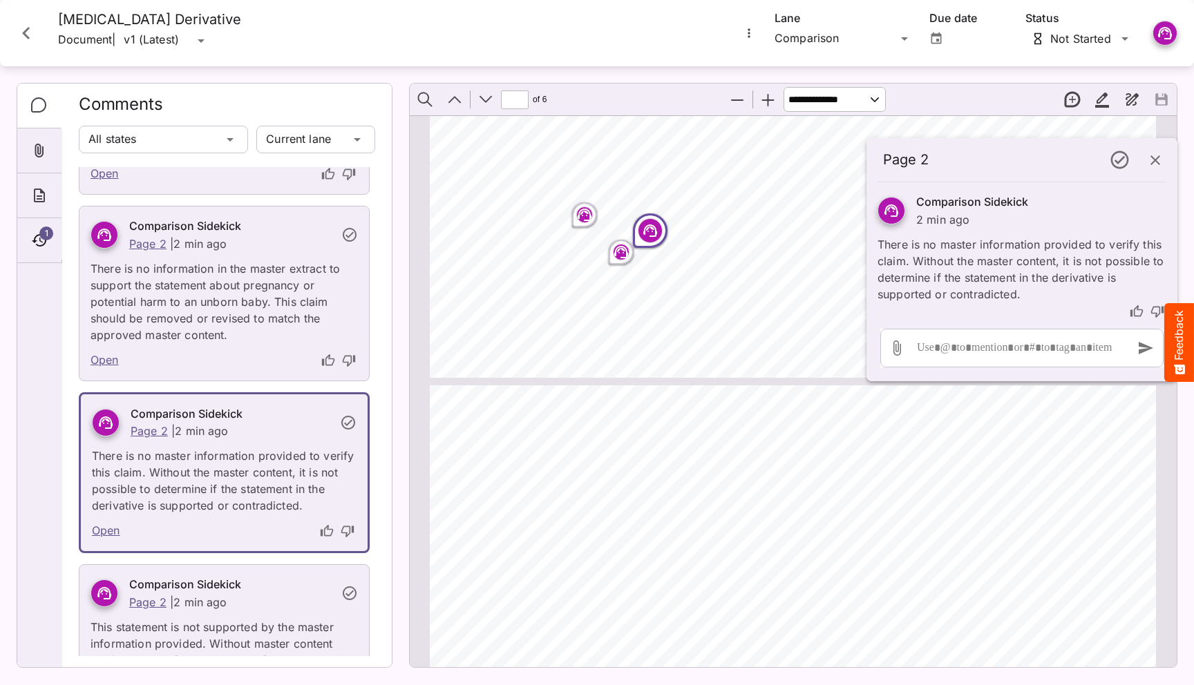
scroll to position [2764, 0]
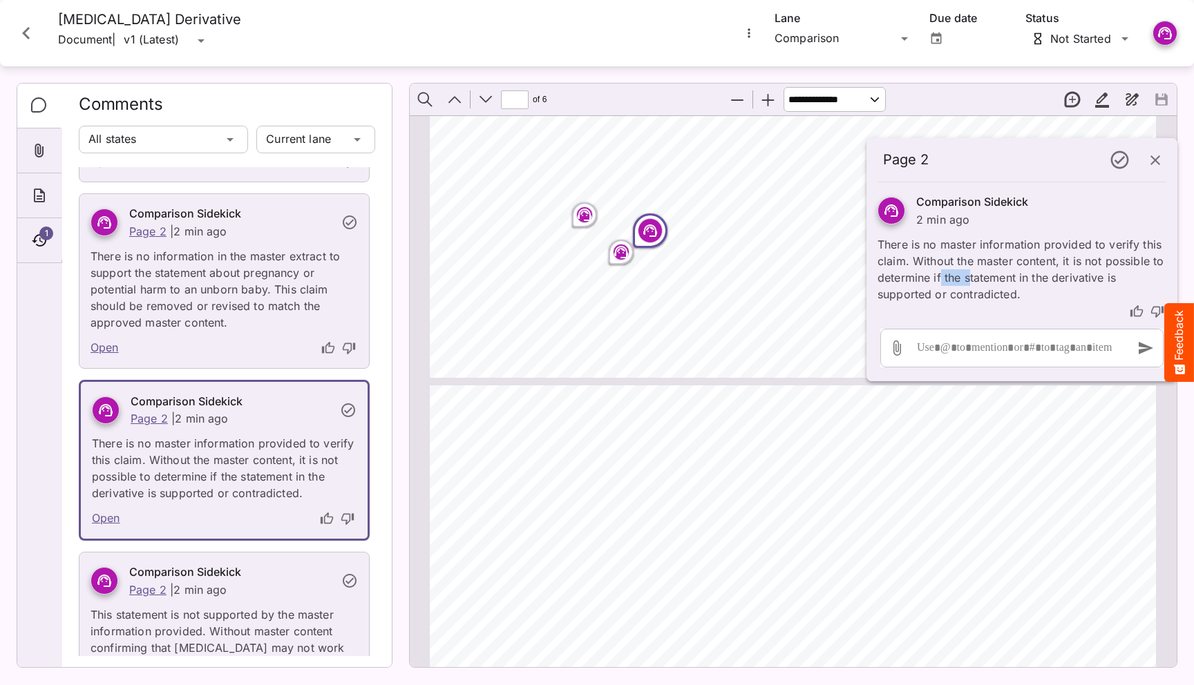
drag, startPoint x: 968, startPoint y: 275, endPoint x: 940, endPoint y: 275, distance: 28.3
click at [940, 275] on p "There is no master information provided to verify this claim. Without the maste…" at bounding box center [1022, 265] width 289 height 75
click at [623, 256] on rect "Page ⁨2⁩" at bounding box center [621, 252] width 17 height 17
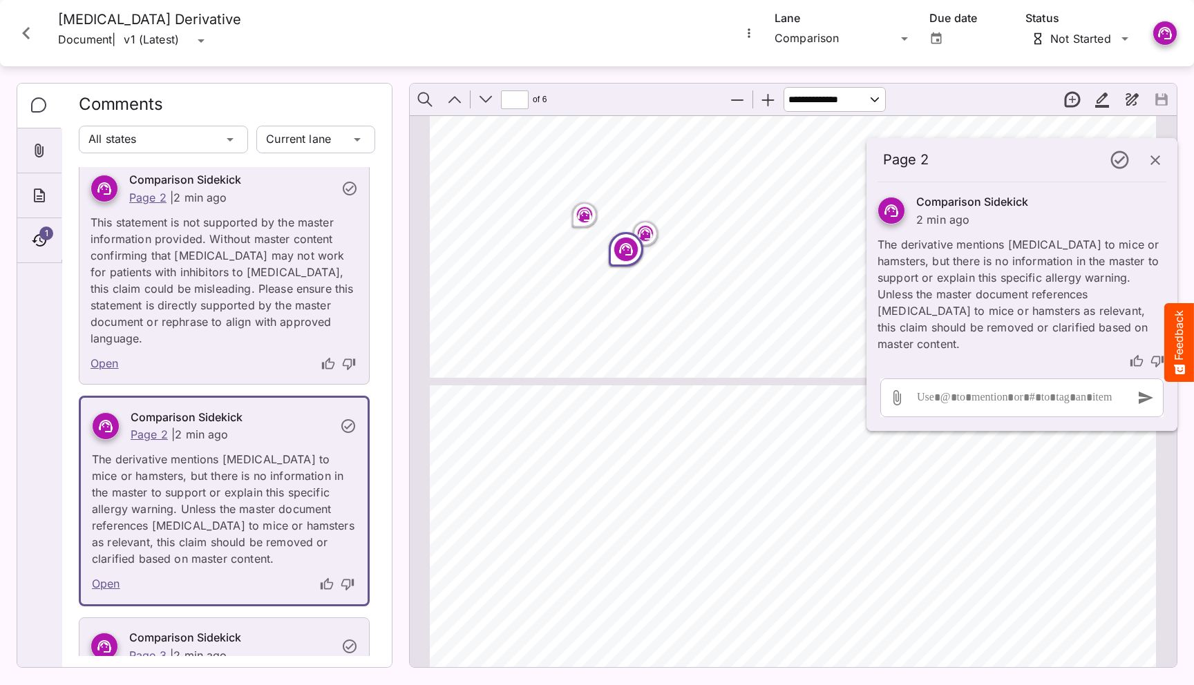
scroll to position [3162, 0]
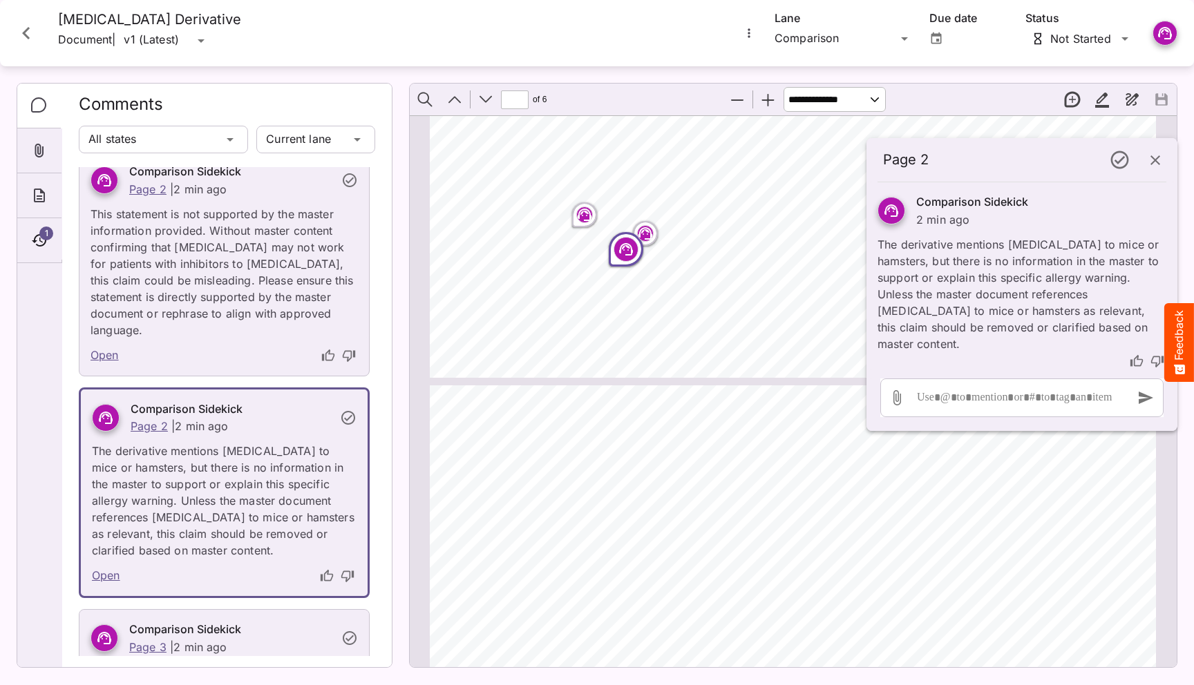
click at [1158, 162] on icon "button" at bounding box center [1155, 160] width 17 height 17
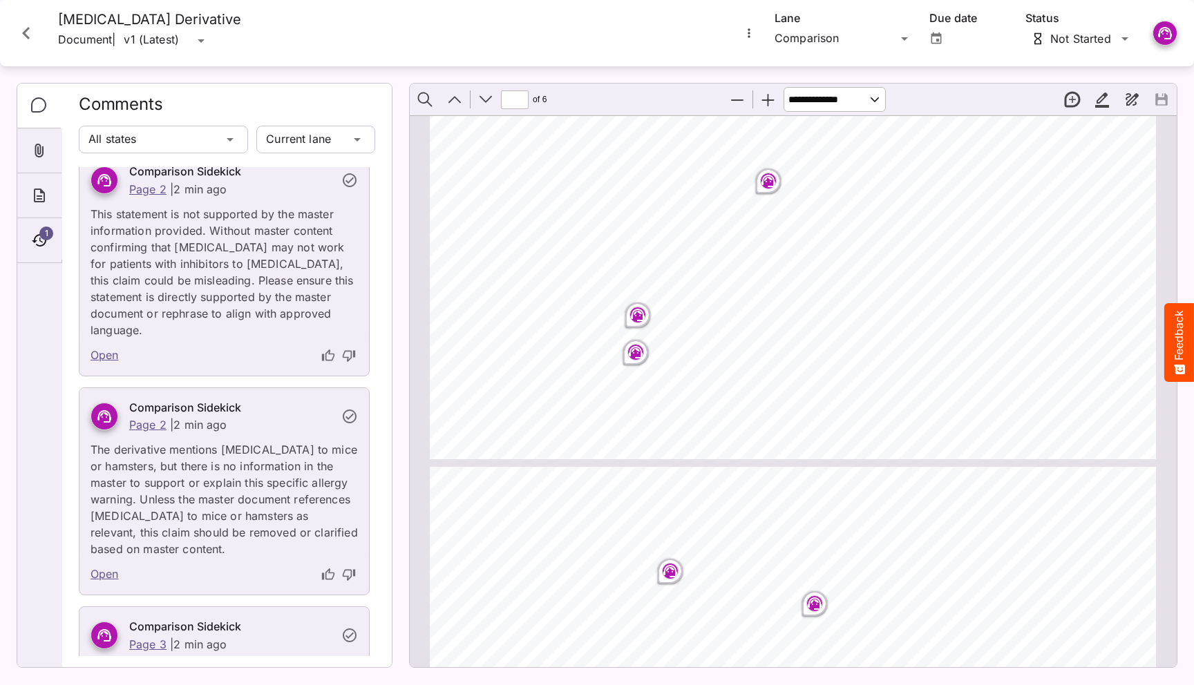
scroll to position [542, 0]
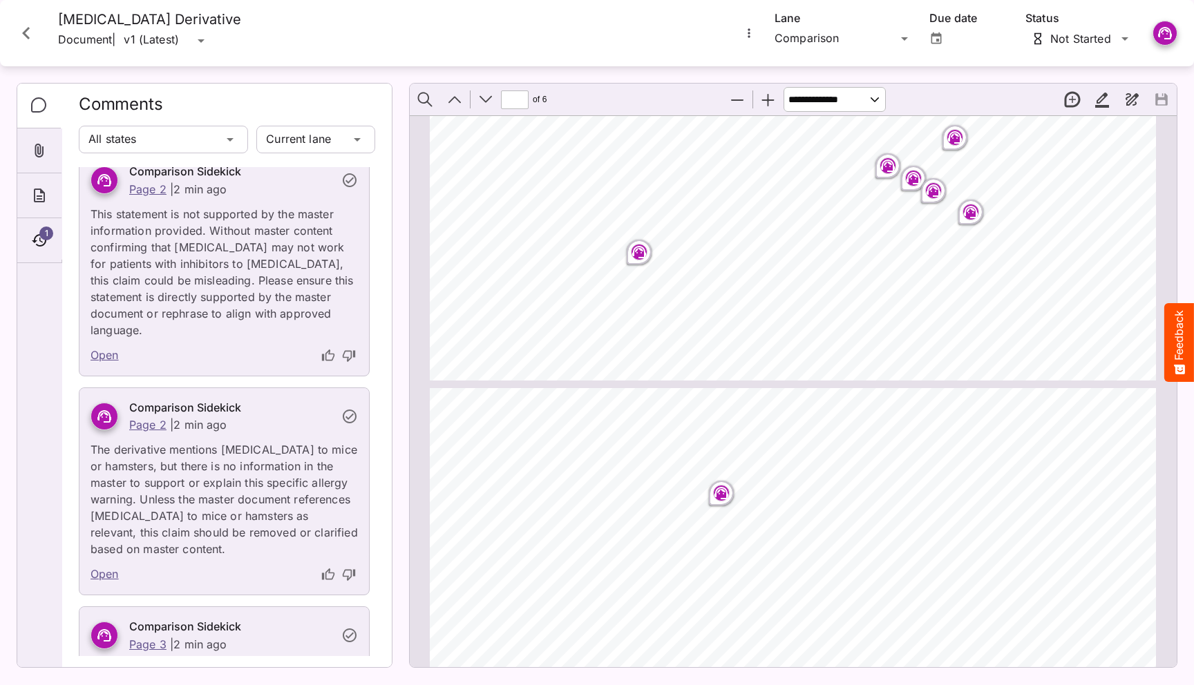
type input "*"
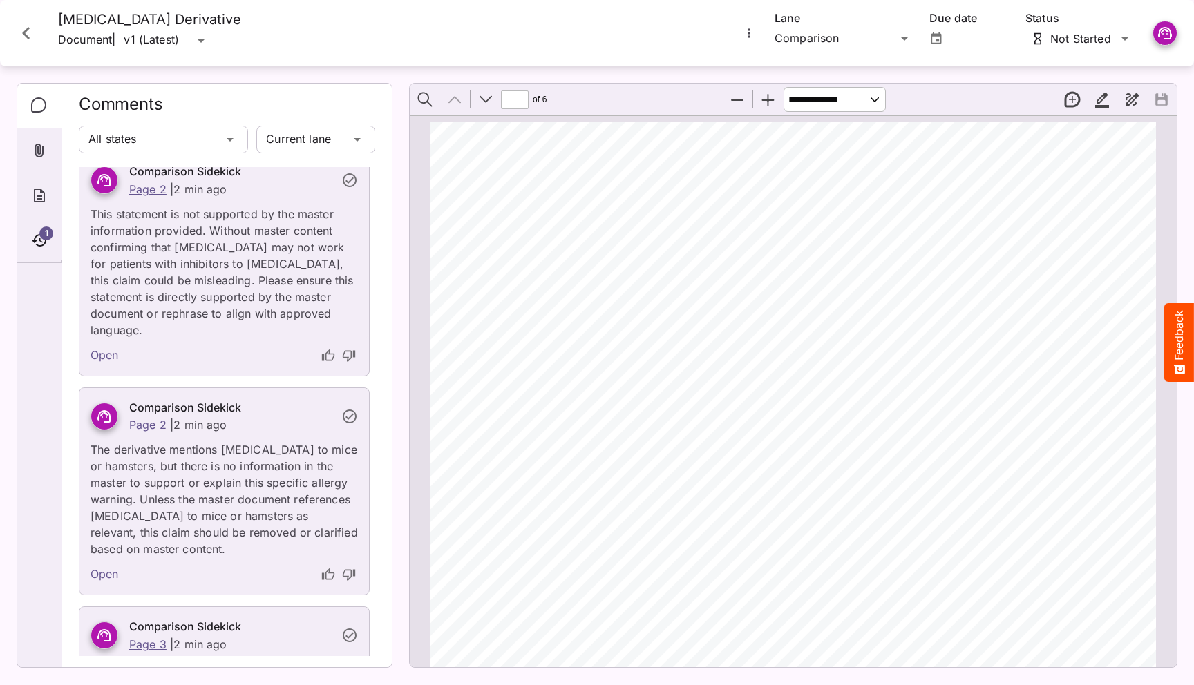
click at [28, 34] on icon "Close card" at bounding box center [26, 33] width 25 height 25
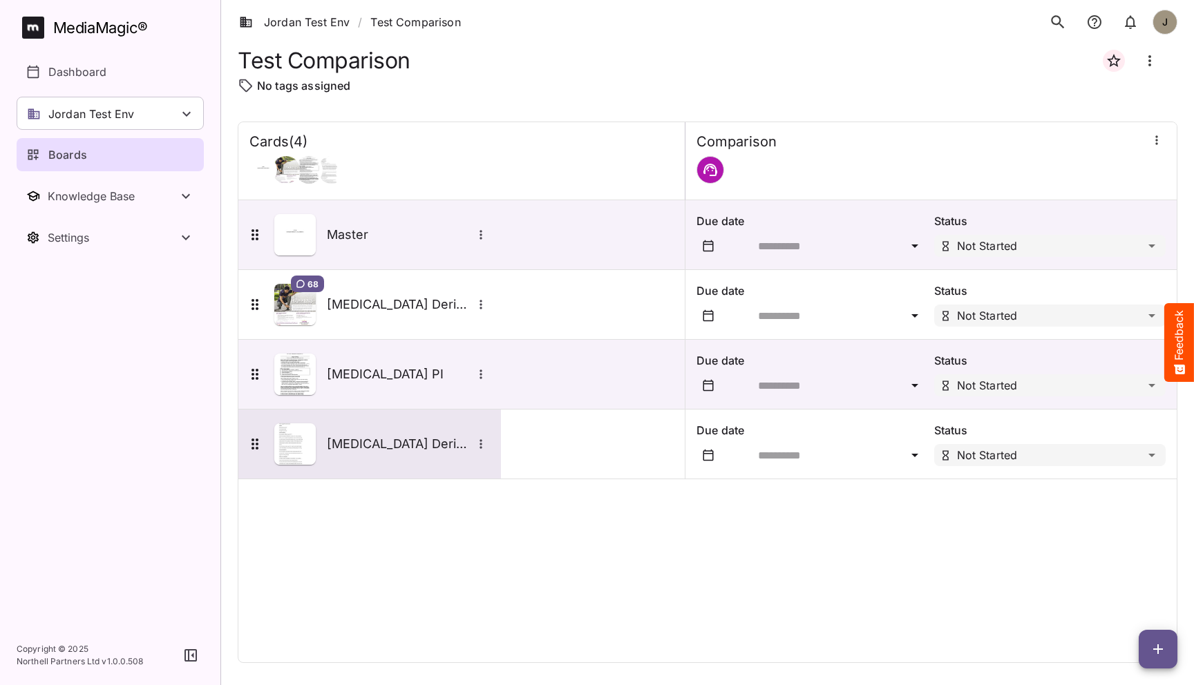
click at [408, 435] on div "[MEDICAL_DATA] Derivative" at bounding box center [368, 444] width 243 height 41
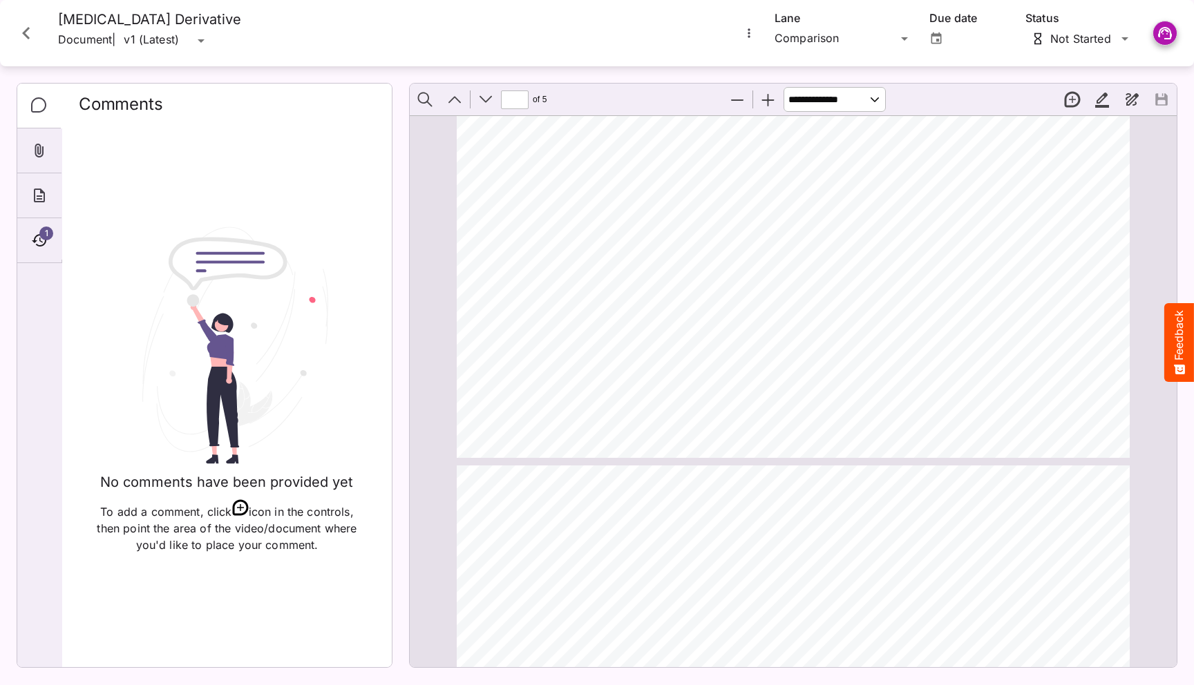
scroll to position [120, 0]
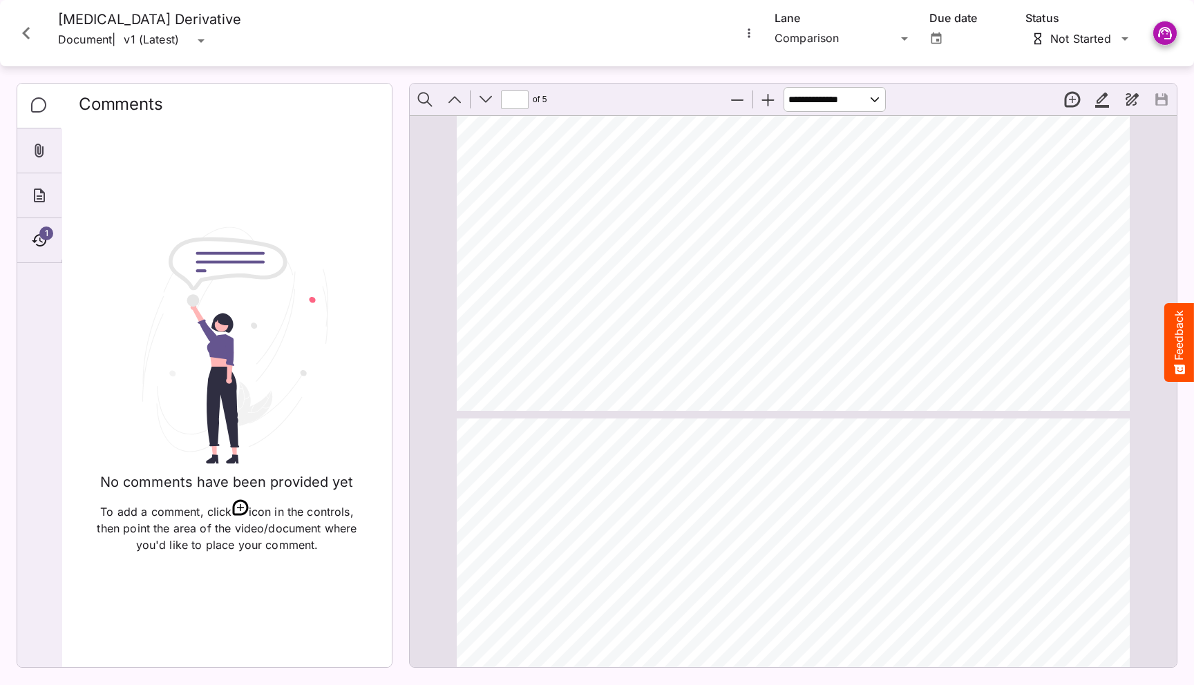
type input "*"
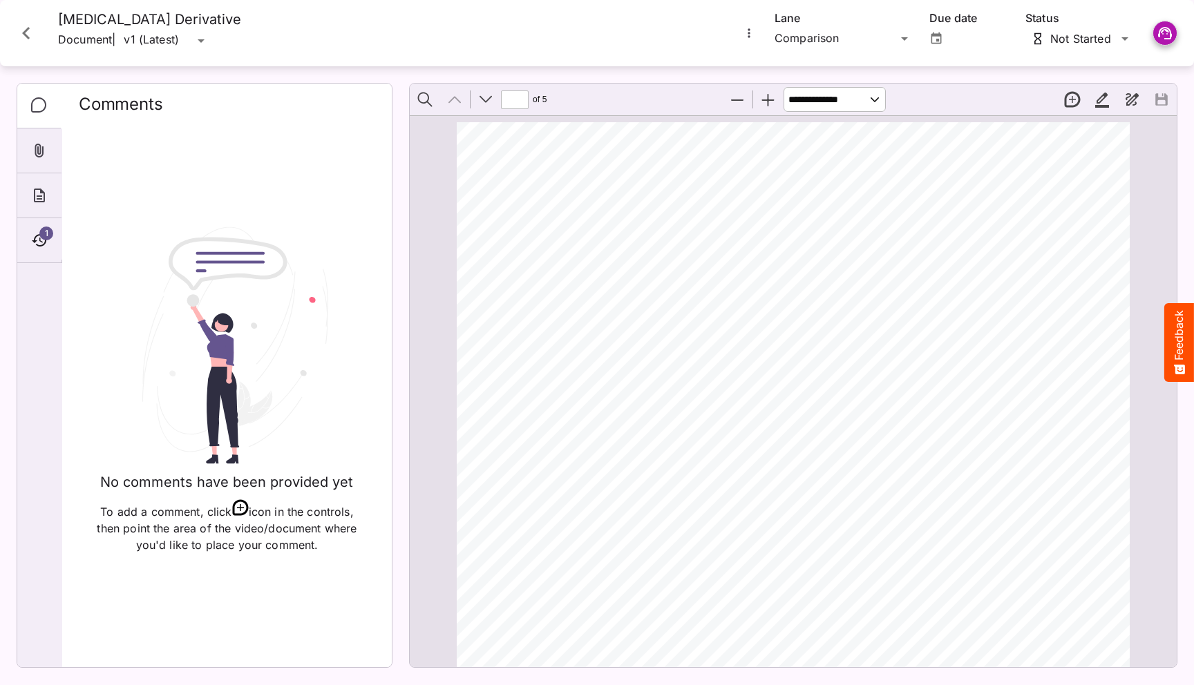
click at [38, 33] on icon "Close card" at bounding box center [26, 33] width 25 height 25
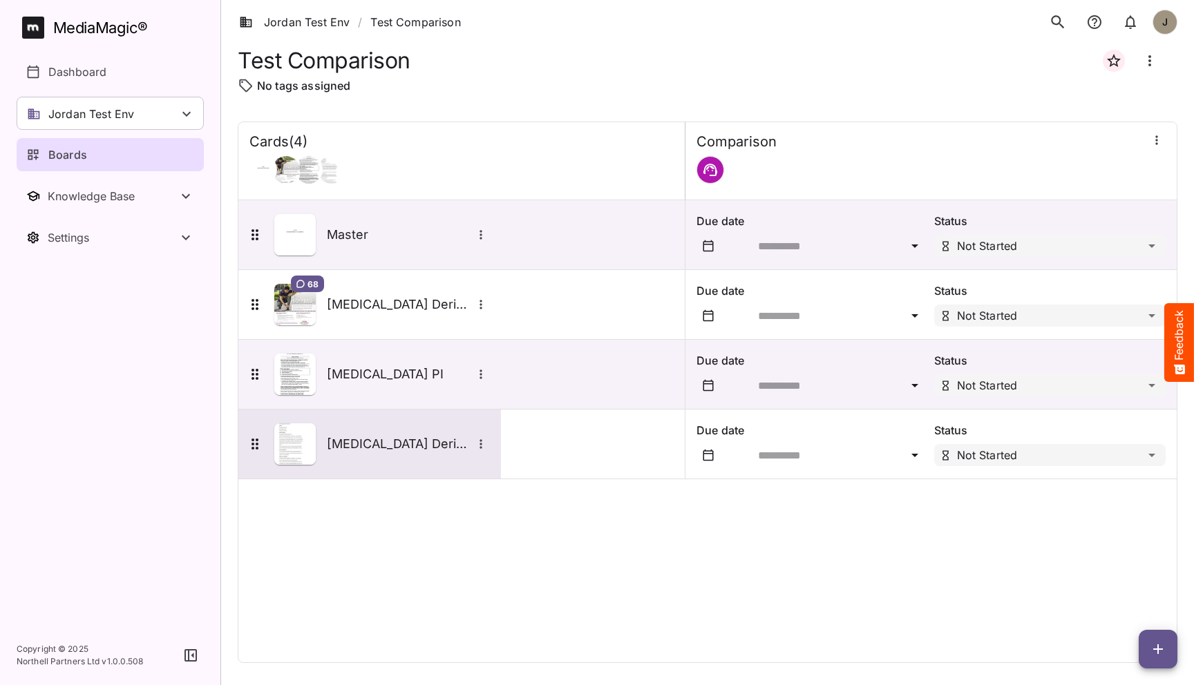
click at [362, 461] on div "[MEDICAL_DATA] Derivative" at bounding box center [368, 444] width 243 height 41
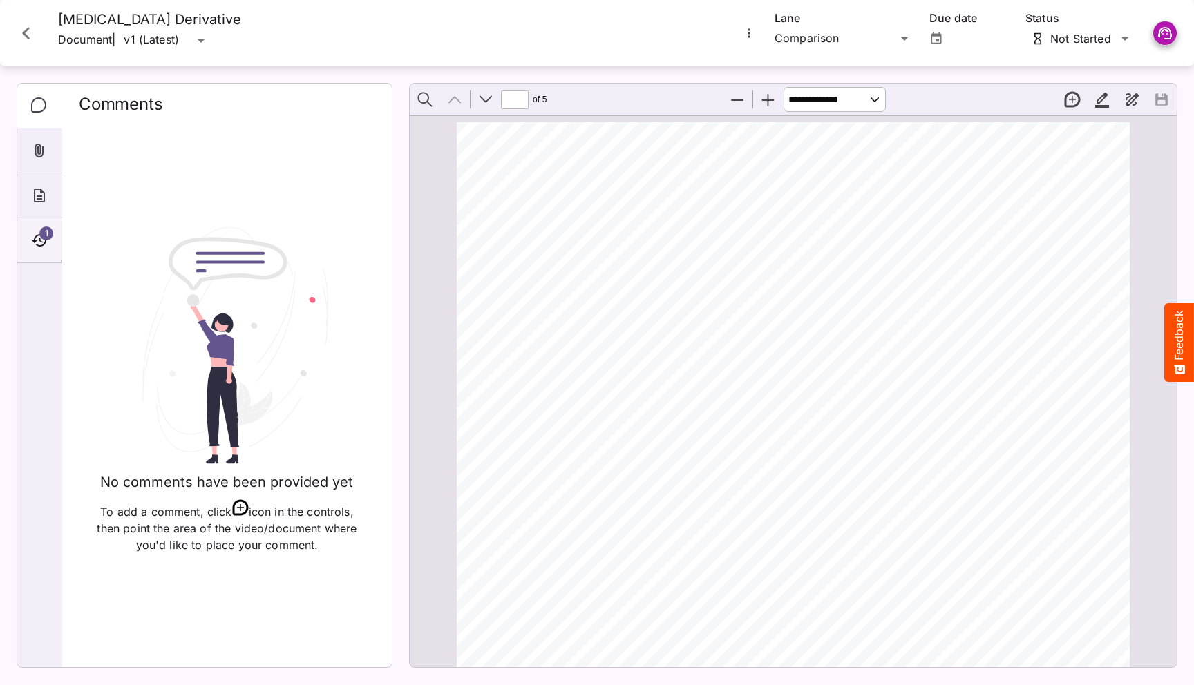
click at [42, 242] on icon "Timeline" at bounding box center [39, 240] width 15 height 12
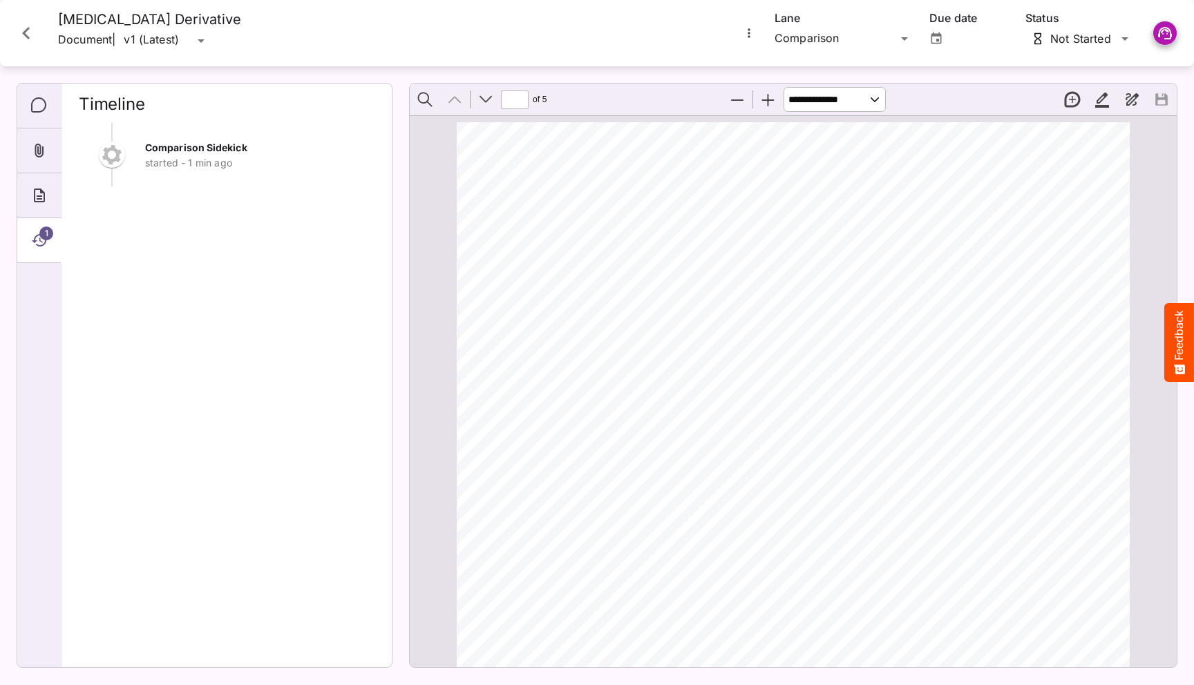
click at [23, 44] on icon "Close card" at bounding box center [26, 33] width 25 height 25
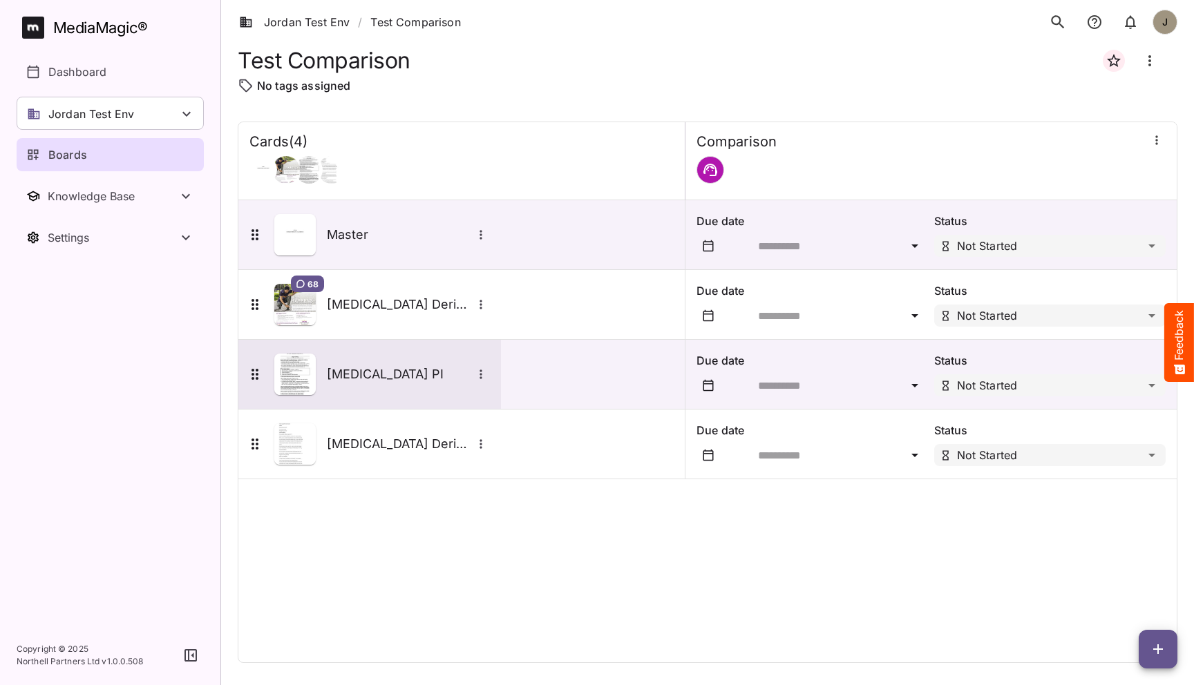
click at [348, 374] on h5 "[MEDICAL_DATA] PI" at bounding box center [399, 374] width 145 height 17
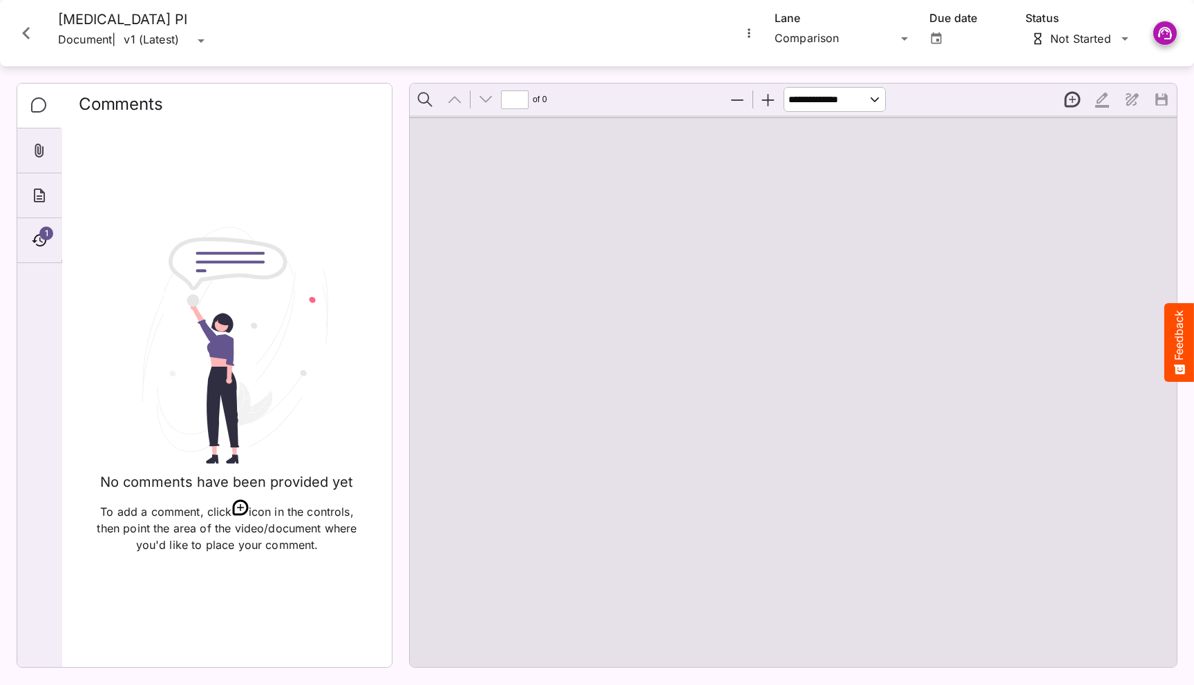
scroll to position [7, 0]
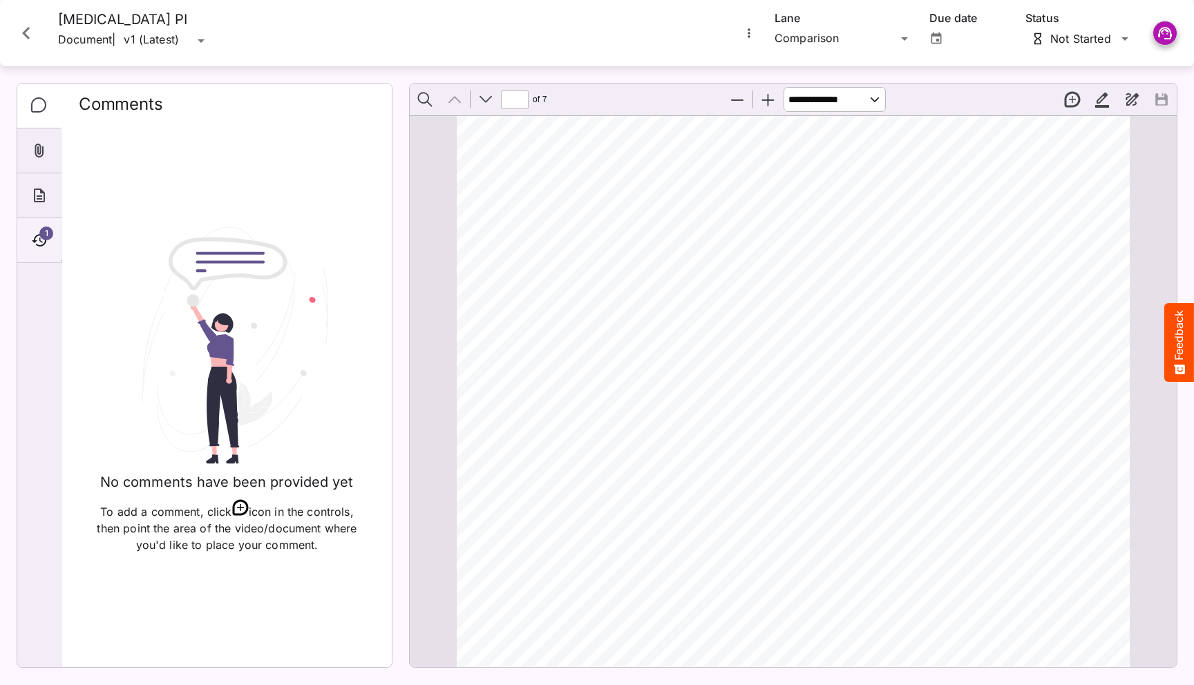
click at [33, 236] on icon "Timeline" at bounding box center [39, 240] width 17 height 17
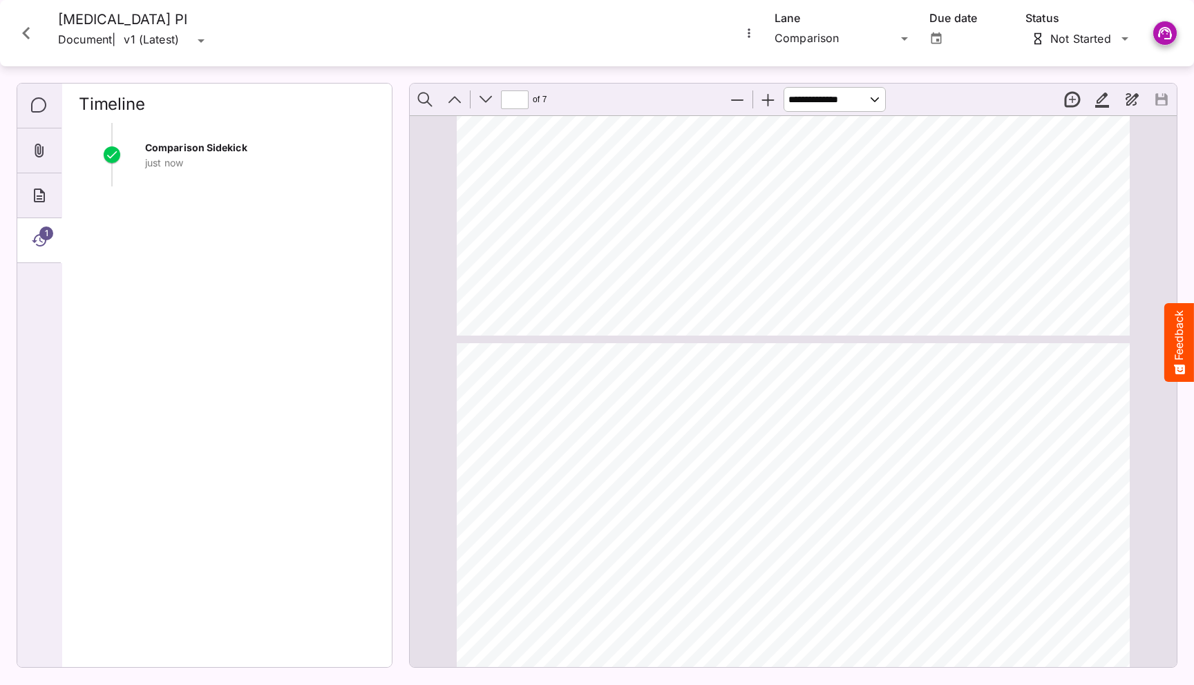
type input "*"
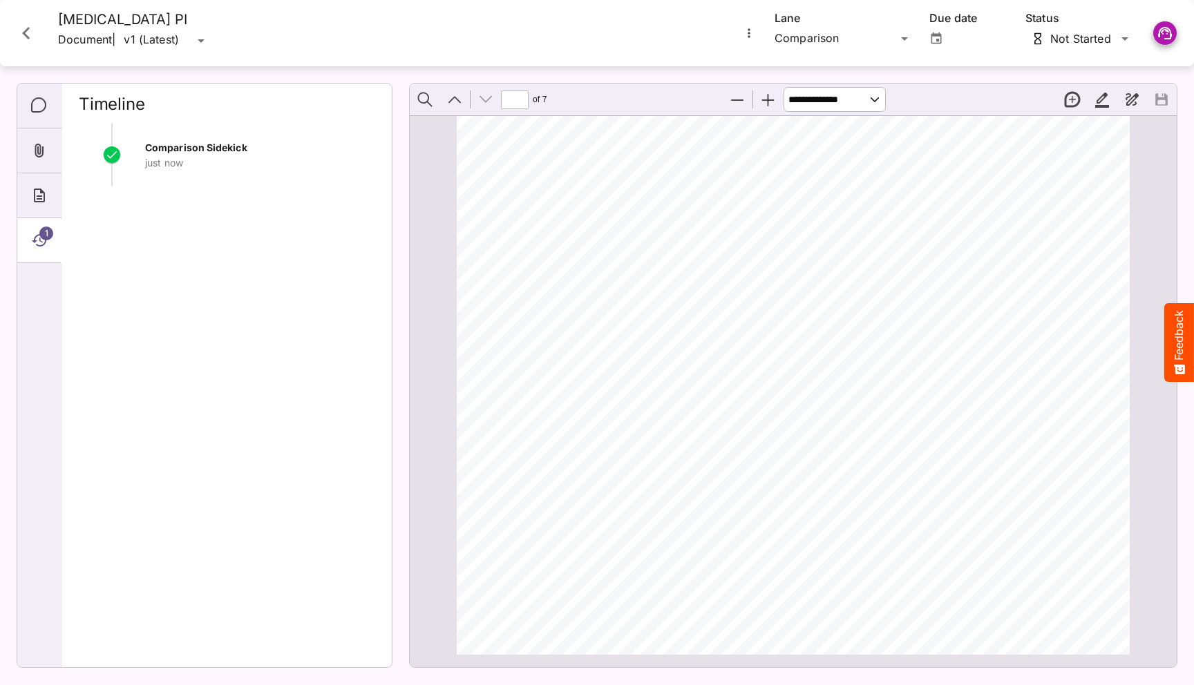
click at [21, 31] on icon "Close card" at bounding box center [26, 33] width 25 height 25
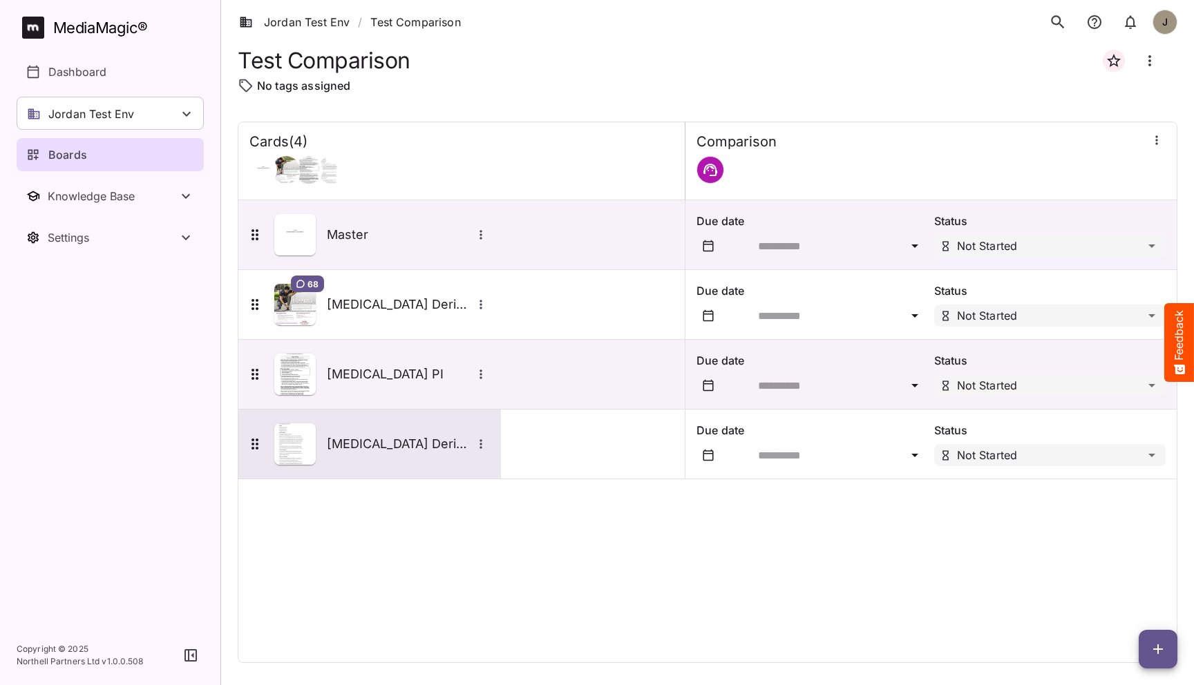
click at [392, 446] on h5 "[MEDICAL_DATA] Derivative" at bounding box center [399, 444] width 145 height 17
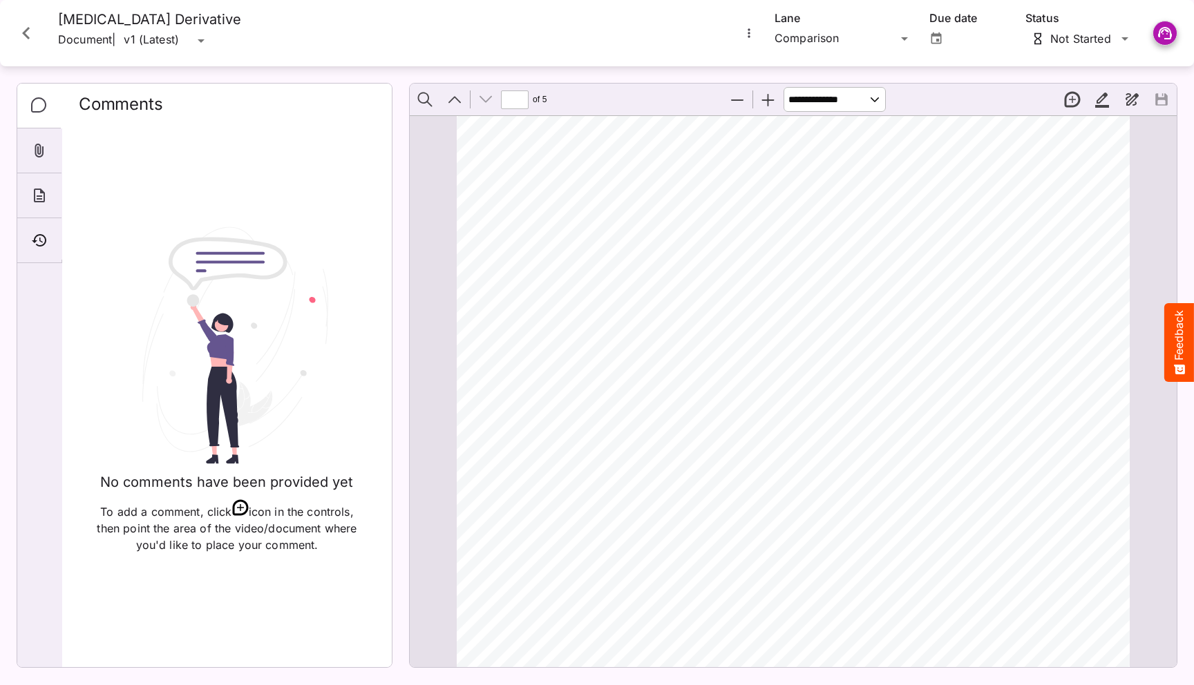
scroll to position [4283, 0]
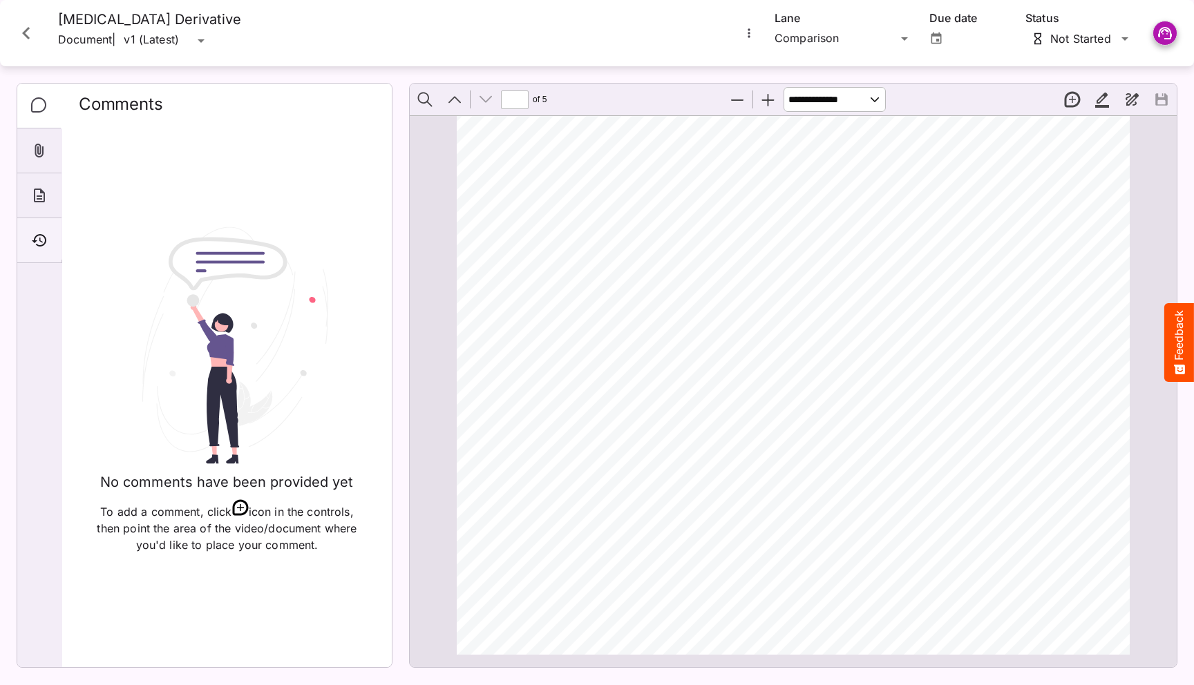
click at [35, 240] on icon "Timeline" at bounding box center [39, 240] width 15 height 12
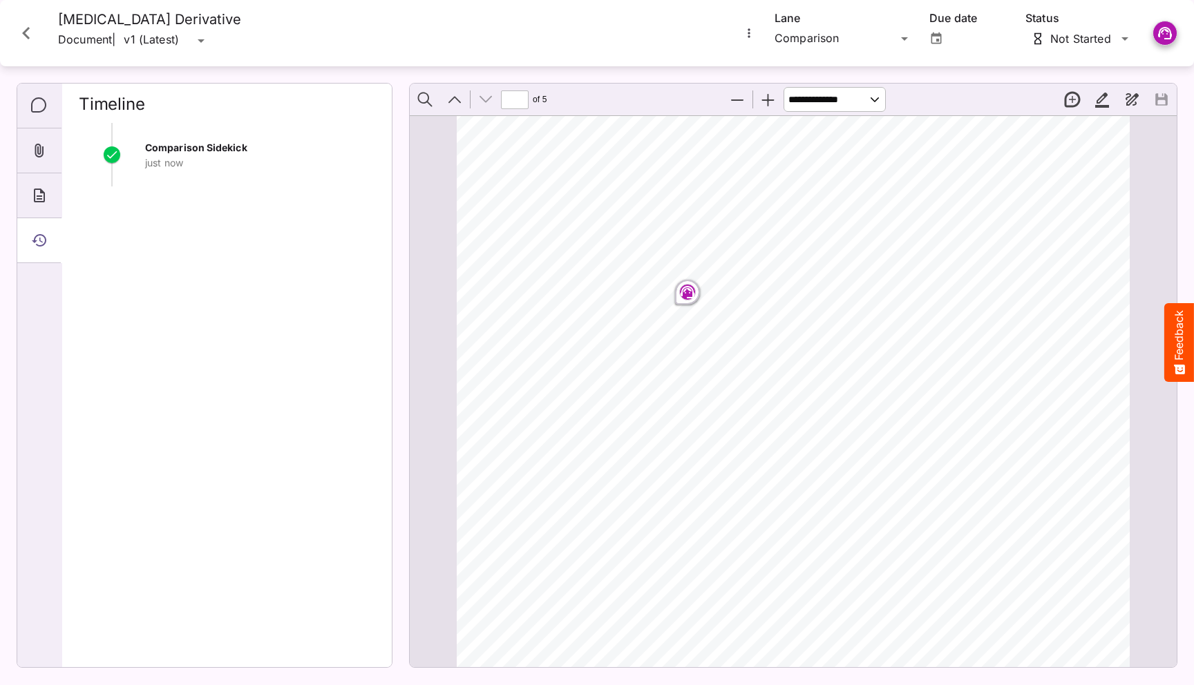
scroll to position [3968, 0]
click at [685, 299] on icon "Page ⁨5⁩" at bounding box center [687, 297] width 8 height 4
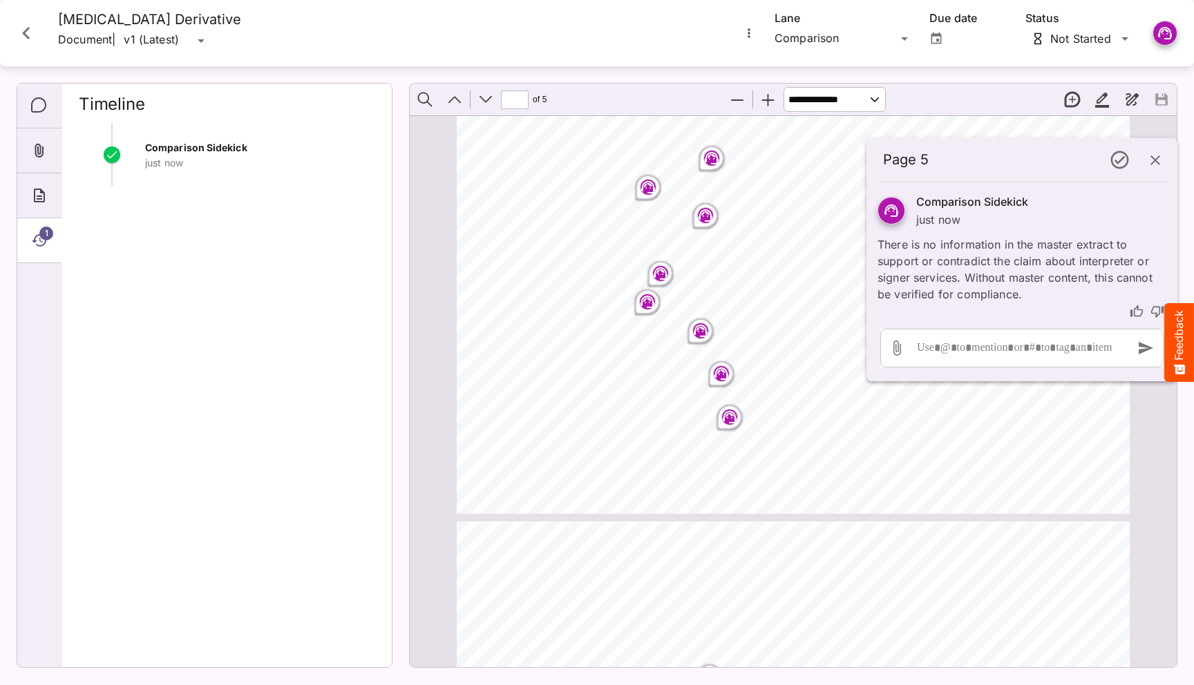
scroll to position [1524, 0]
click at [645, 309] on icon "Page ⁨2⁩" at bounding box center [647, 307] width 17 height 17
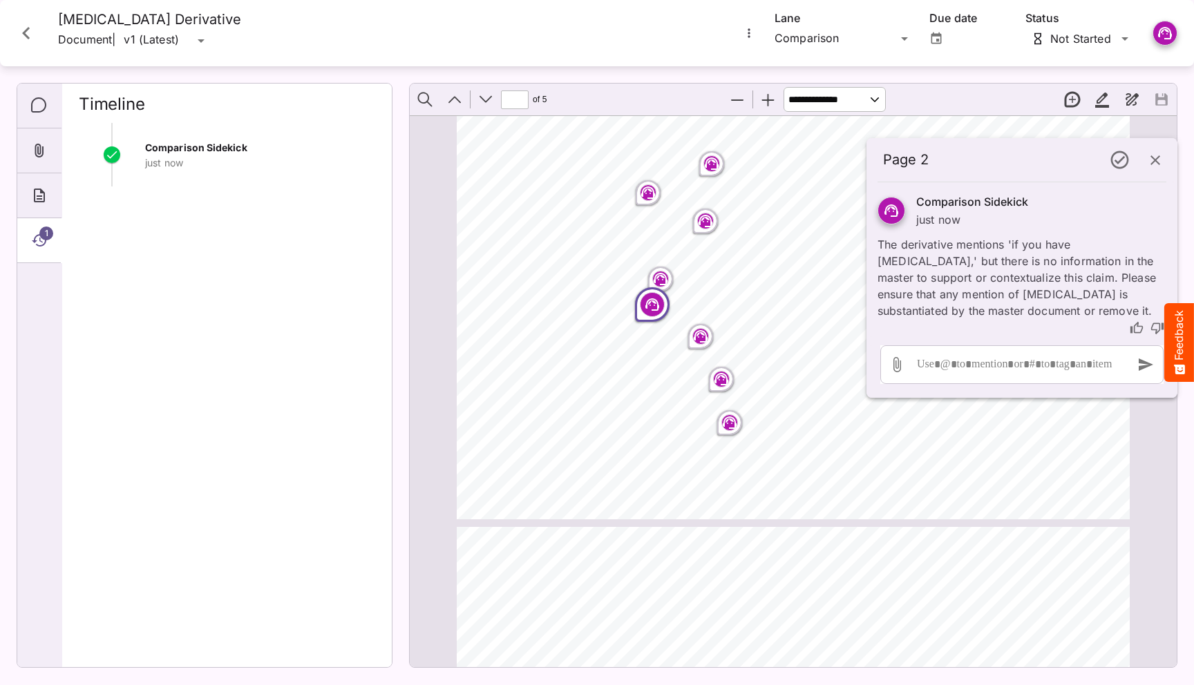
click at [648, 189] on icon "Page ⁨2⁩" at bounding box center [648, 191] width 8 height 4
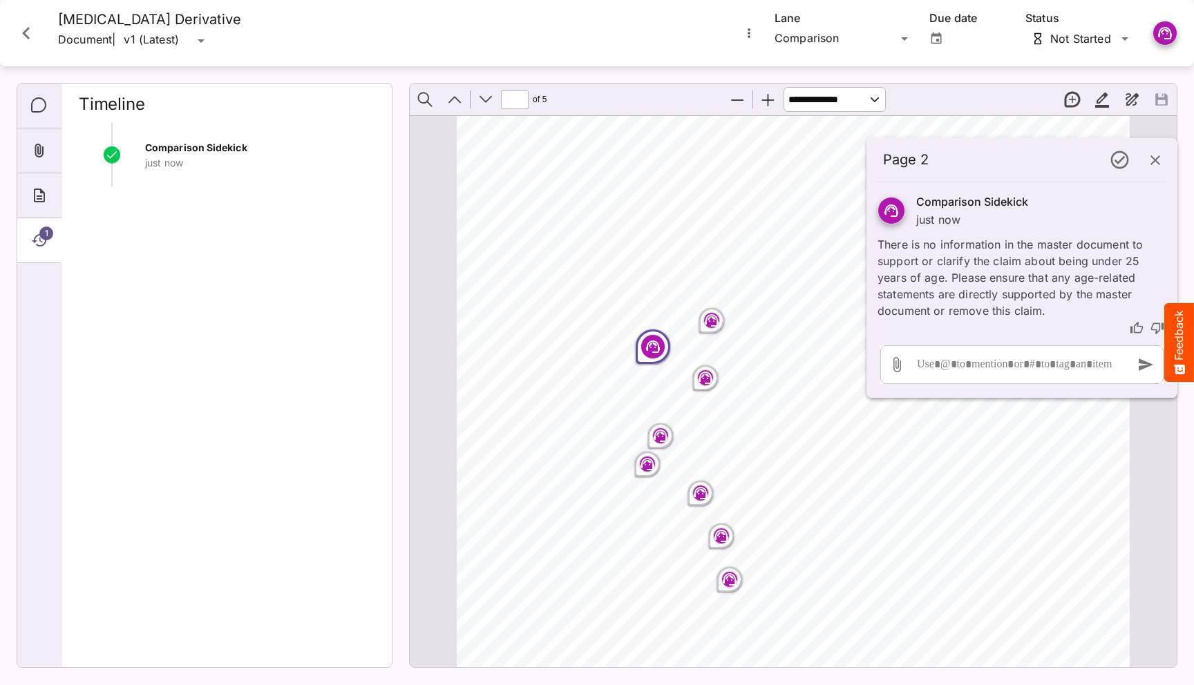
scroll to position [1359, 0]
click at [712, 316] on div "Page ⁨2⁩" at bounding box center [712, 330] width 30 height 30
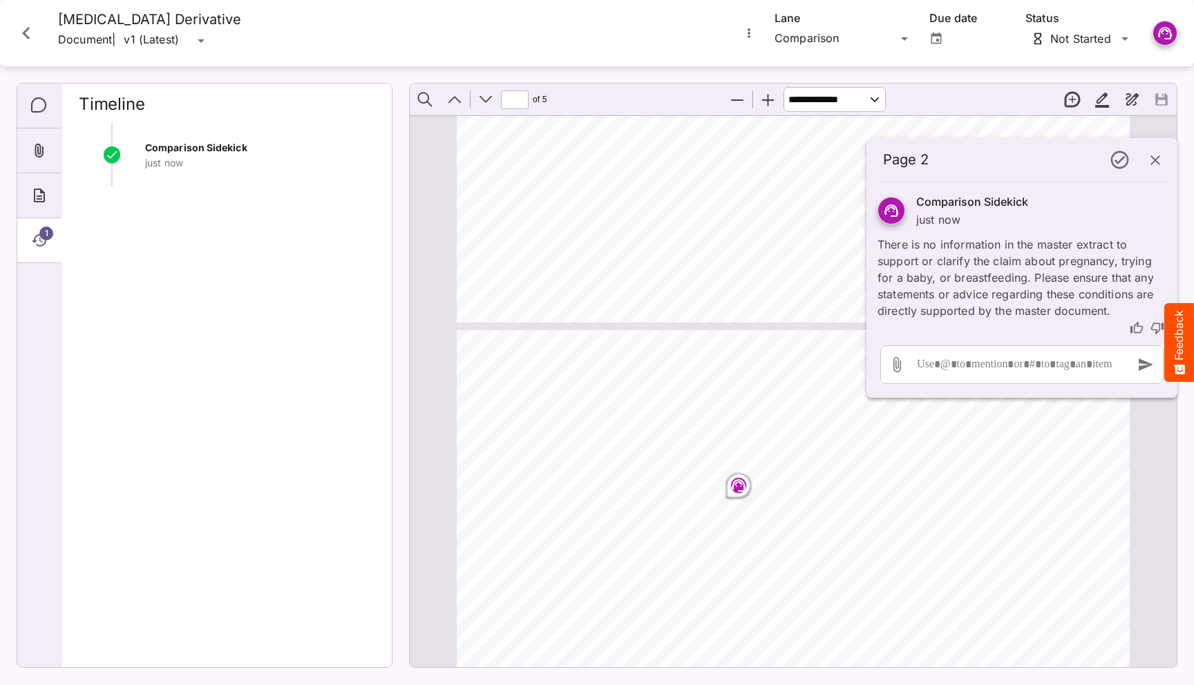
scroll to position [749, 0]
click at [744, 493] on icon "Page ⁨2⁩" at bounding box center [739, 493] width 14 height 12
type input "*"
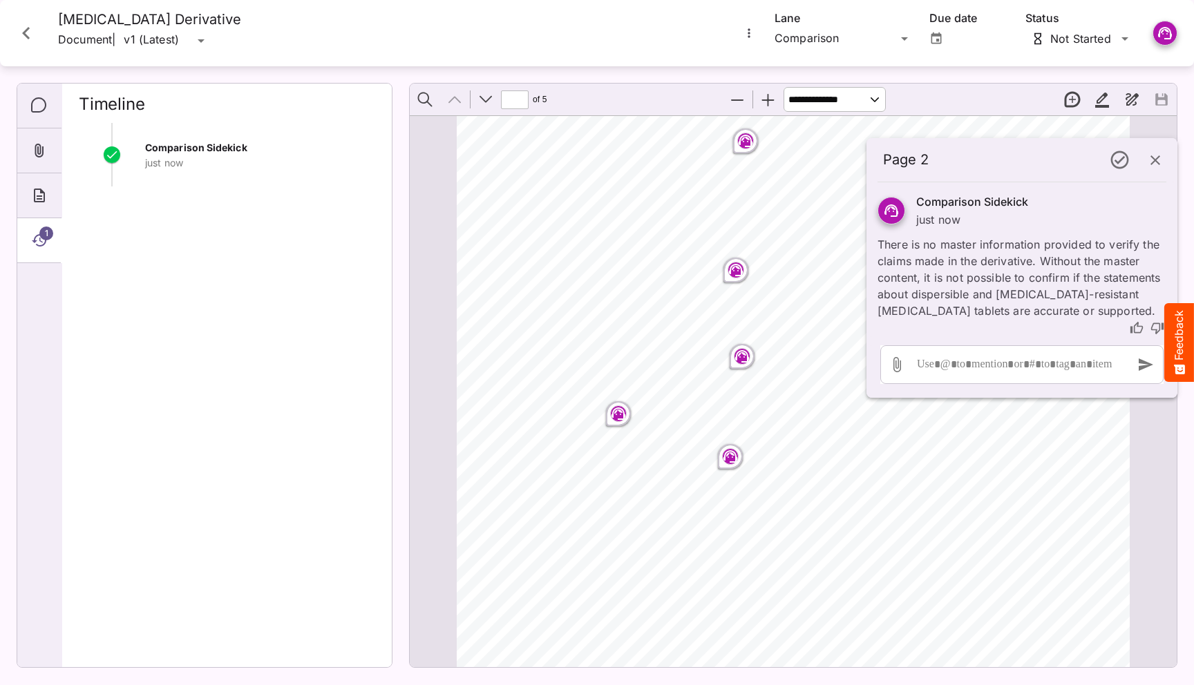
scroll to position [388, 0]
click at [735, 278] on circle "Page ⁨1⁩" at bounding box center [733, 278] width 1 height 1
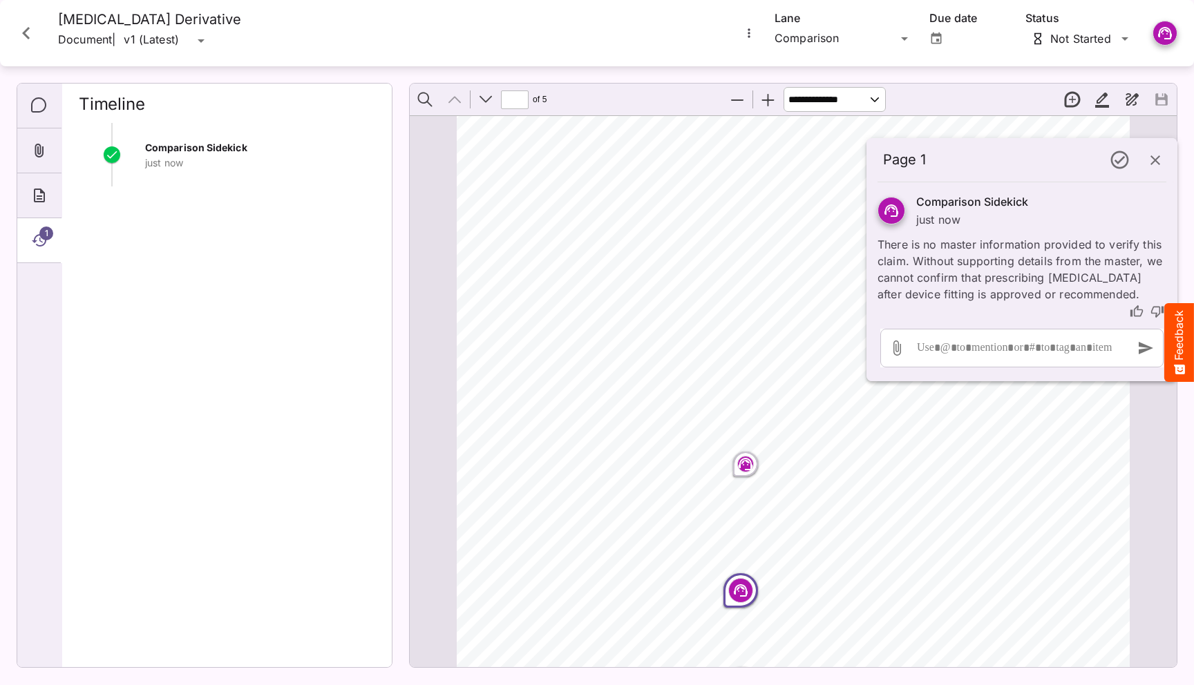
scroll to position [66, 0]
click at [747, 477] on rect "Page ⁨1⁩" at bounding box center [745, 470] width 17 height 17
click at [29, 44] on icon "Close card" at bounding box center [26, 33] width 25 height 25
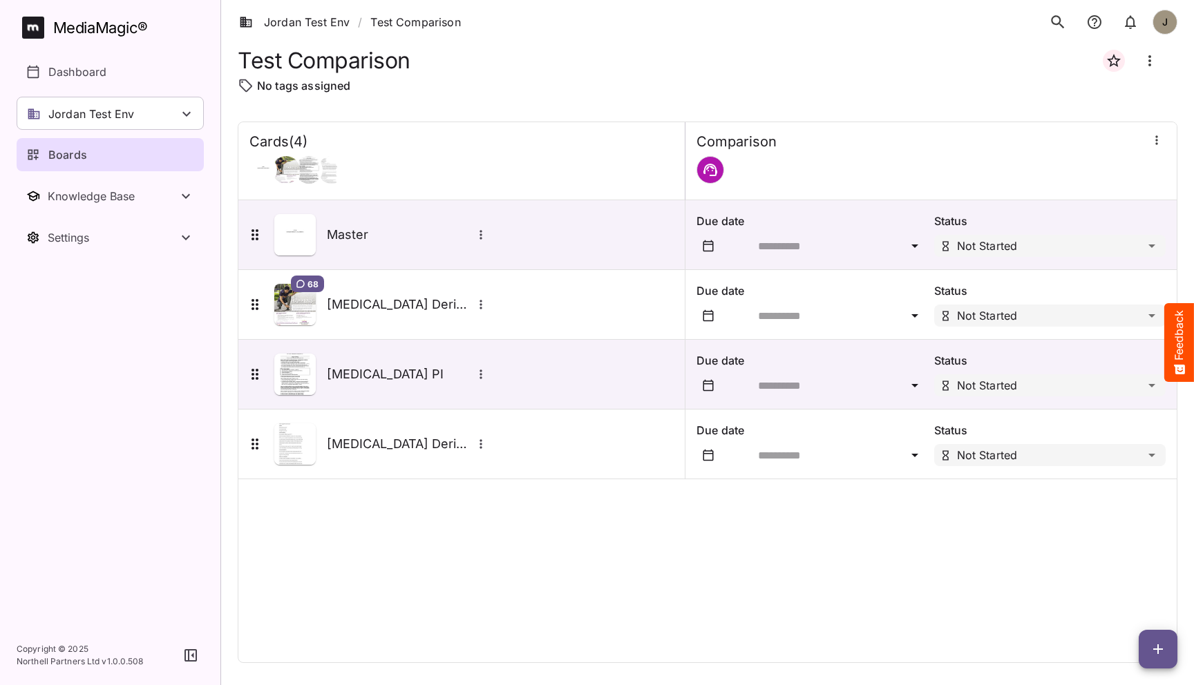
click at [406, 490] on div "Cards ( 4 ) [GEOGRAPHIC_DATA] Master Due date Status Not Started 68 [MEDICAL_DA…" at bounding box center [708, 393] width 940 height 542
click at [449, 488] on div "Cards ( 4 ) [GEOGRAPHIC_DATA] Master Due date Status Not Started 68 [MEDICAL_DA…" at bounding box center [708, 393] width 940 height 542
click at [518, 593] on div "Cards ( 4 ) [GEOGRAPHIC_DATA] Master Due date Status Not Started 68 [MEDICAL_DA…" at bounding box center [708, 393] width 940 height 542
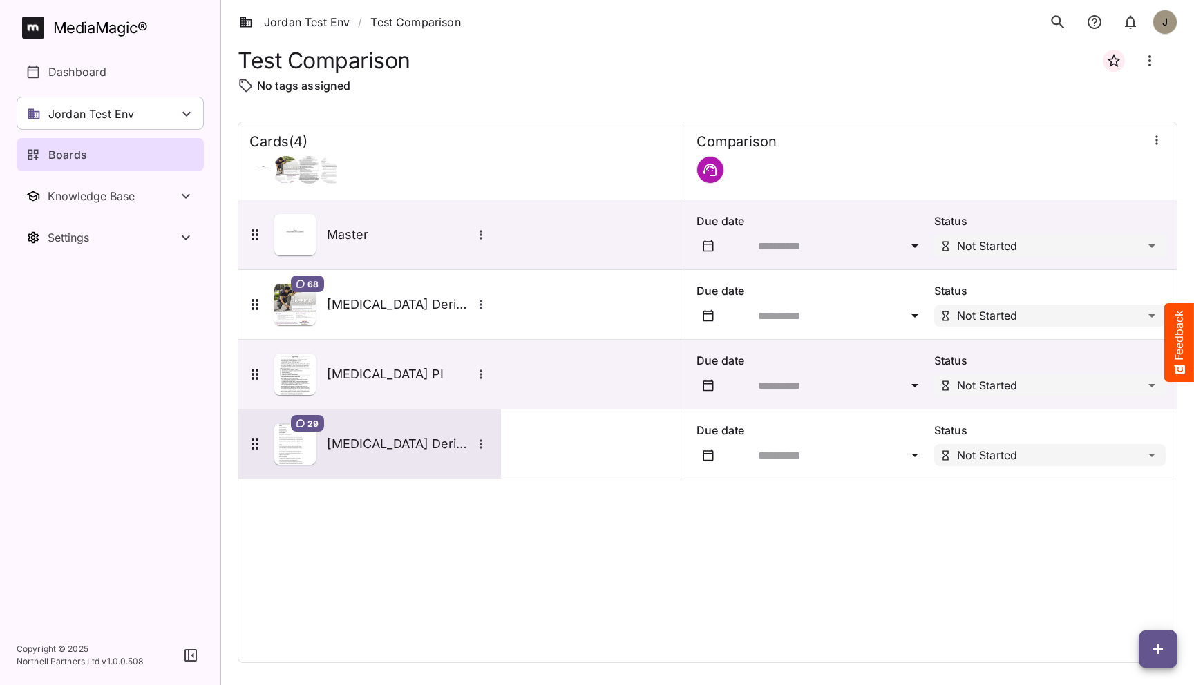
click at [400, 442] on h5 "[MEDICAL_DATA] Derivative" at bounding box center [399, 444] width 145 height 17
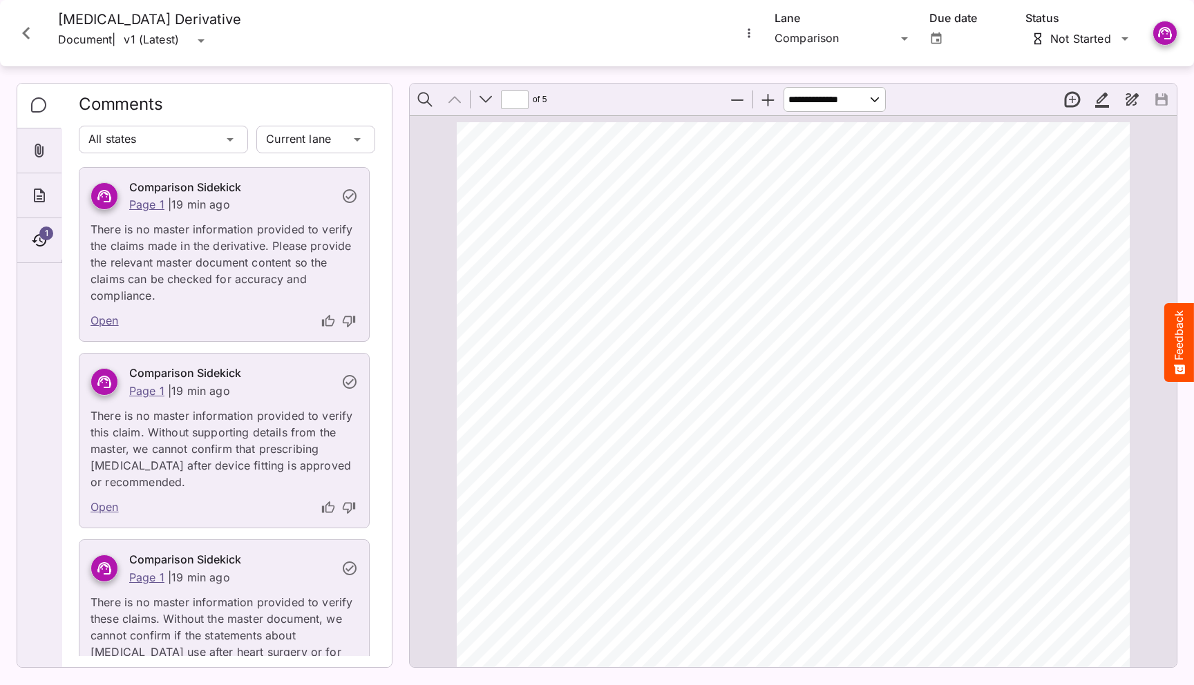
scroll to position [102, 0]
click at [746, 436] on rect "Page ⁨1⁩" at bounding box center [745, 434] width 17 height 17
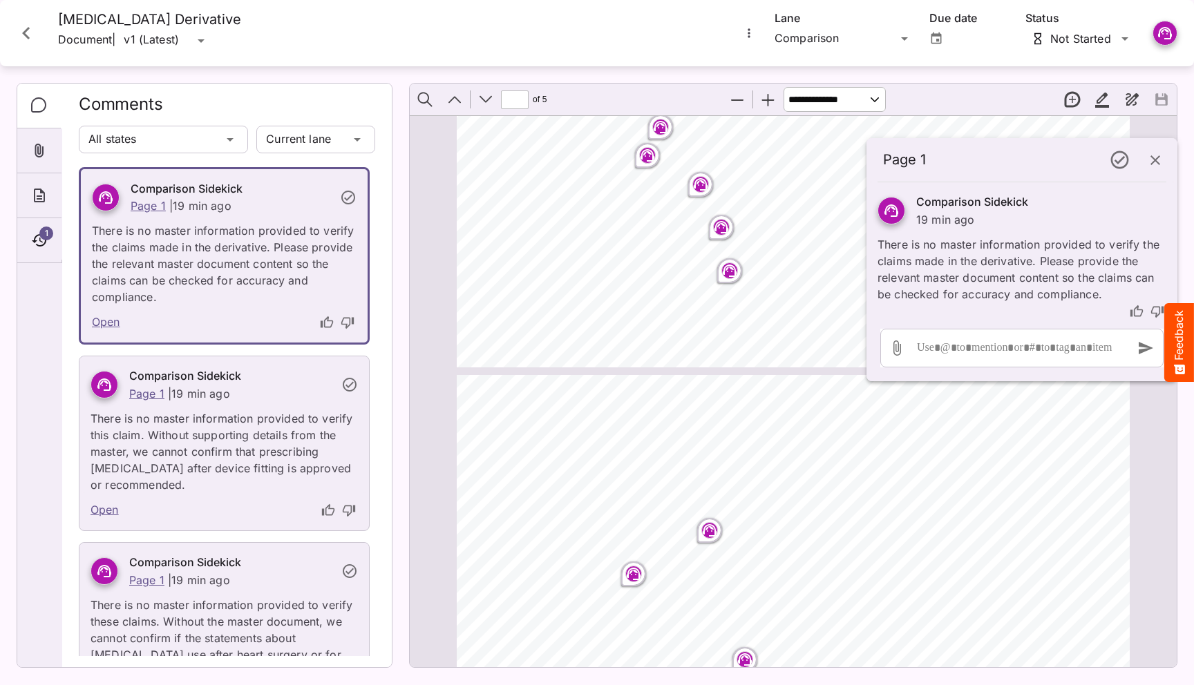
type input "*"
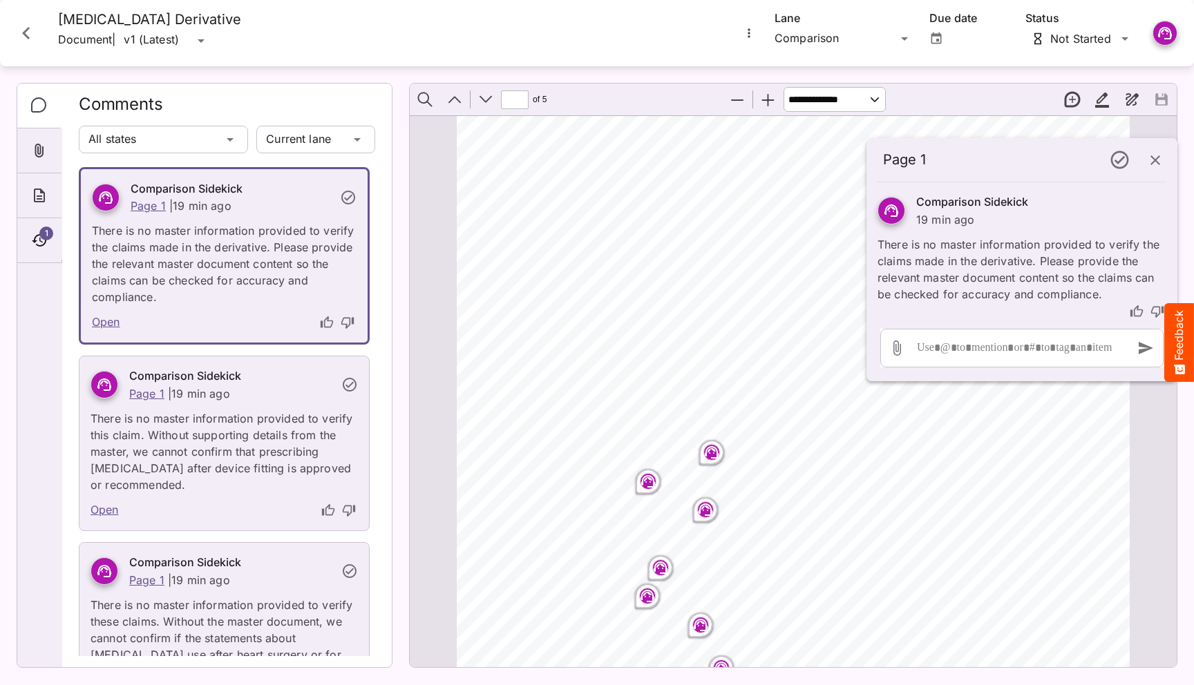
scroll to position [786, 0]
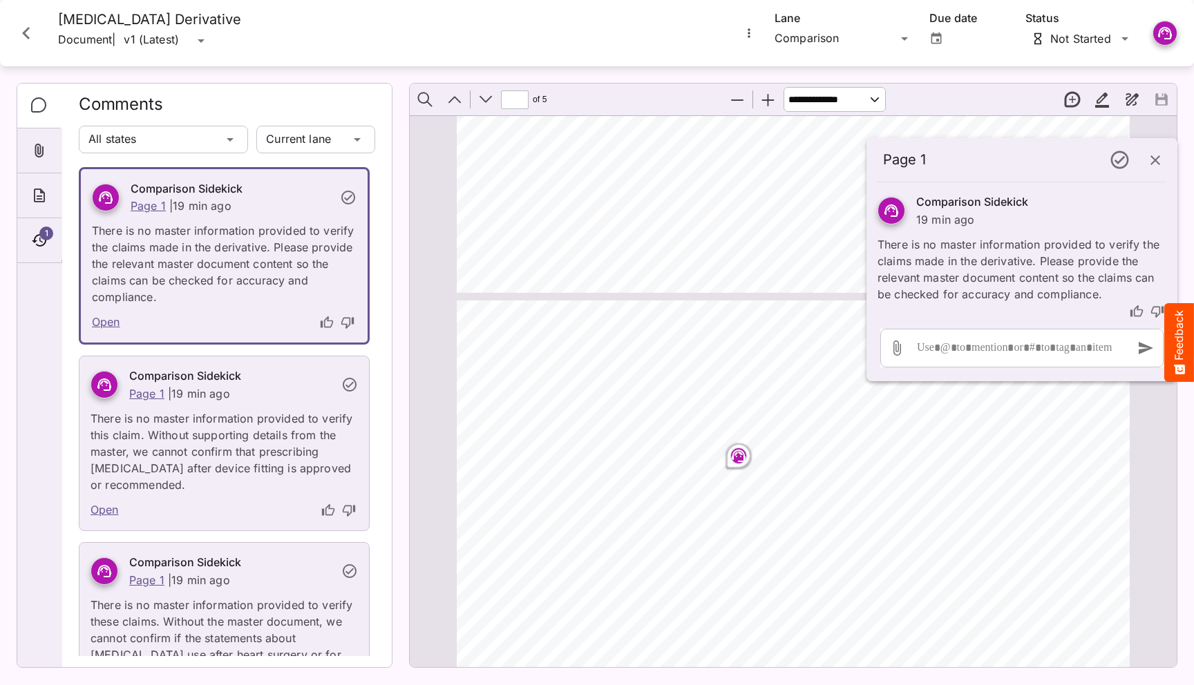
click at [35, 36] on icon "Close card" at bounding box center [26, 33] width 25 height 25
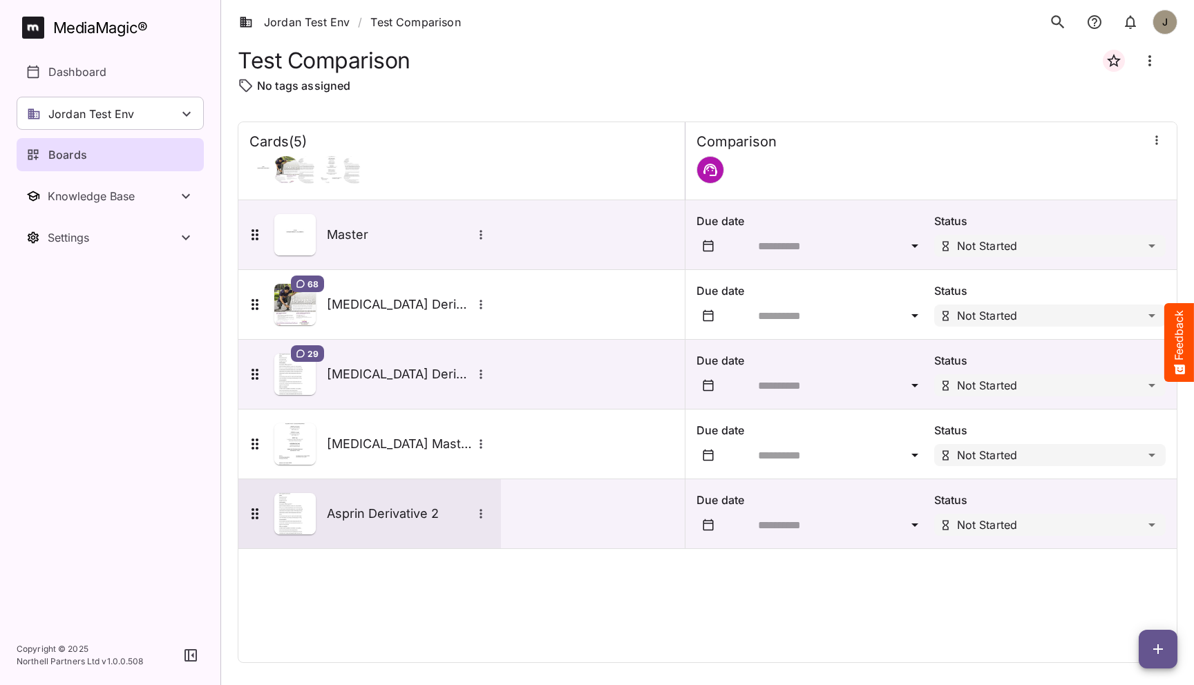
click at [412, 509] on h5 "Asprin Derivative 2" at bounding box center [399, 514] width 145 height 17
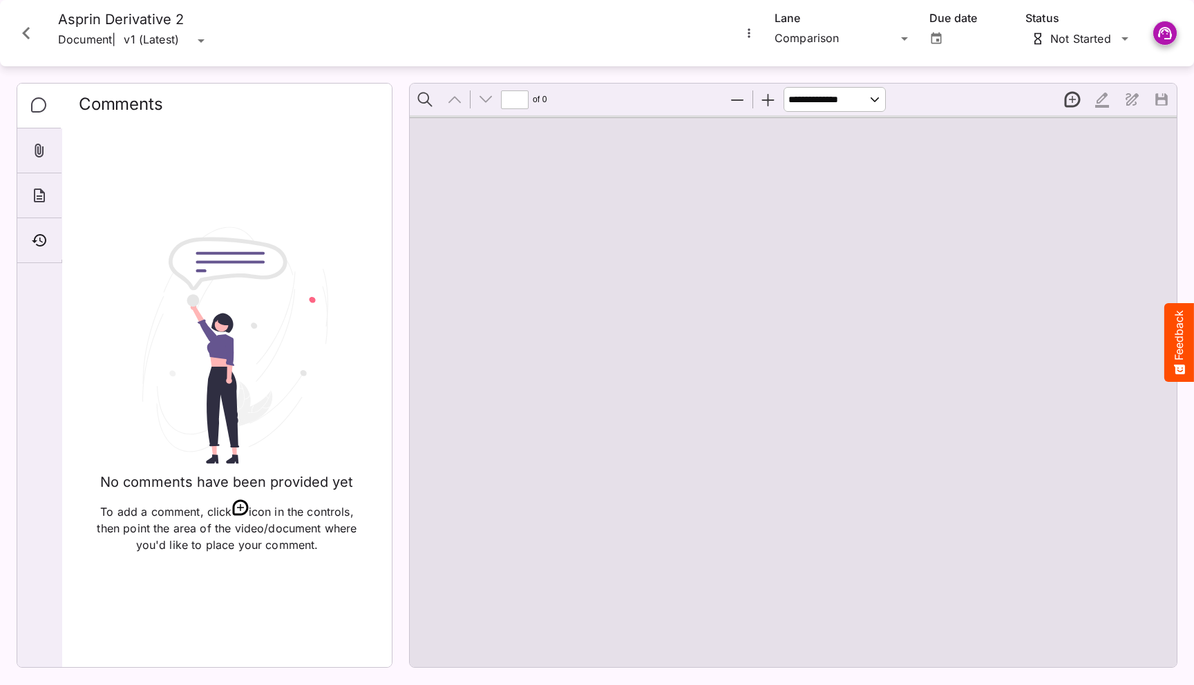
type input "*"
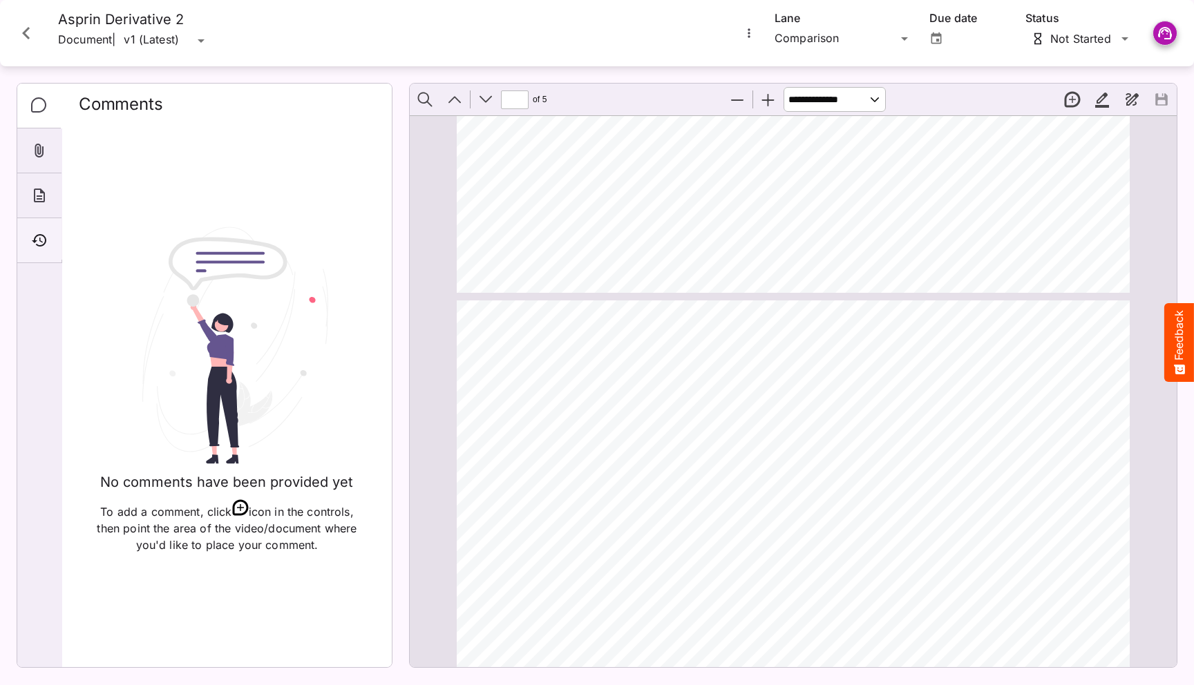
click at [28, 231] on div "Timeline" at bounding box center [39, 240] width 44 height 45
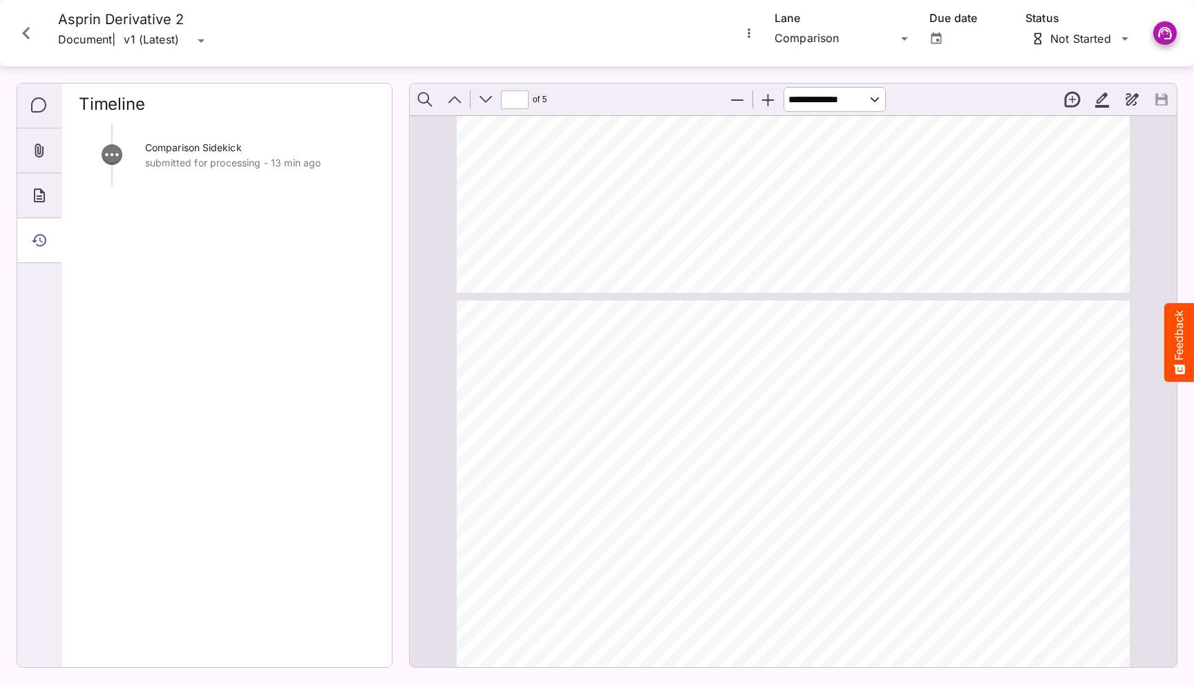
click at [179, 158] on p "submitted for processing - 13 min ago" at bounding box center [260, 163] width 230 height 14
click at [45, 34] on button "Close card" at bounding box center [26, 32] width 41 height 41
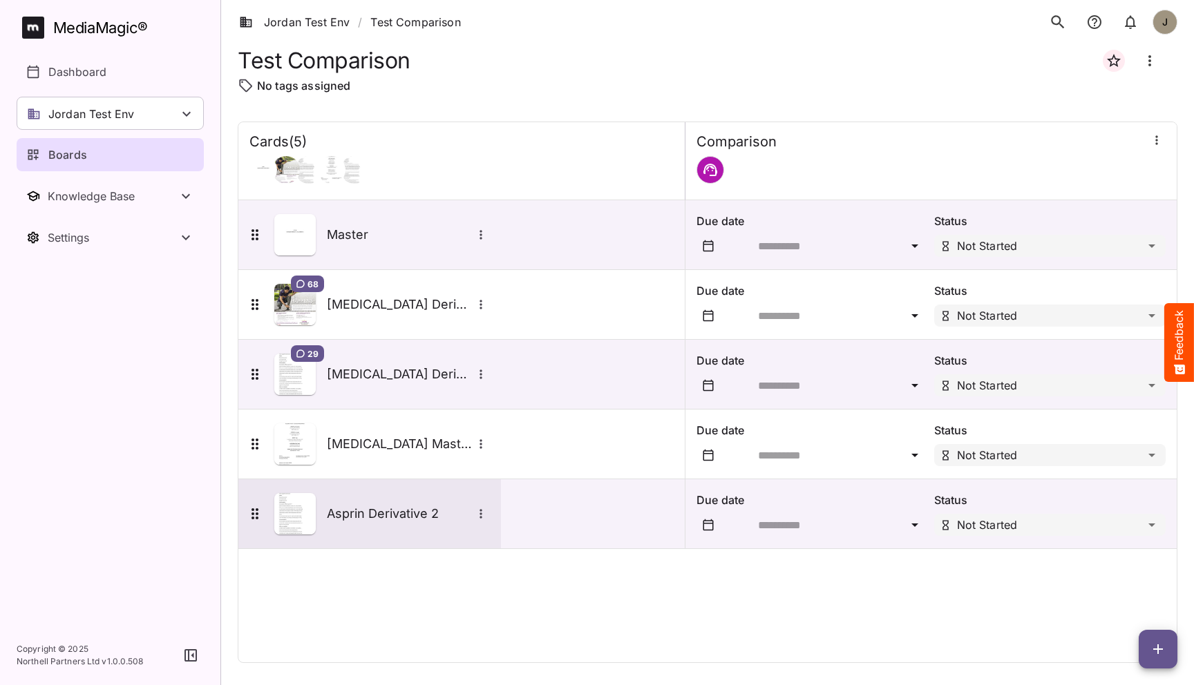
click at [390, 490] on div "Asprin Derivative 2" at bounding box center [369, 514] width 263 height 69
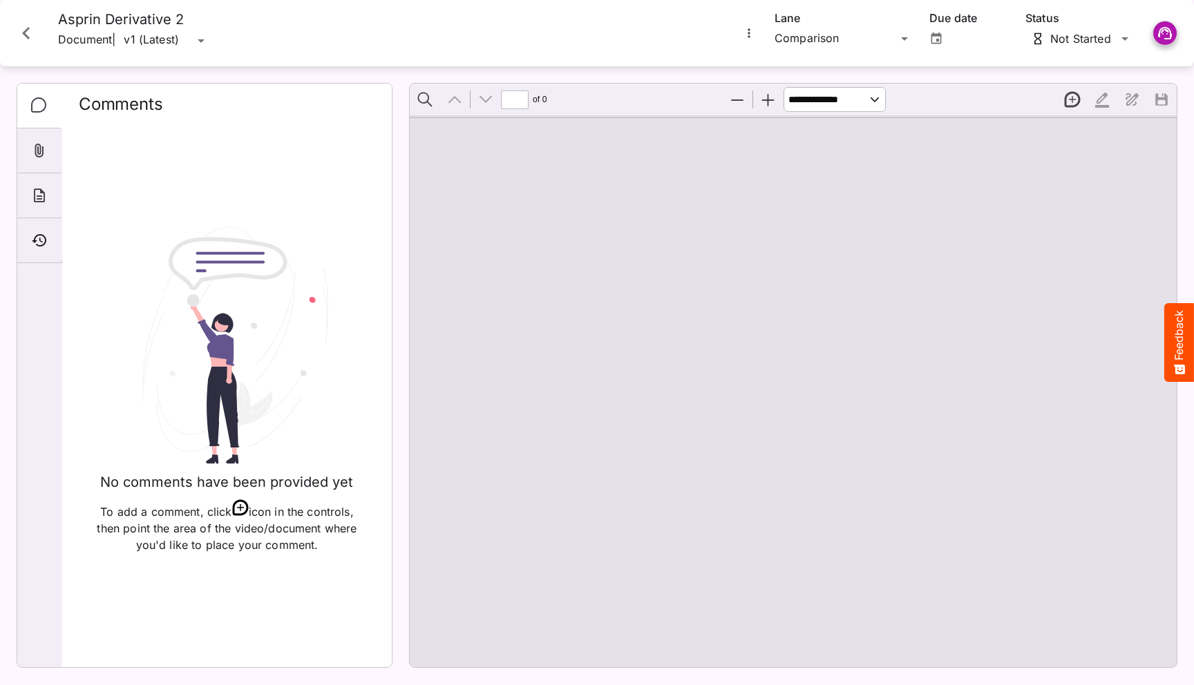
type input "*"
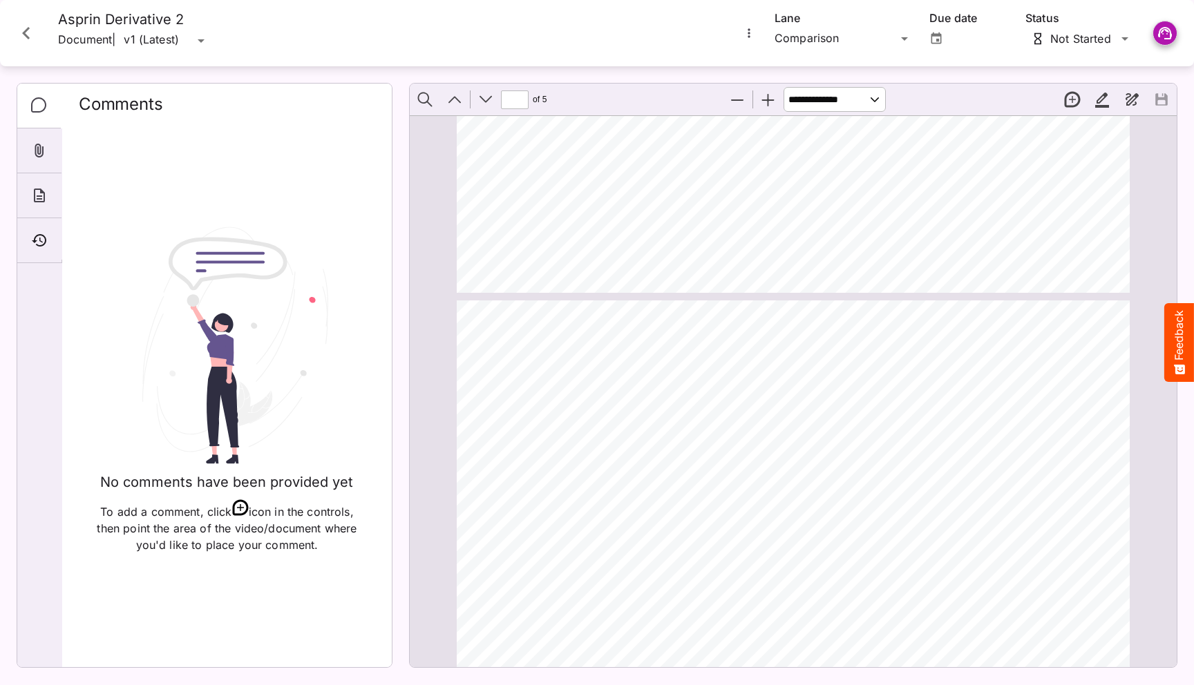
click at [35, 36] on icon "Close card" at bounding box center [26, 33] width 25 height 25
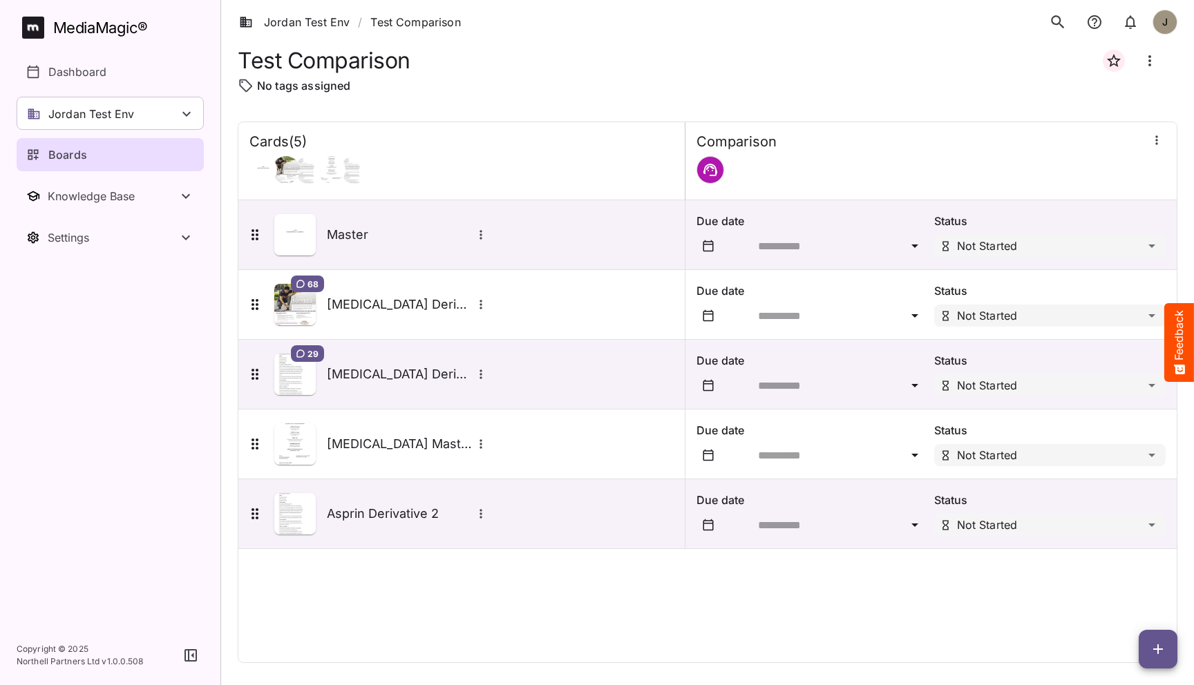
click at [439, 636] on div "Cards ( 5 ) [GEOGRAPHIC_DATA] Master Due date Status Not Started 68 [MEDICAL_DA…" at bounding box center [708, 393] width 940 height 542
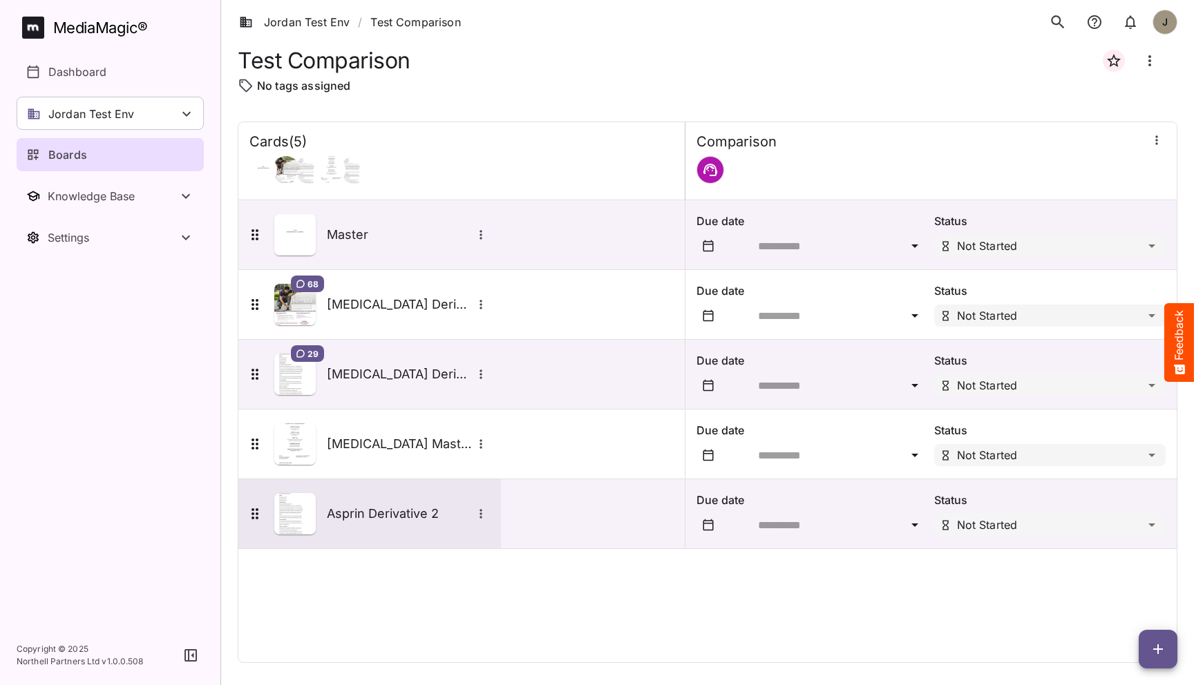
click at [346, 517] on h5 "Asprin Derivative 2" at bounding box center [399, 514] width 145 height 17
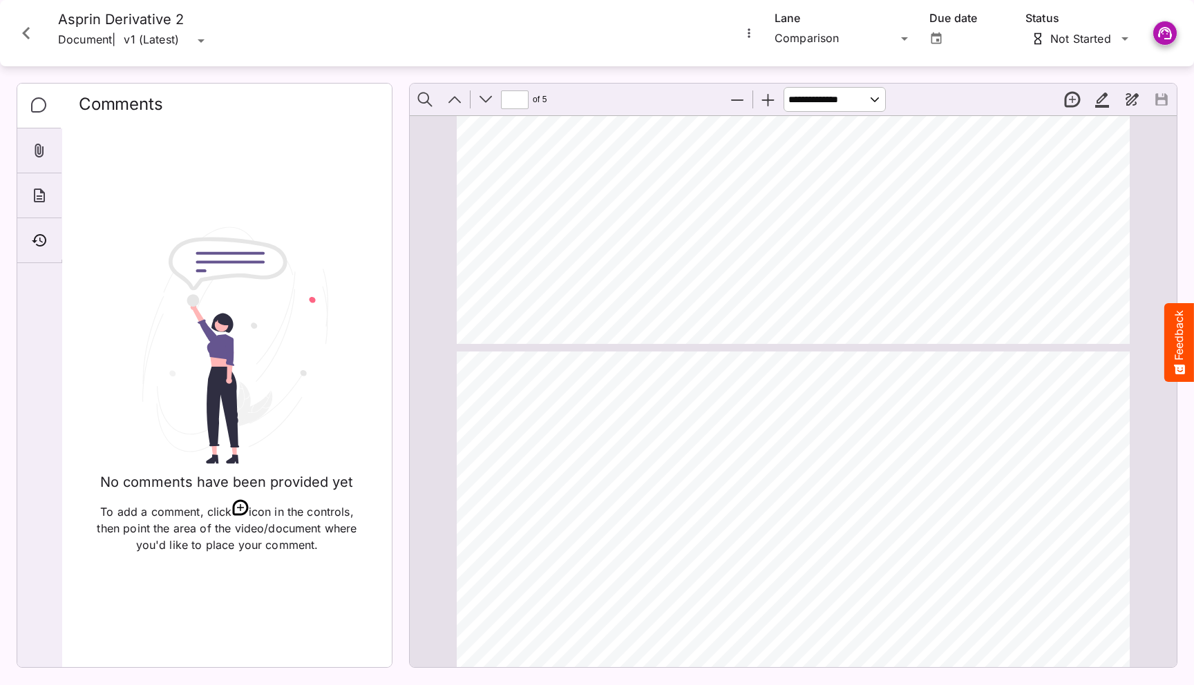
type input "*"
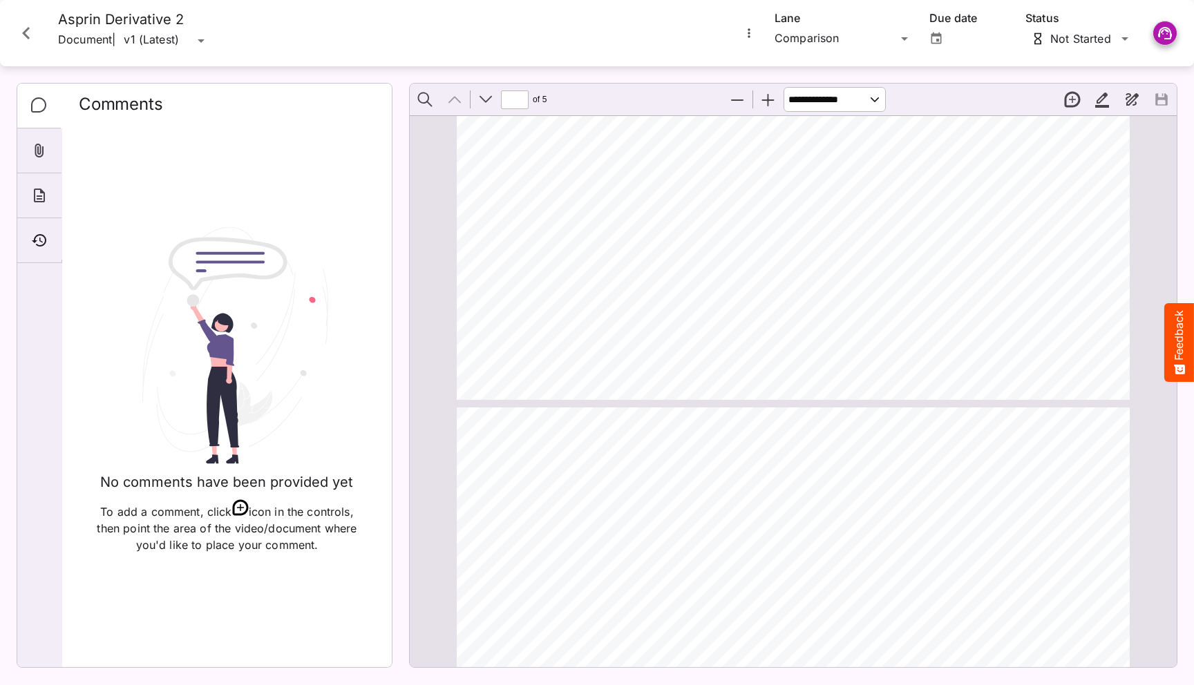
click at [31, 34] on icon "Close card" at bounding box center [26, 33] width 25 height 25
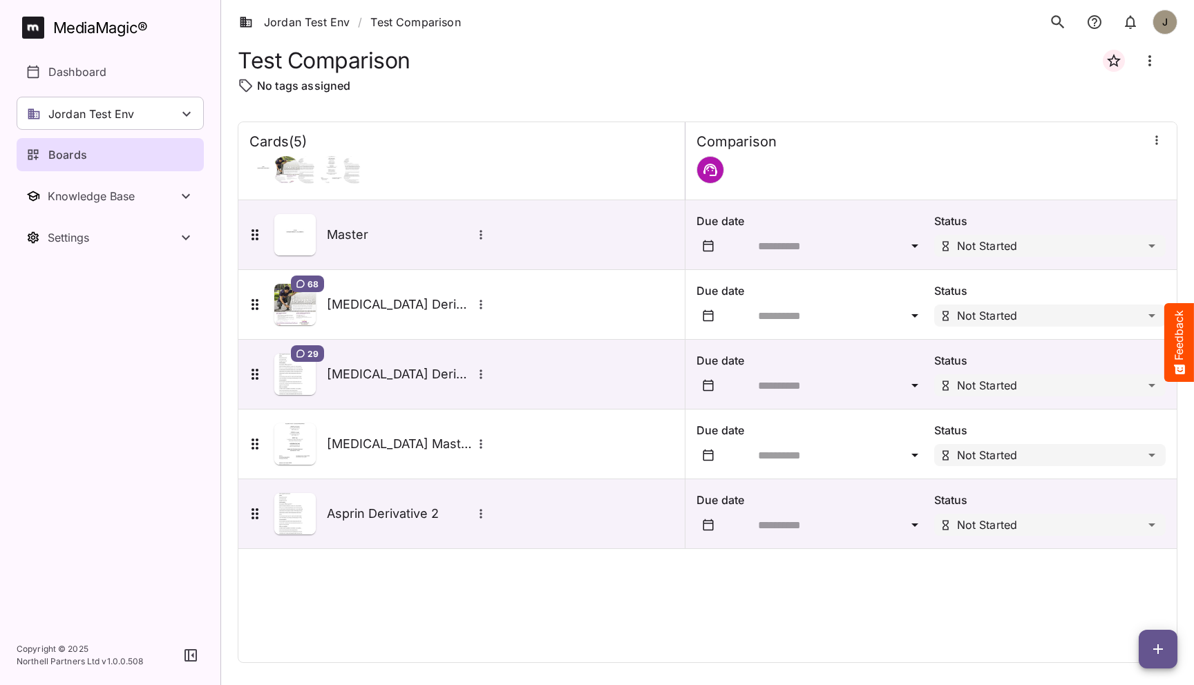
click at [455, 607] on div "Cards ( 5 ) [GEOGRAPHIC_DATA] Master Due date Status Not Started 68 [MEDICAL_DA…" at bounding box center [708, 393] width 940 height 542
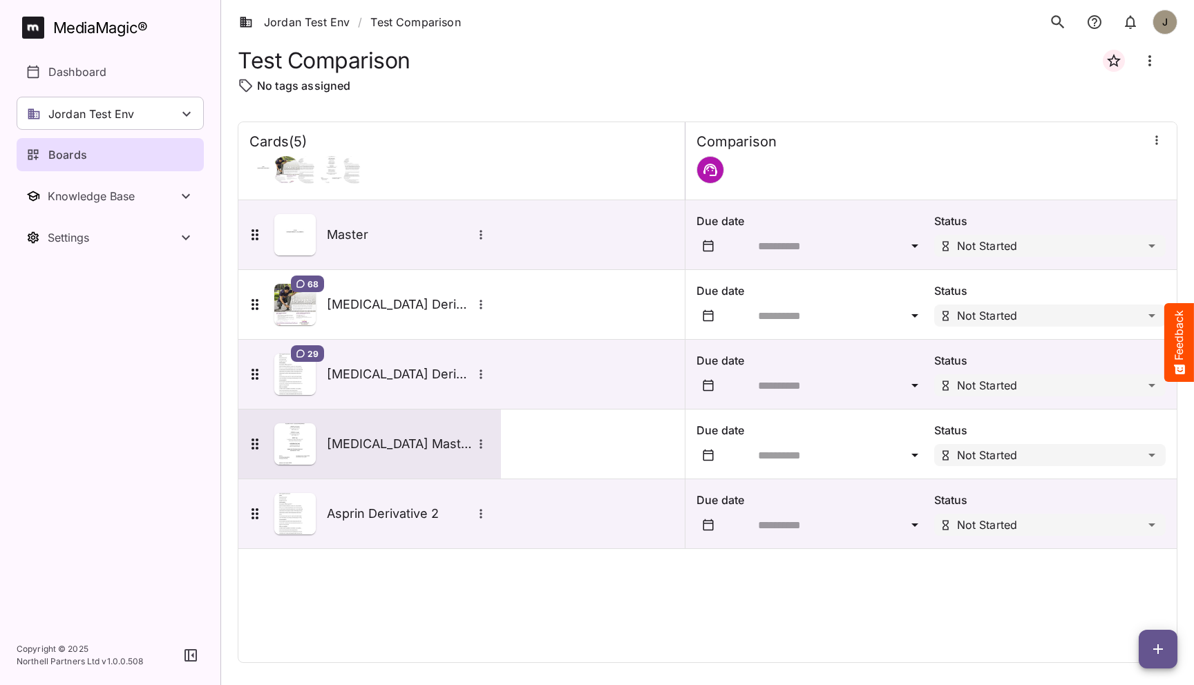
click at [388, 420] on div "[MEDICAL_DATA] Master" at bounding box center [369, 444] width 263 height 69
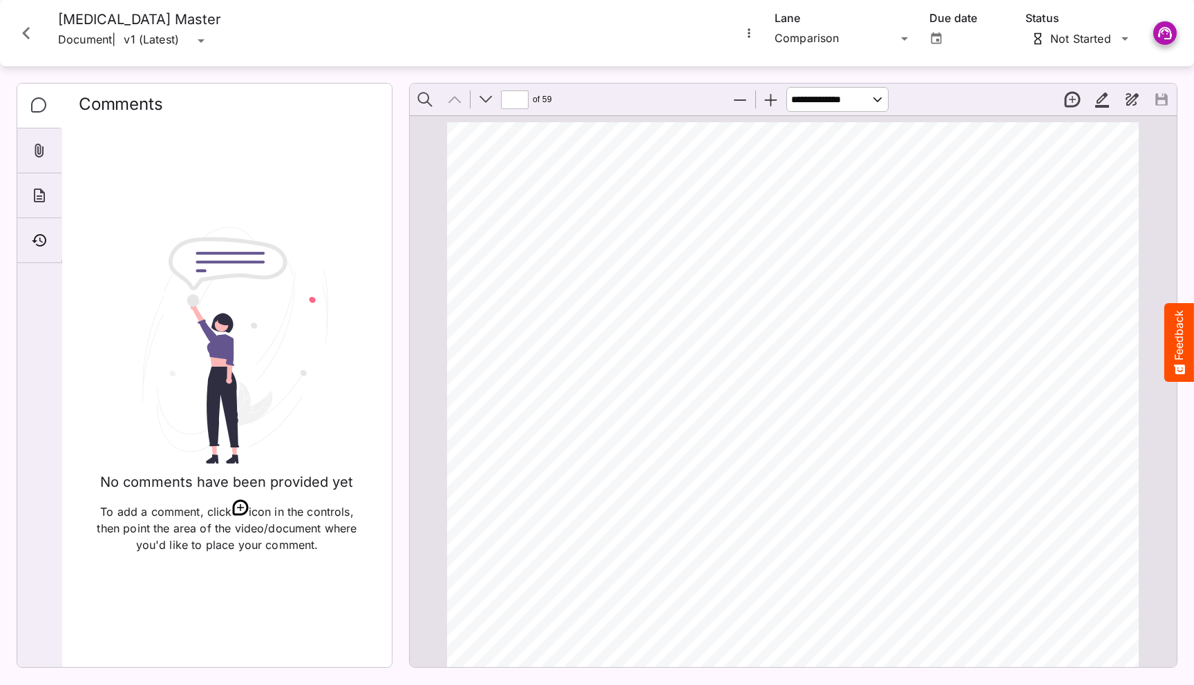
scroll to position [7, 0]
click at [518, 462] on div "[MEDICAL_DATA]® [MEDICAL_DATA] Page 1 of 59 PRODUCT MONOGRAPH INCLUDING PATIENT…" at bounding box center [799, 570] width 704 height 911
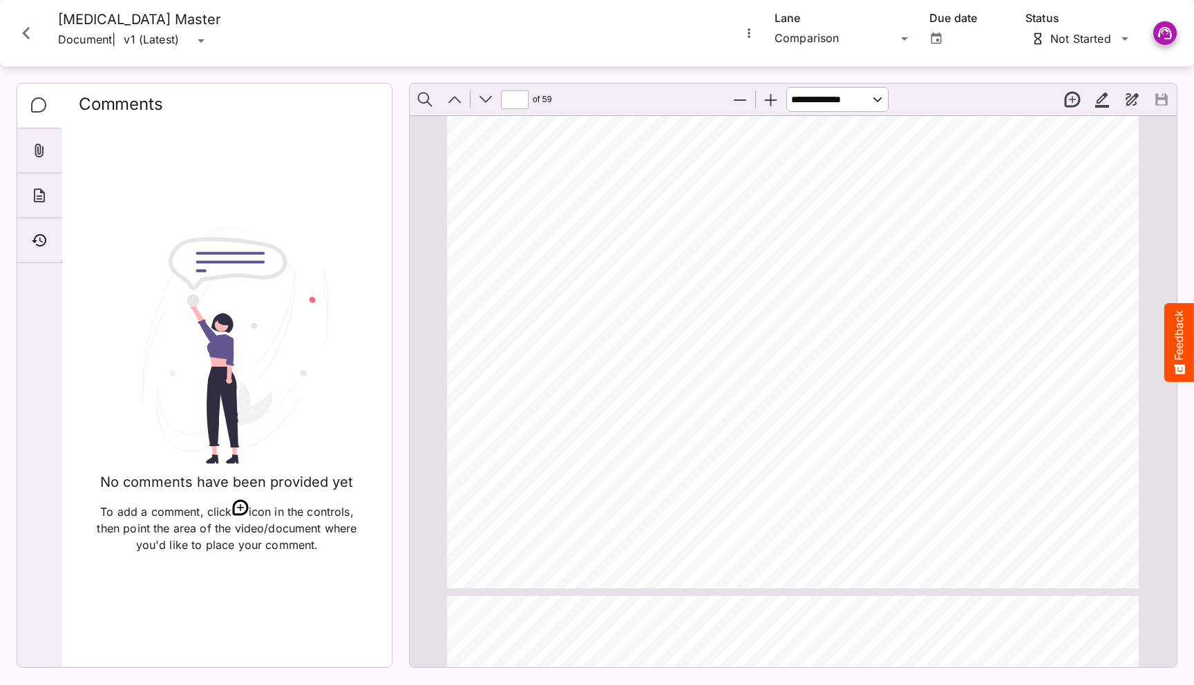
type input "*"
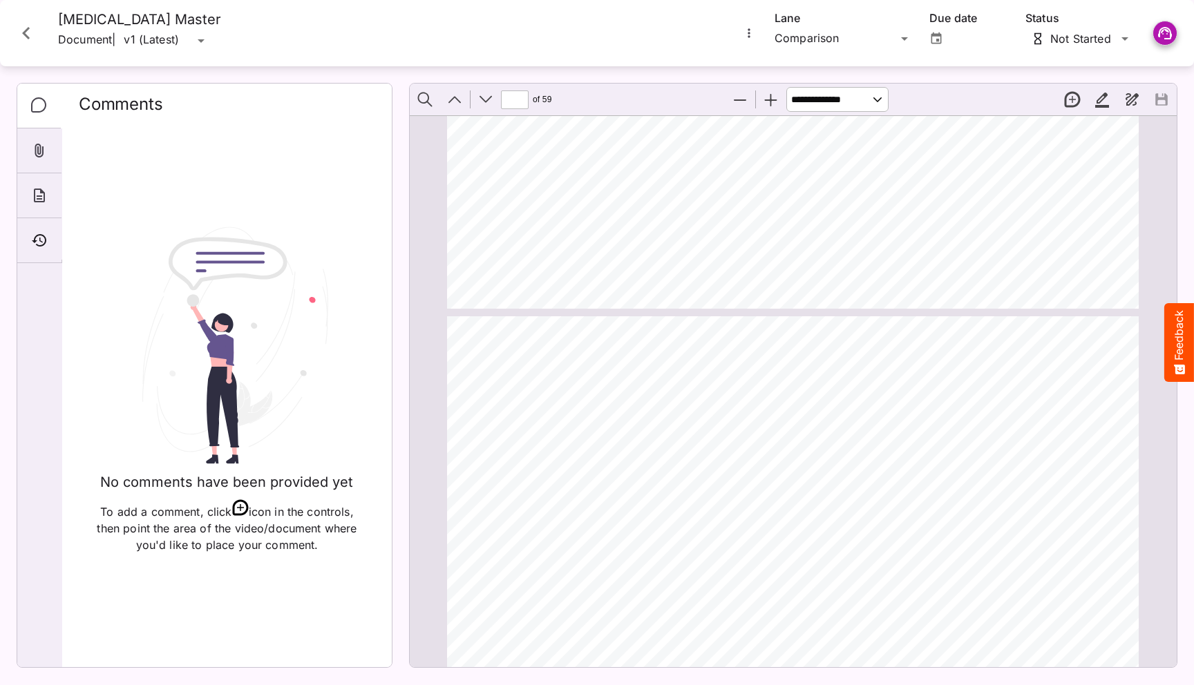
scroll to position [4506, 0]
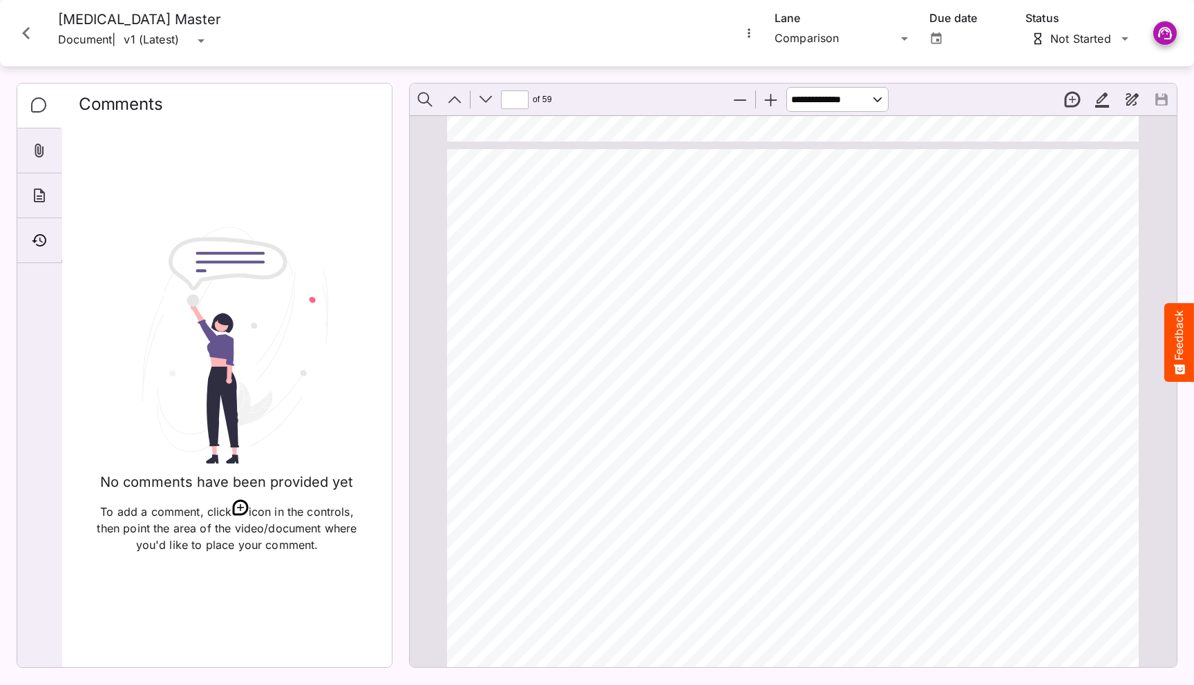
click at [32, 28] on icon "Close card" at bounding box center [26, 33] width 25 height 25
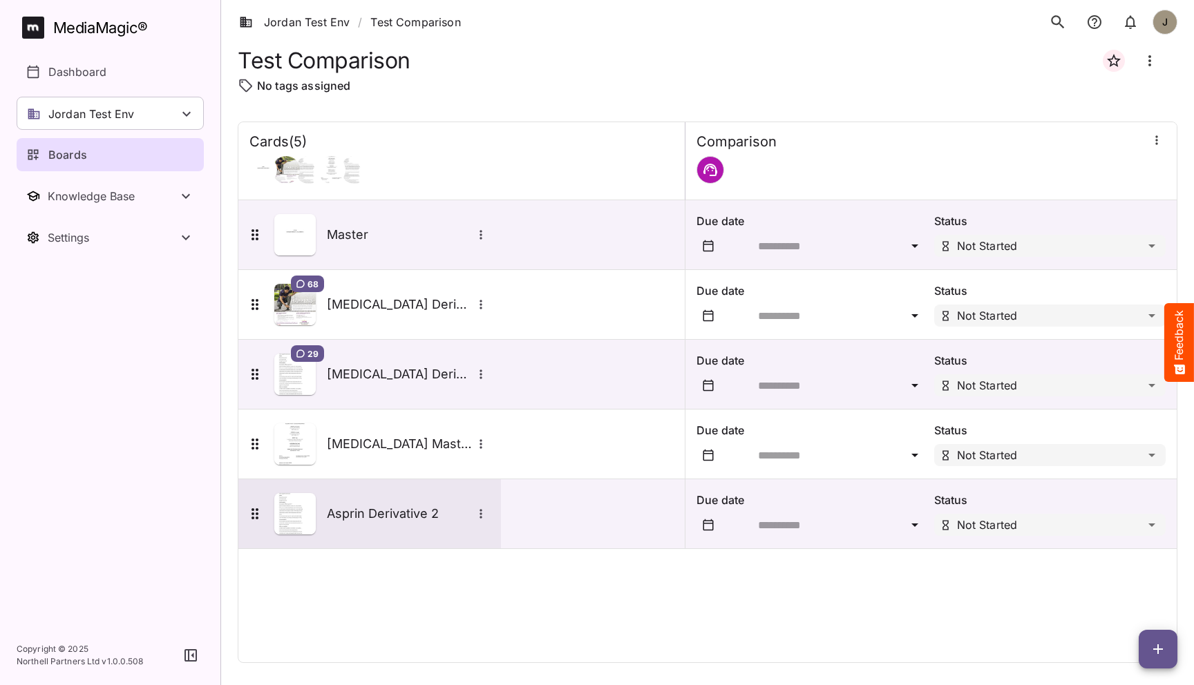
click at [400, 528] on div "Asprin Derivative 2" at bounding box center [368, 513] width 243 height 41
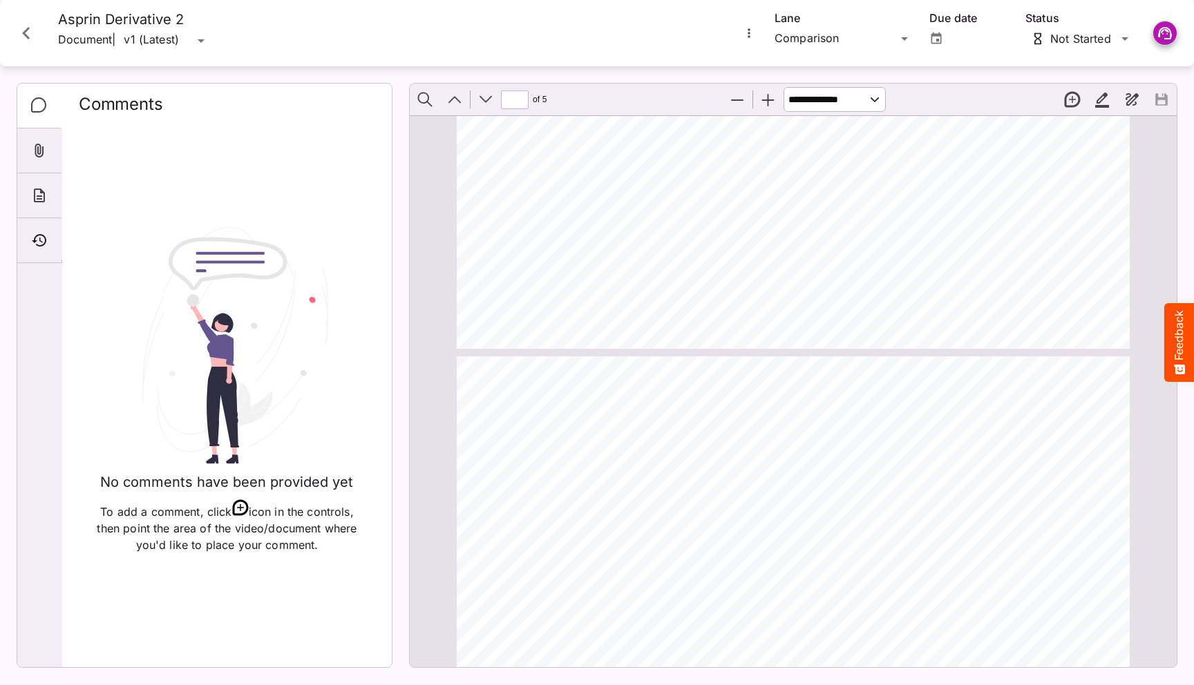
scroll to position [148, 0]
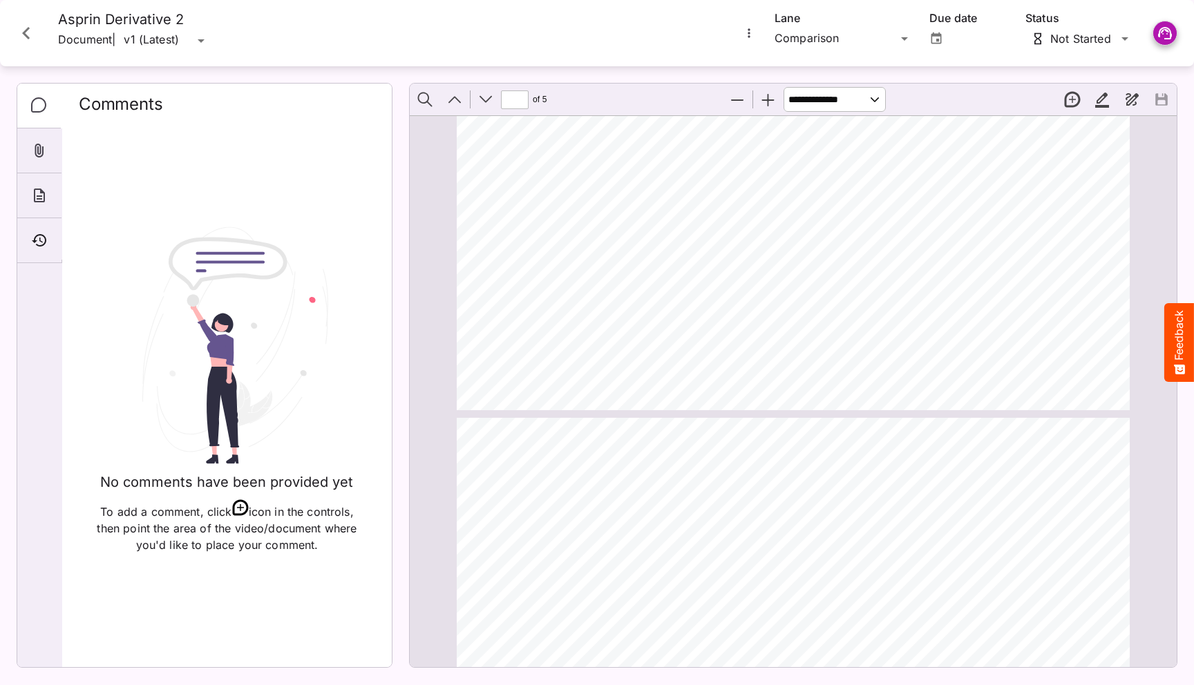
type input "*"
